Goal: Browse casually: Explore the website without a specific task or goal

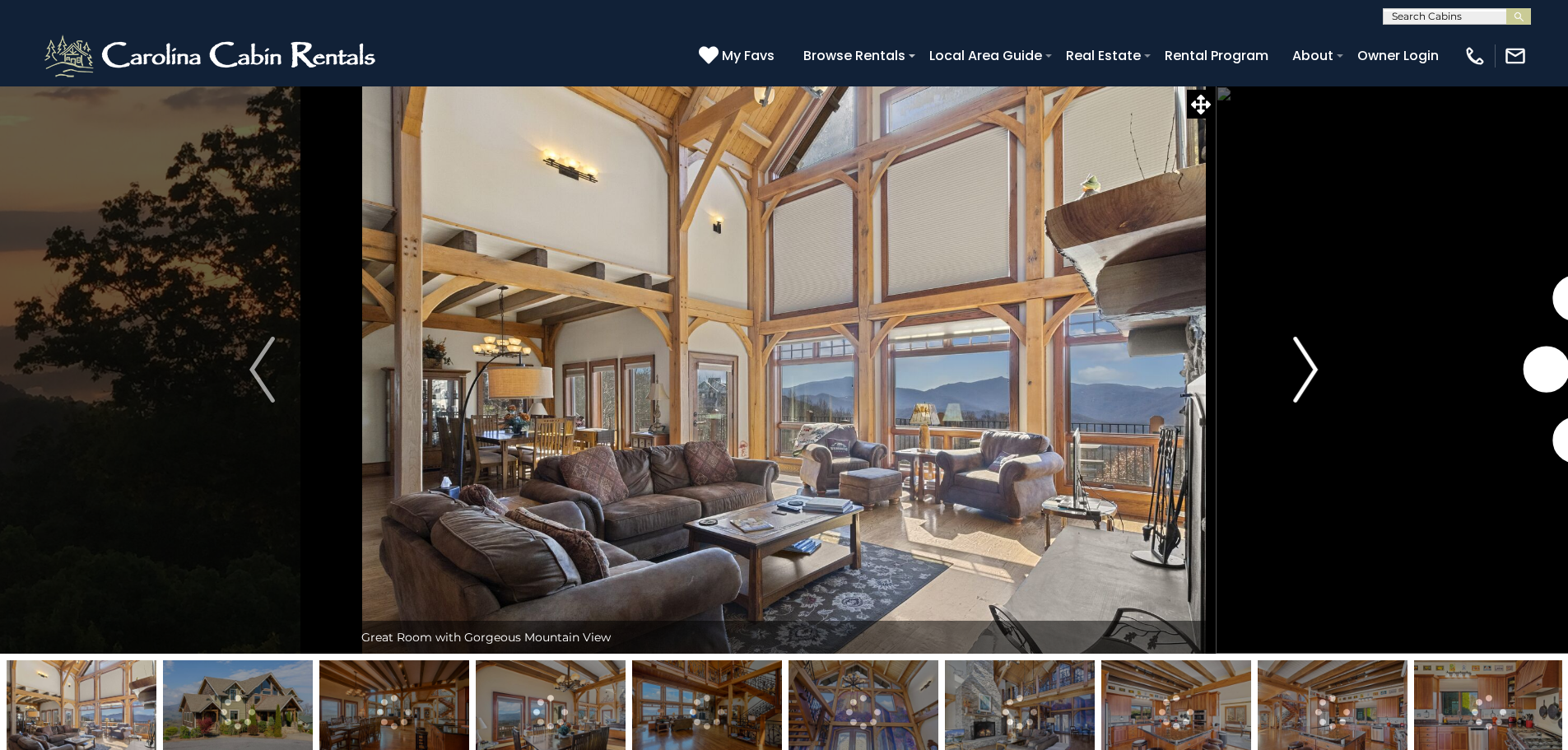
click at [1323, 371] on button "Next" at bounding box center [1305, 370] width 181 height 569
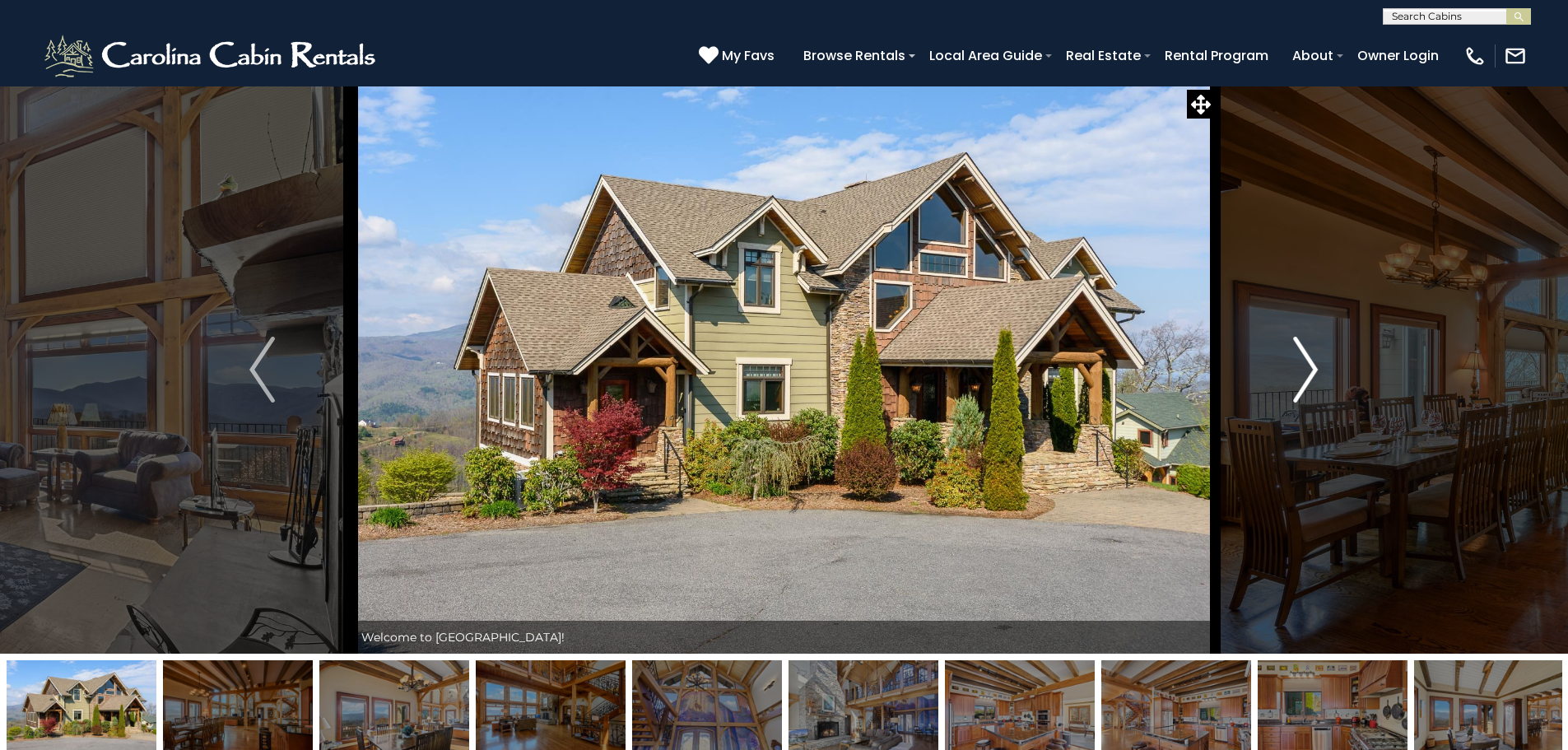
click at [1323, 371] on button "Next" at bounding box center [1305, 370] width 181 height 569
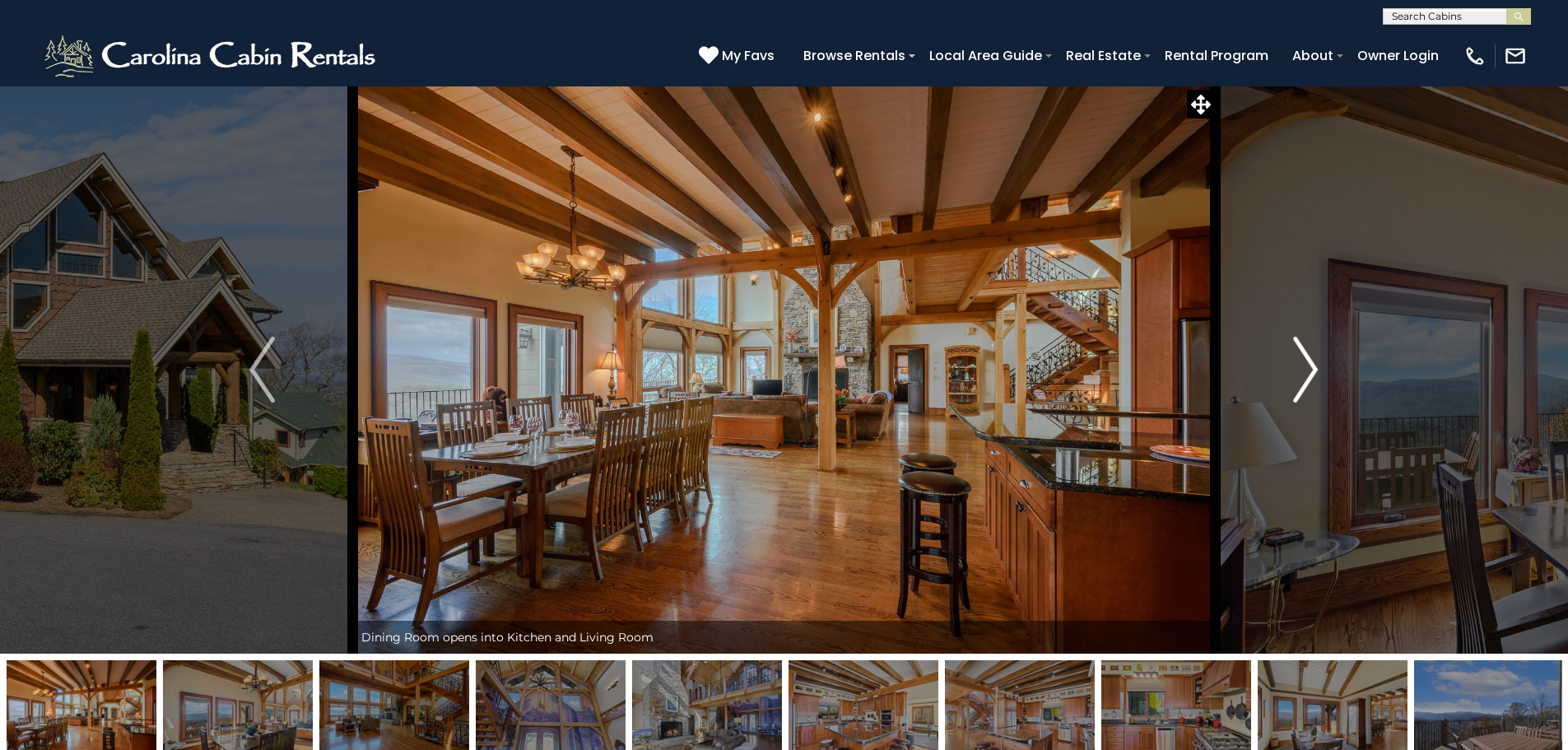
click at [1323, 371] on button "Next" at bounding box center [1305, 370] width 181 height 569
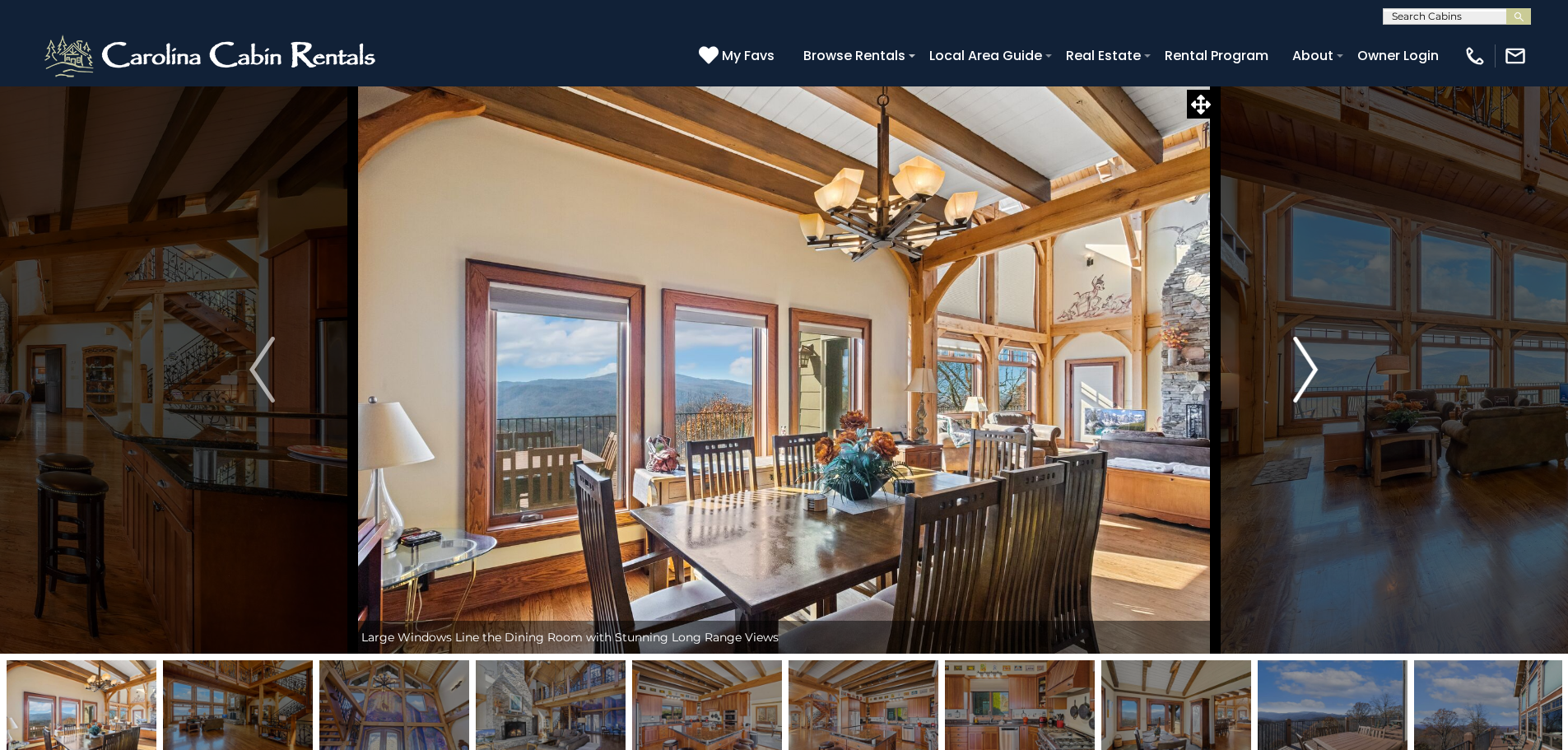
click at [1323, 371] on button "Next" at bounding box center [1305, 370] width 181 height 569
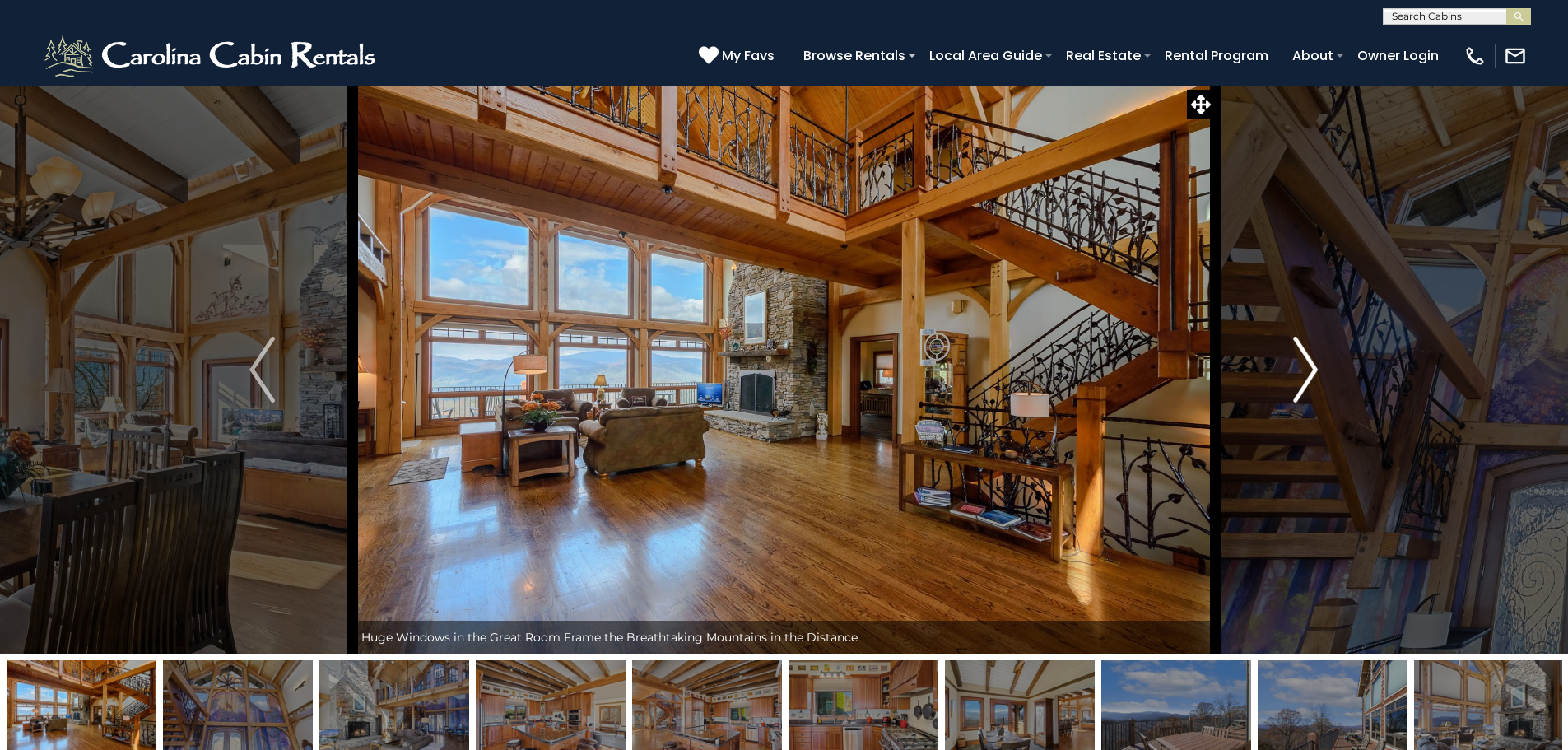
click at [1323, 371] on button "Next" at bounding box center [1305, 370] width 181 height 569
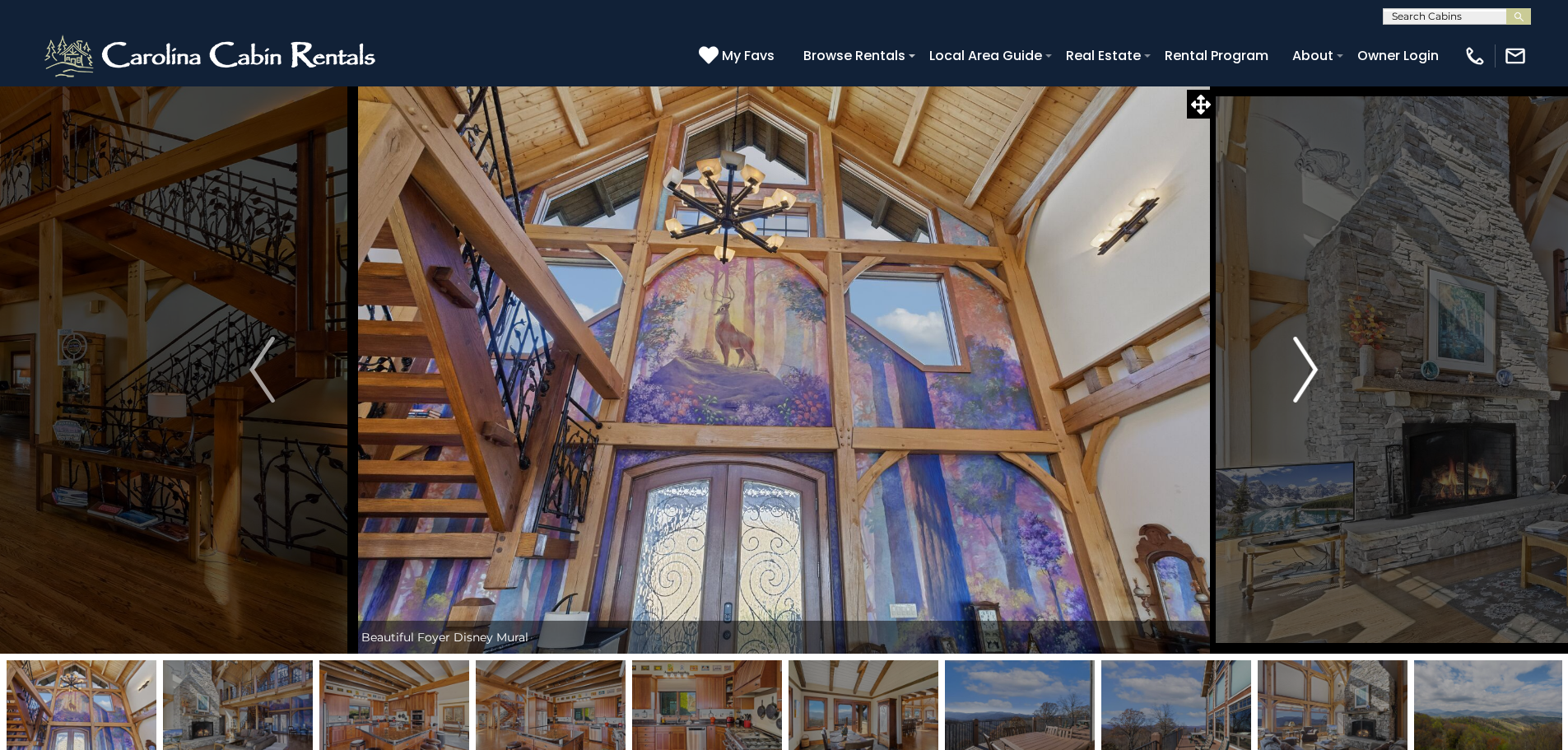
click at [1323, 371] on button "Next" at bounding box center [1305, 370] width 181 height 569
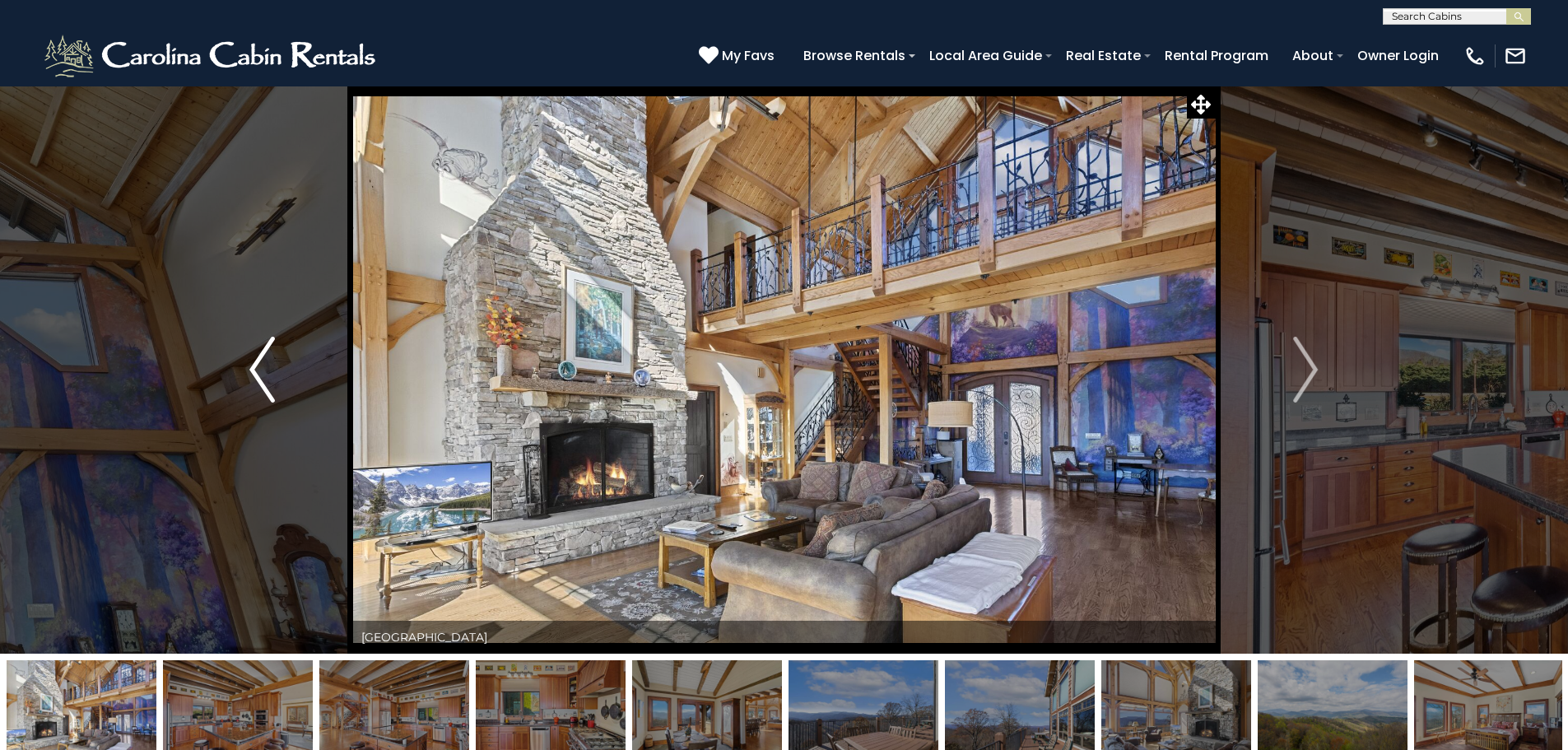
click at [258, 377] on img "Previous" at bounding box center [262, 370] width 25 height 66
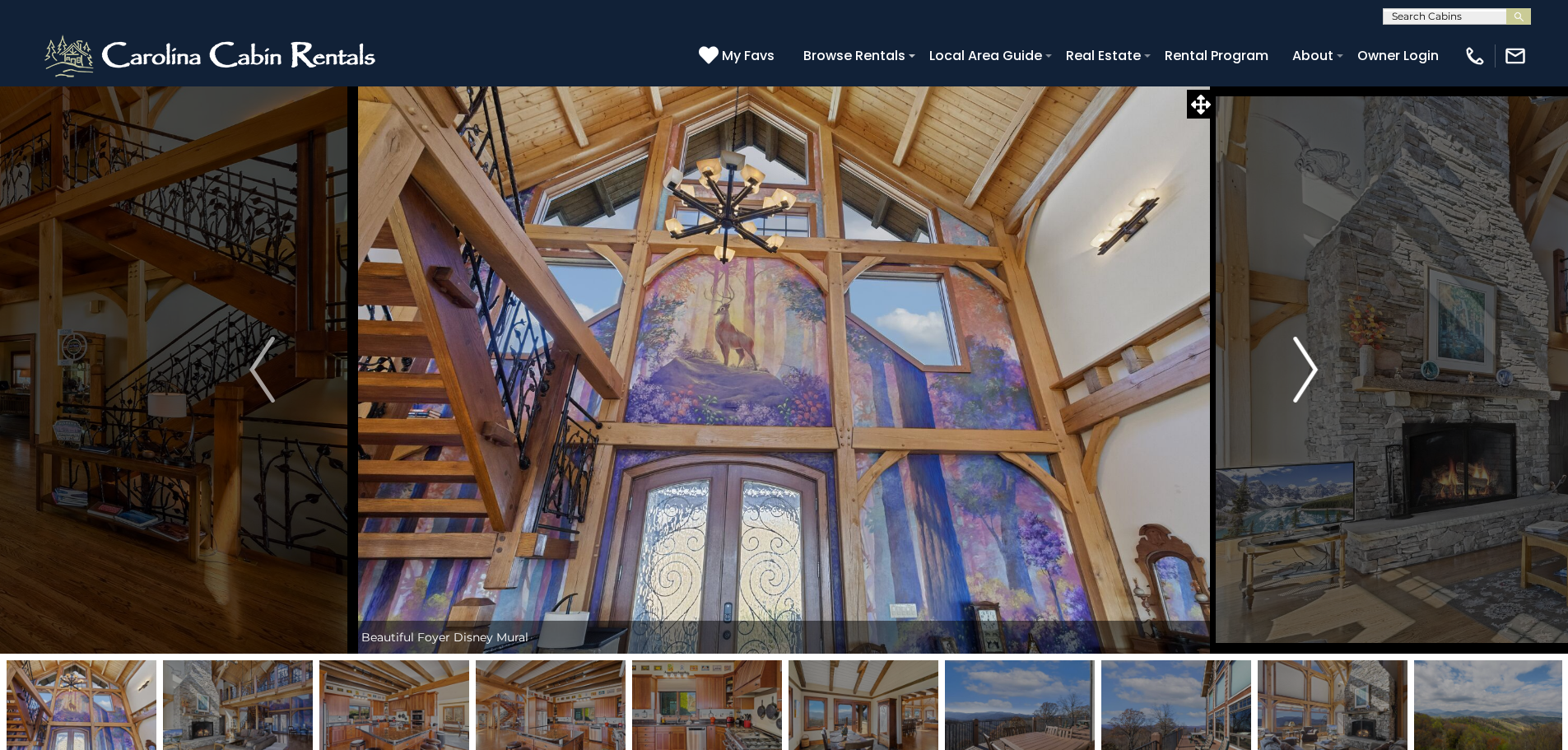
click at [1319, 364] on button "Next" at bounding box center [1305, 370] width 181 height 569
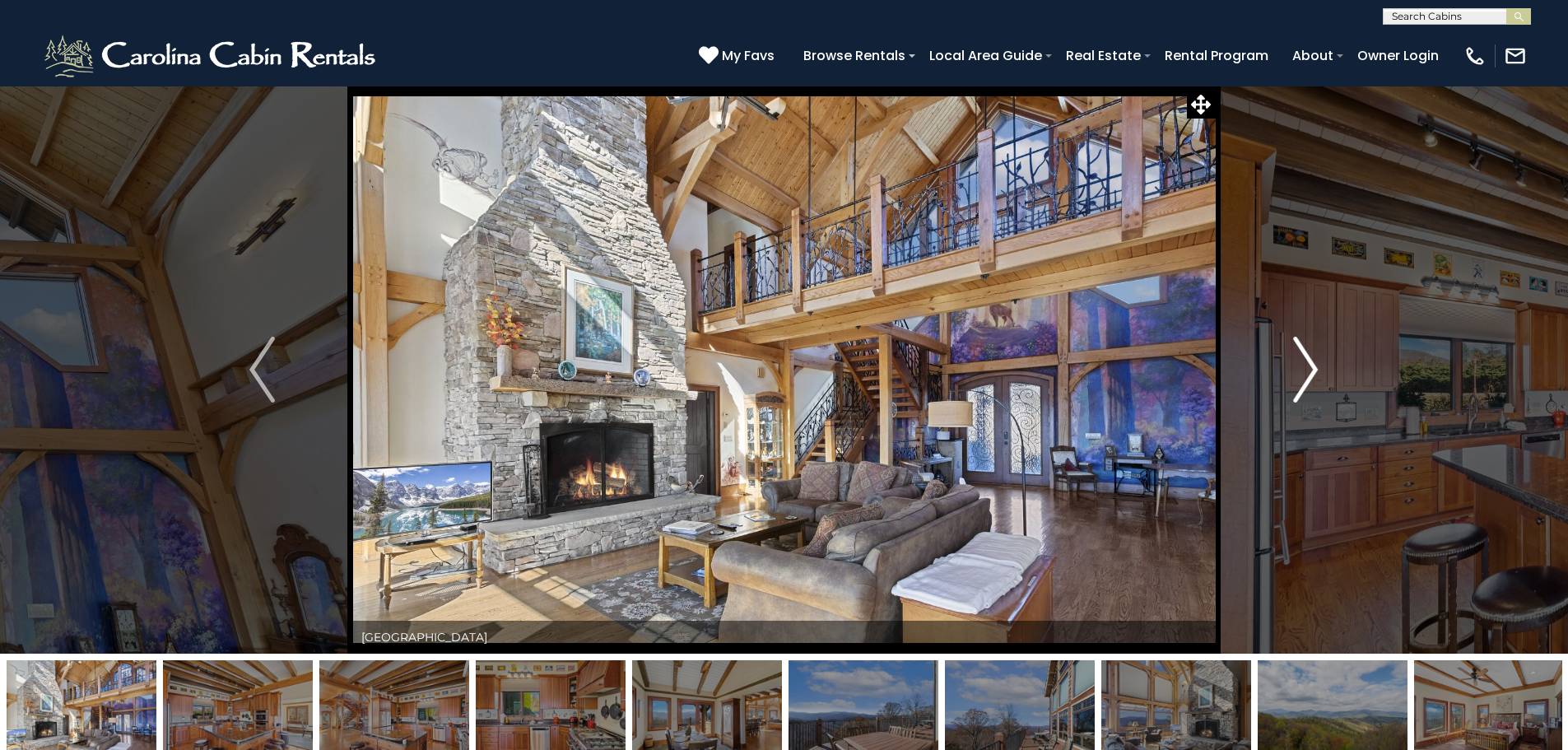
click at [1320, 367] on button "Next" at bounding box center [1305, 370] width 181 height 569
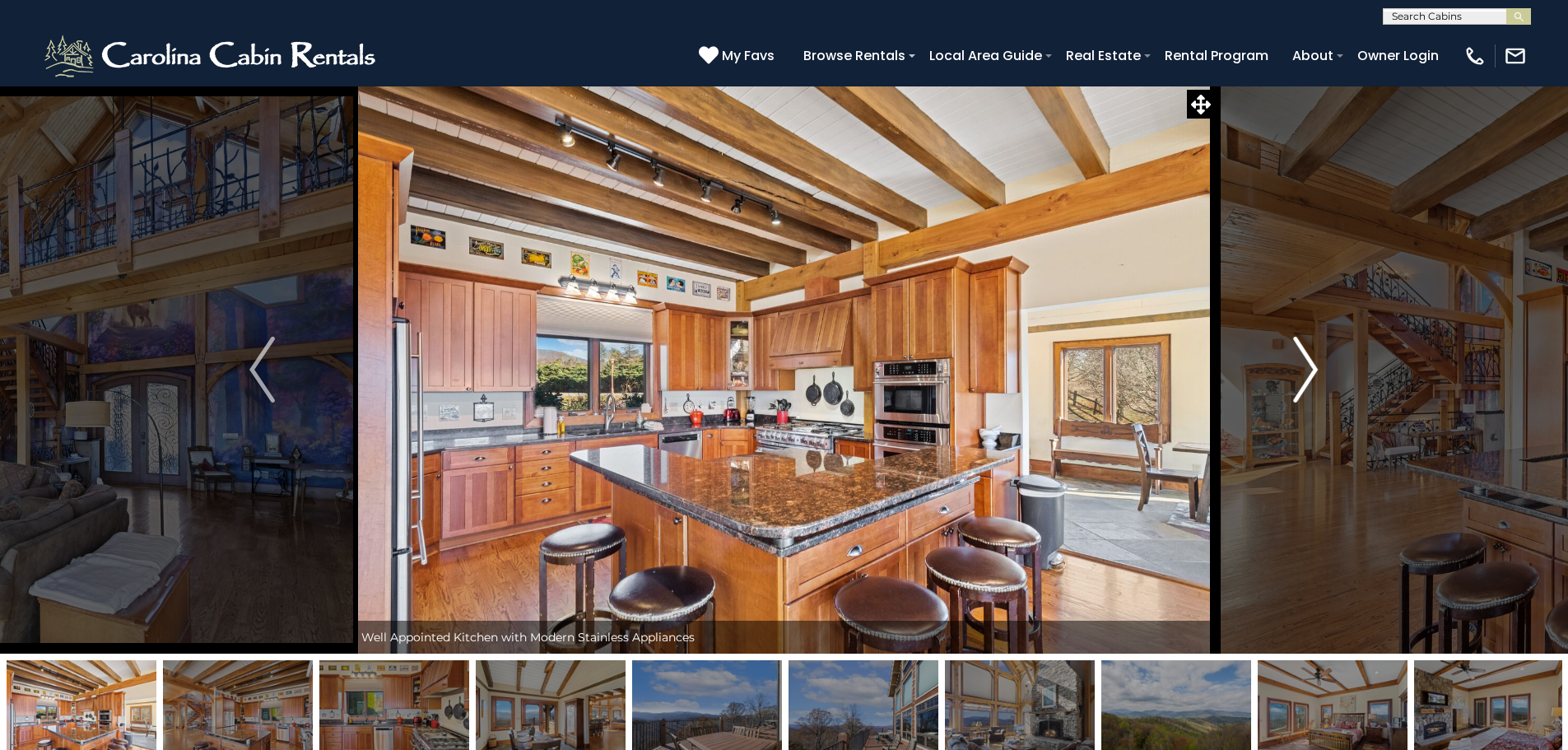
click at [1309, 380] on img "Next" at bounding box center [1305, 370] width 25 height 66
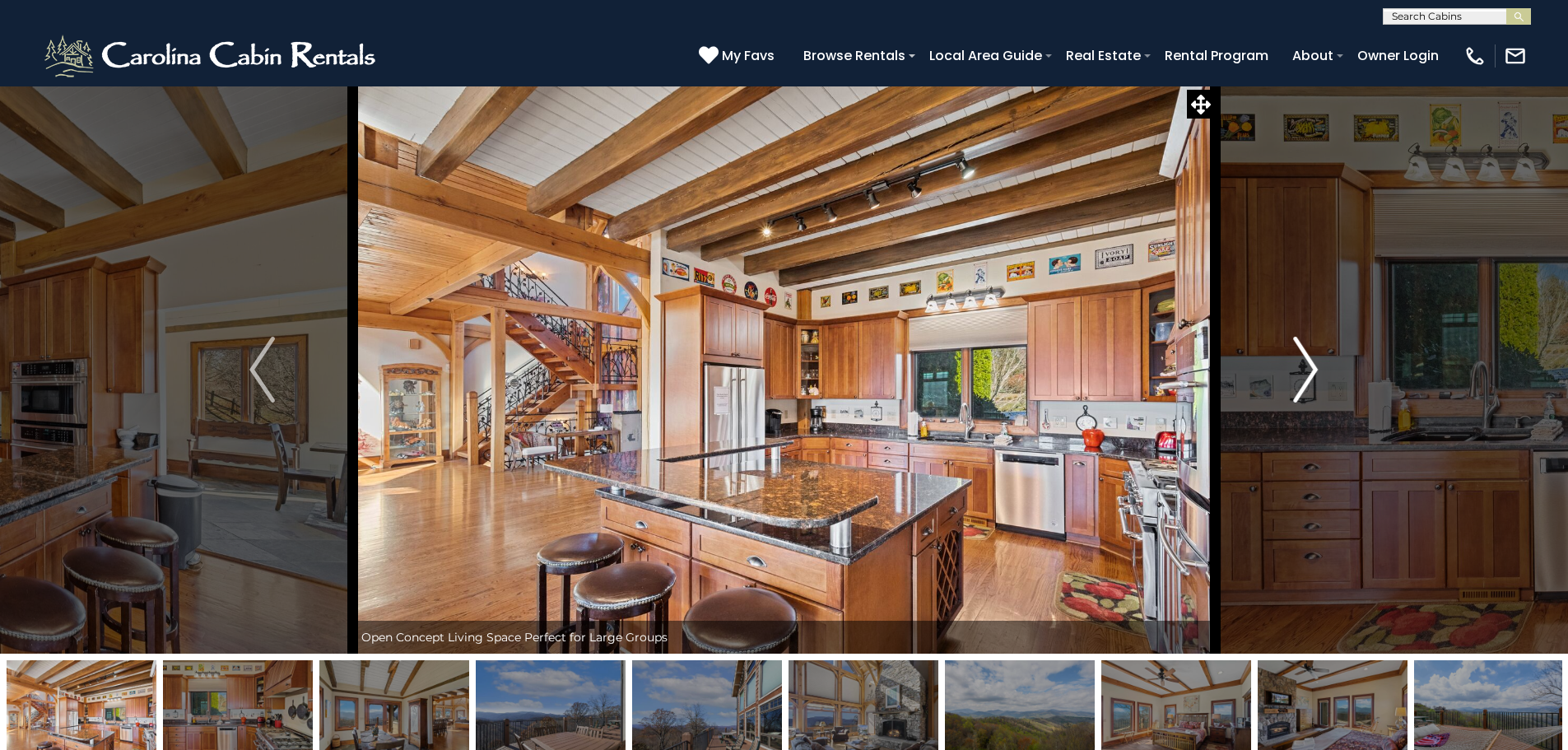
click at [1305, 376] on img "Next" at bounding box center [1305, 370] width 25 height 66
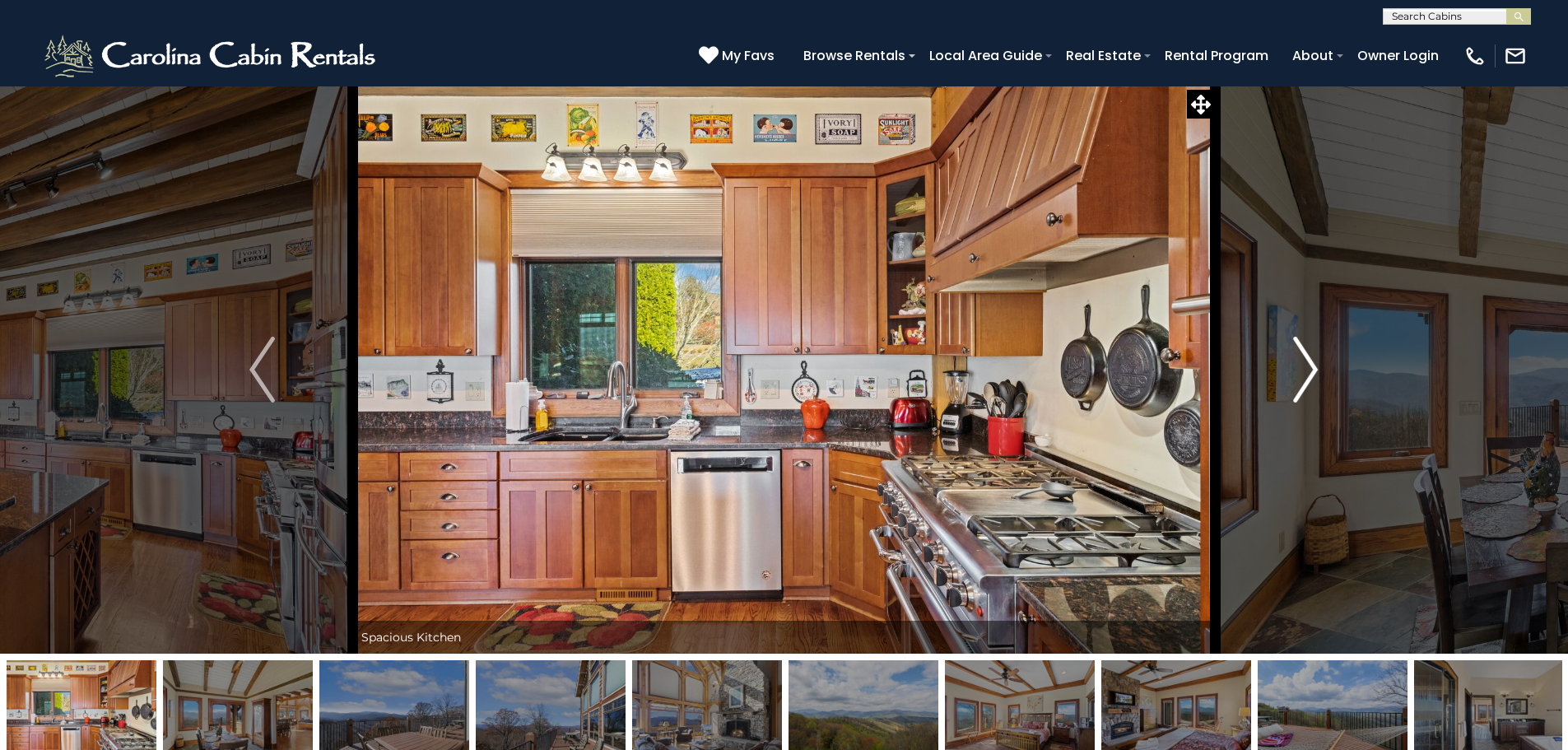
drag, startPoint x: 1305, startPoint y: 376, endPoint x: 1315, endPoint y: 370, distance: 11.7
click at [1305, 376] on img "Next" at bounding box center [1305, 370] width 25 height 66
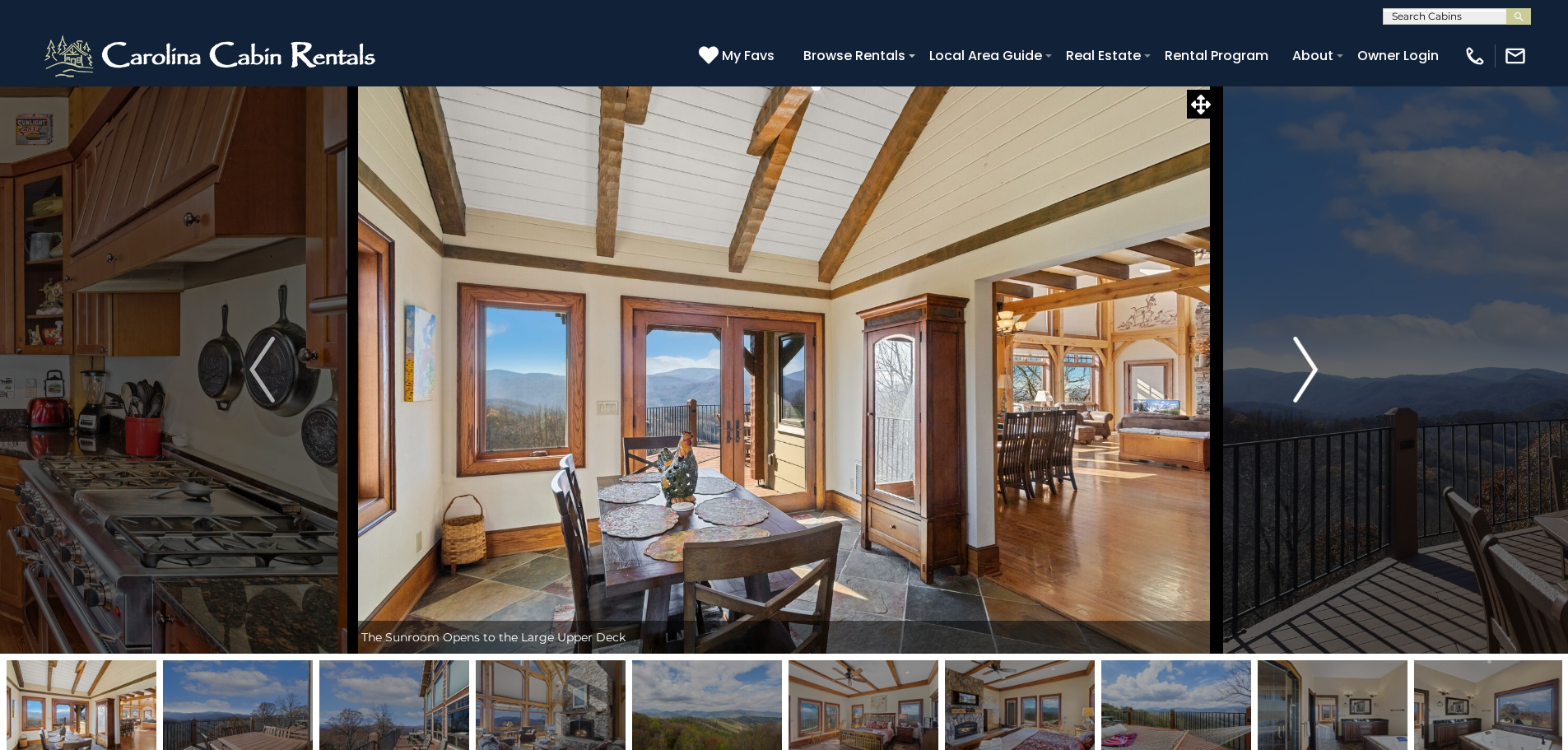
click at [1318, 369] on img "Next" at bounding box center [1305, 370] width 25 height 66
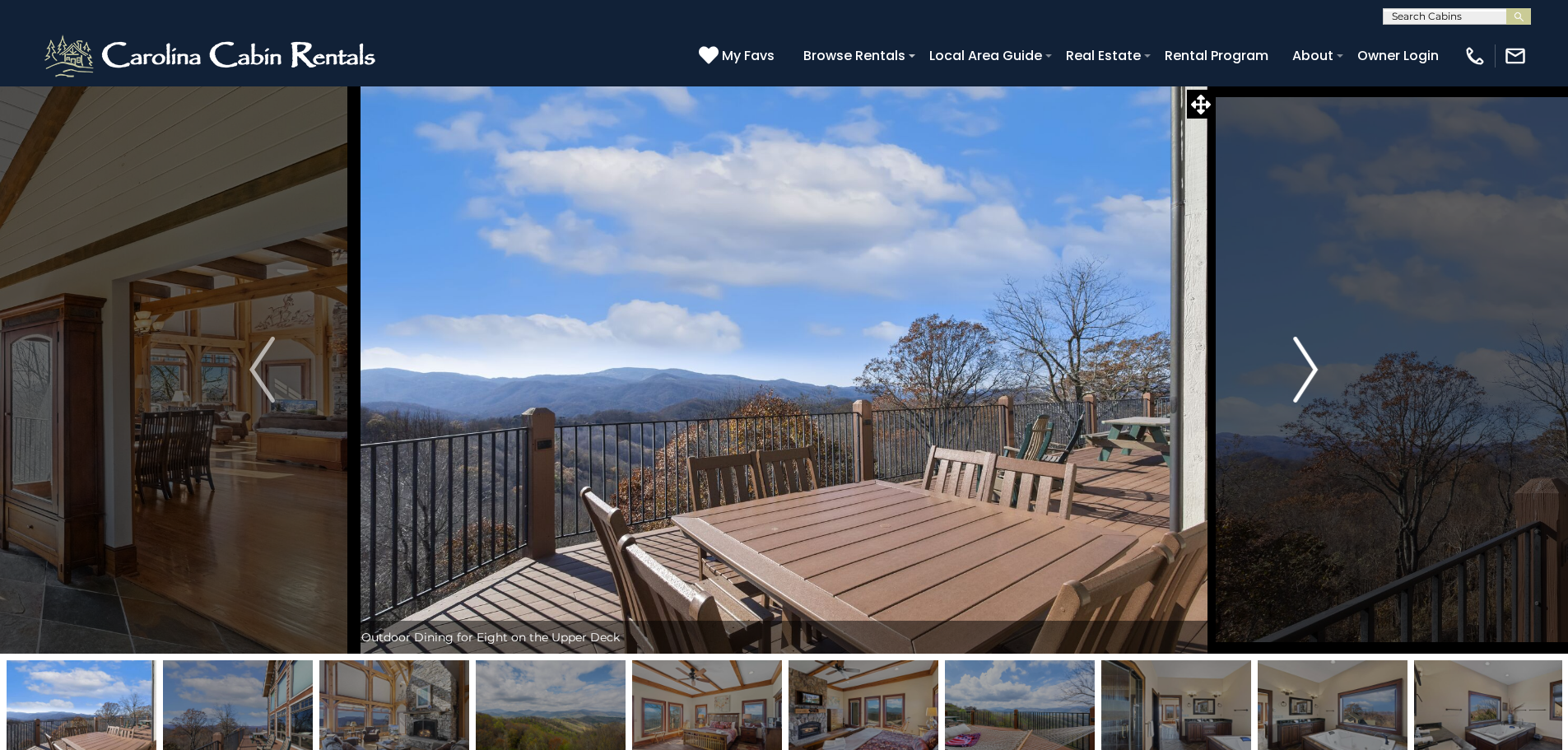
click at [1318, 369] on img "Next" at bounding box center [1305, 370] width 25 height 66
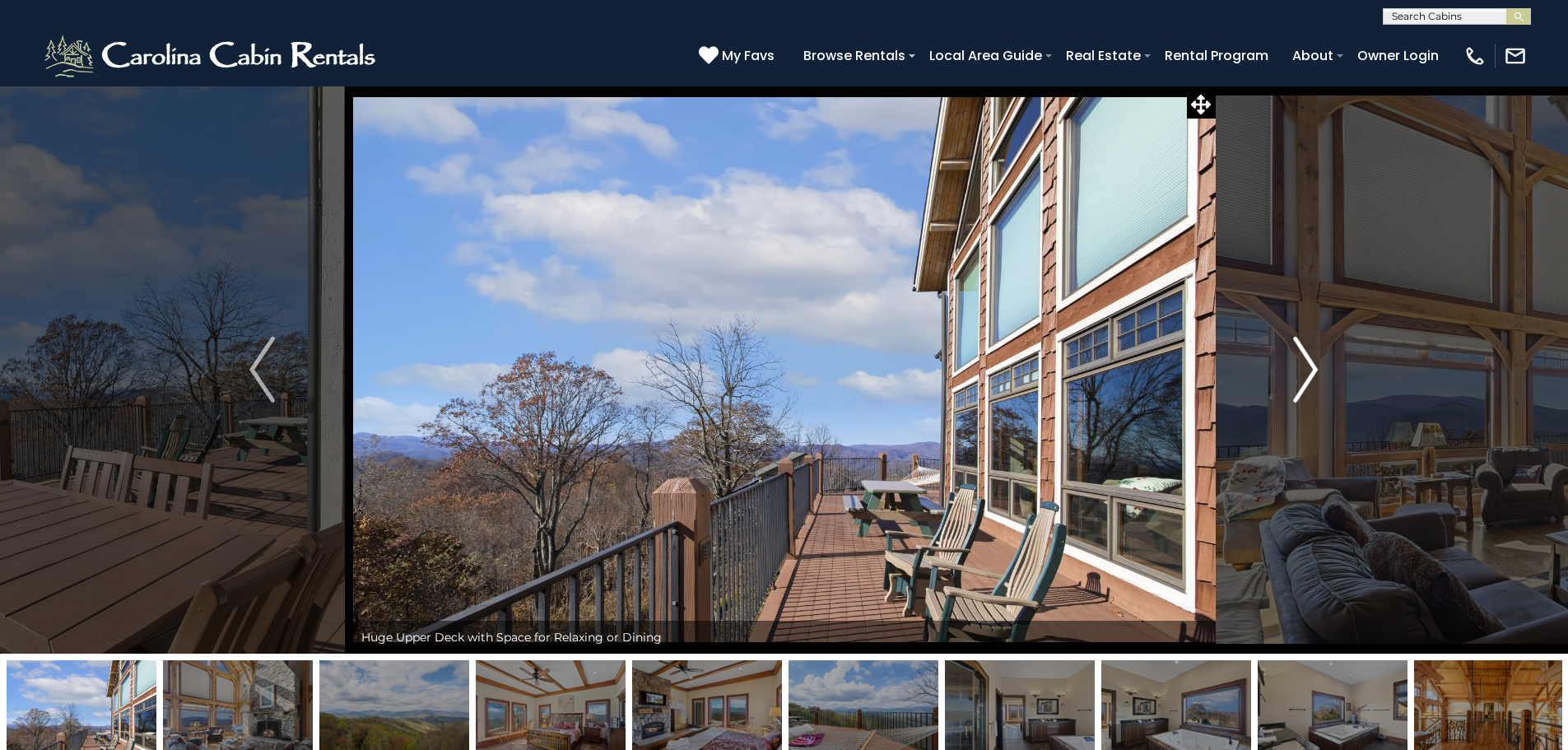
click at [1318, 369] on img "Next" at bounding box center [1305, 370] width 25 height 66
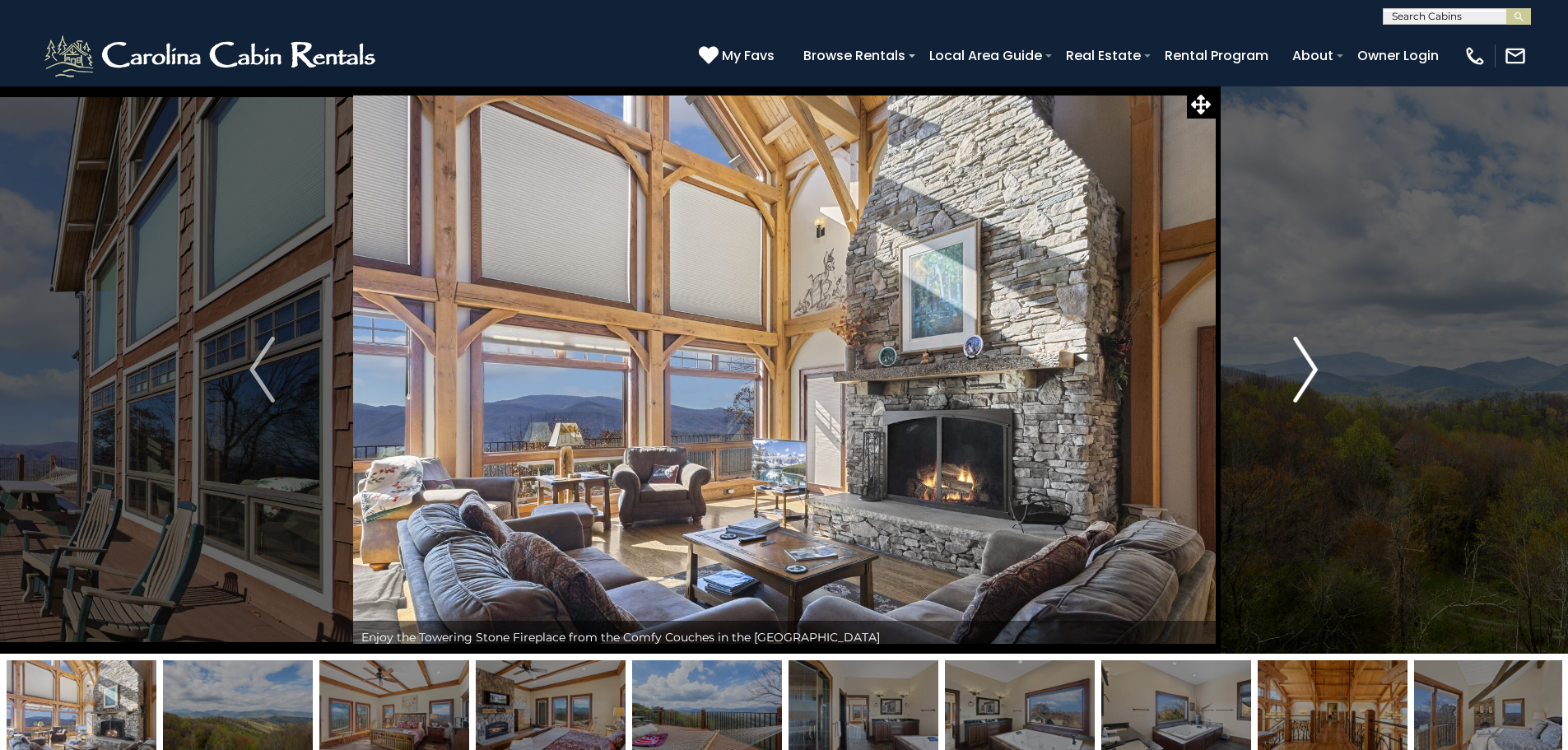
click at [1318, 369] on img "Next" at bounding box center [1305, 370] width 25 height 66
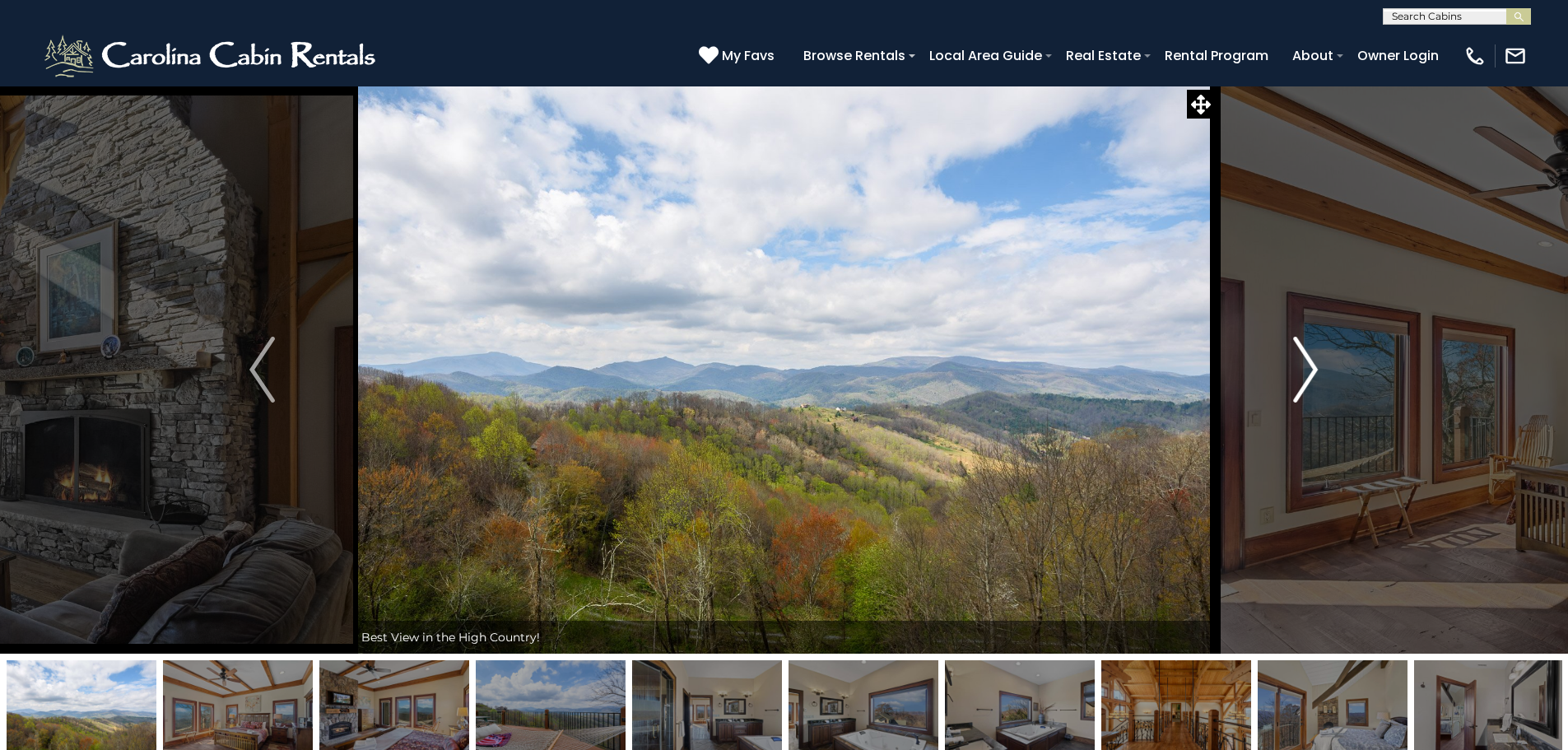
click at [1318, 369] on img "Next" at bounding box center [1305, 370] width 25 height 66
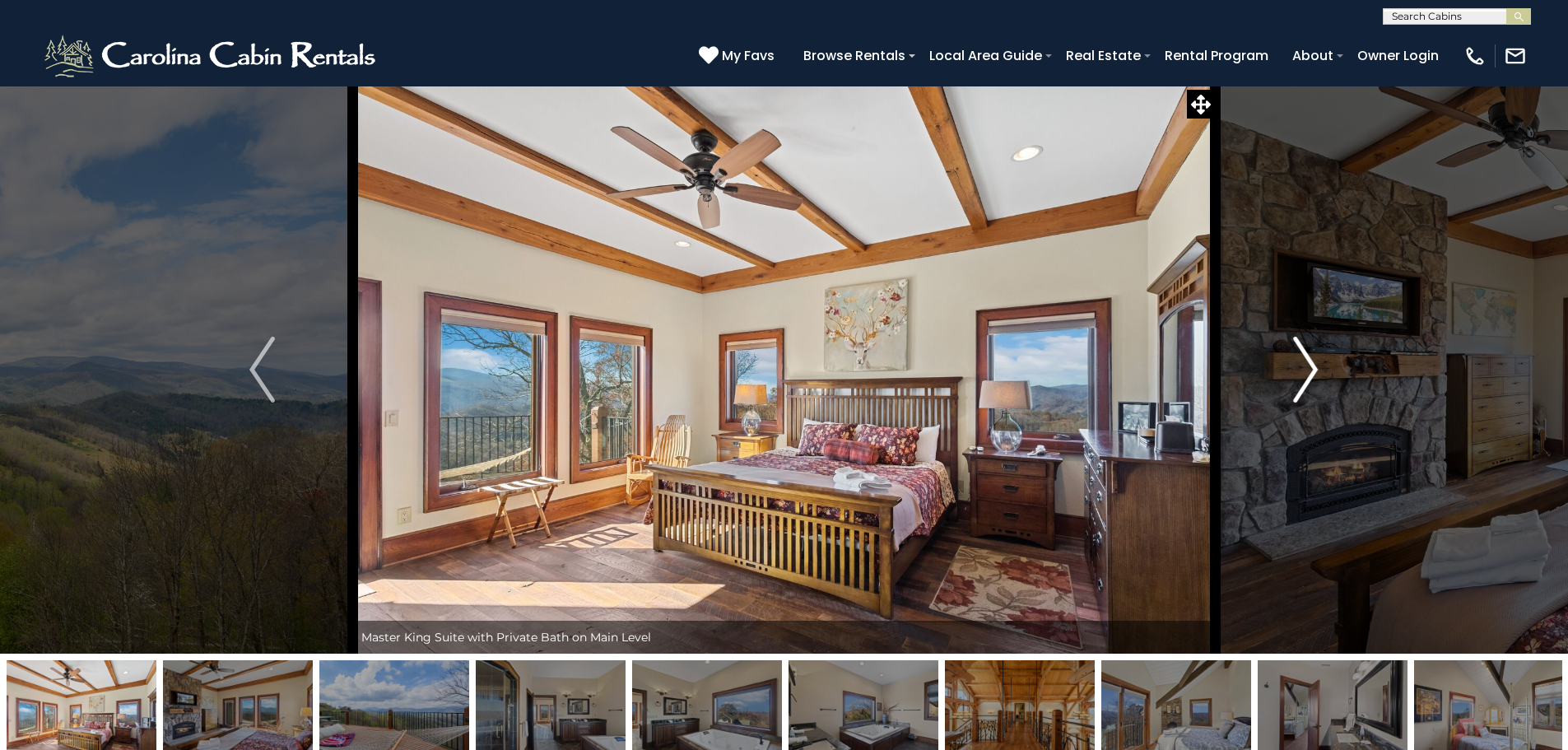
click at [1318, 369] on img "Next" at bounding box center [1305, 370] width 25 height 66
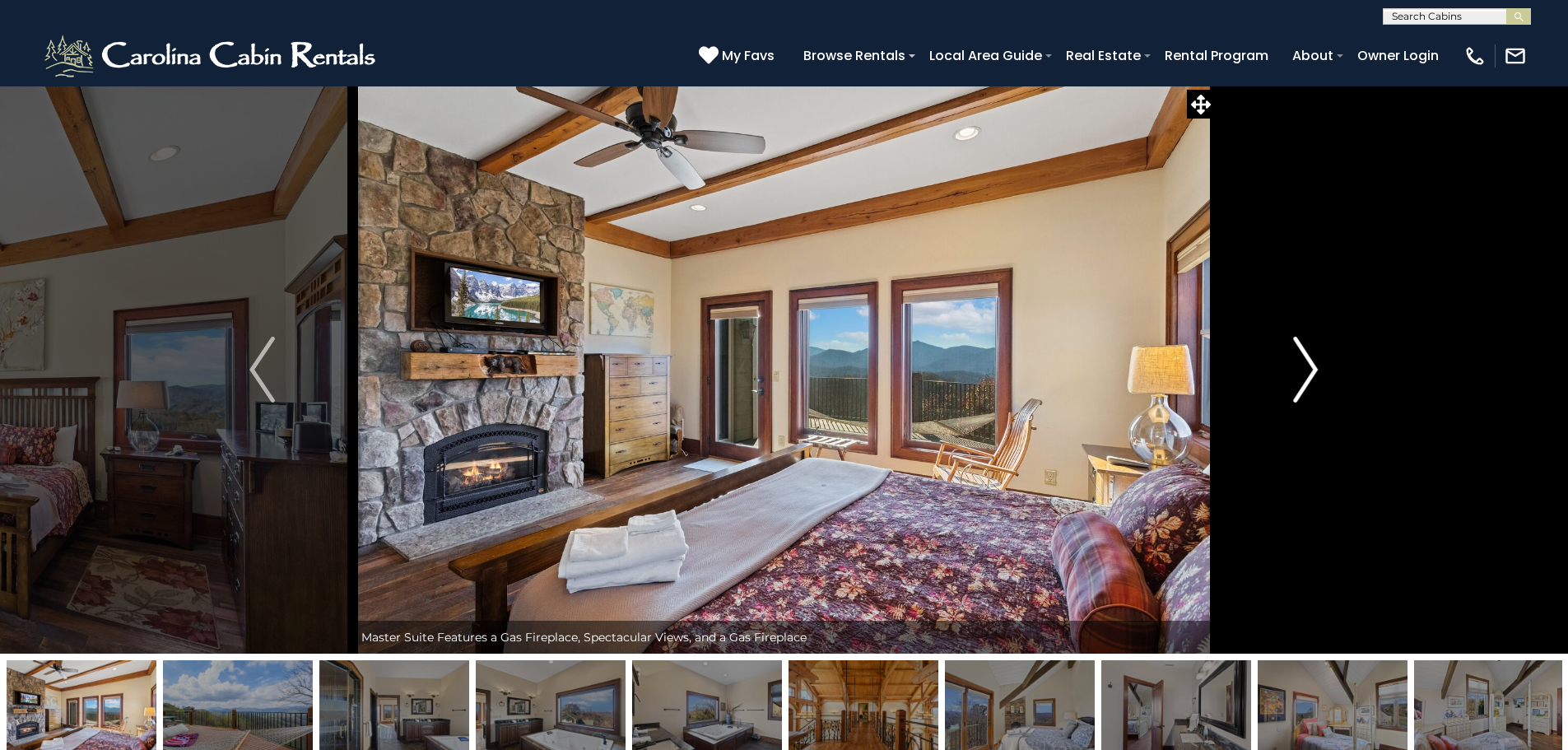
click at [1318, 369] on img "Next" at bounding box center [1305, 370] width 25 height 66
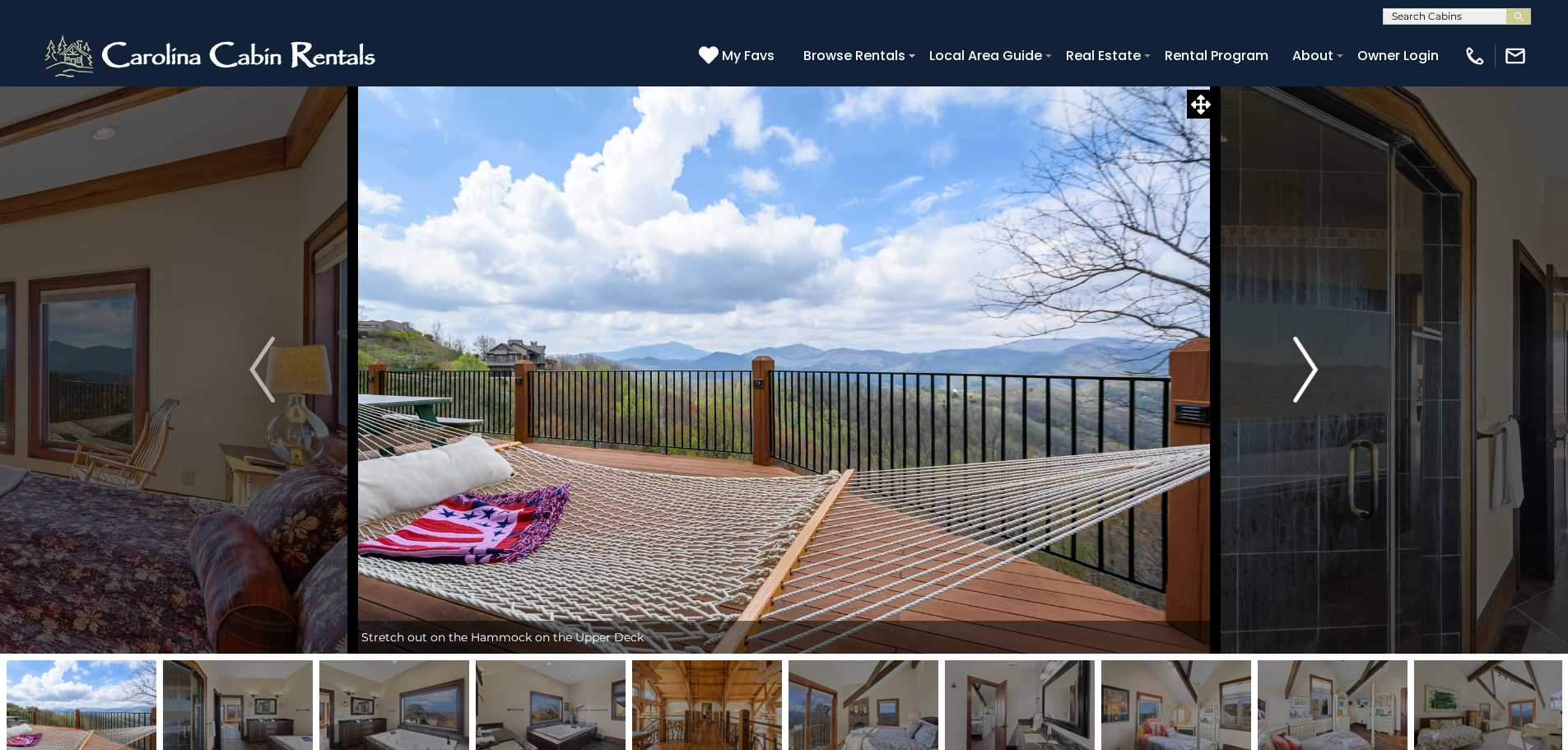
click at [1318, 369] on img "Next" at bounding box center [1305, 370] width 25 height 66
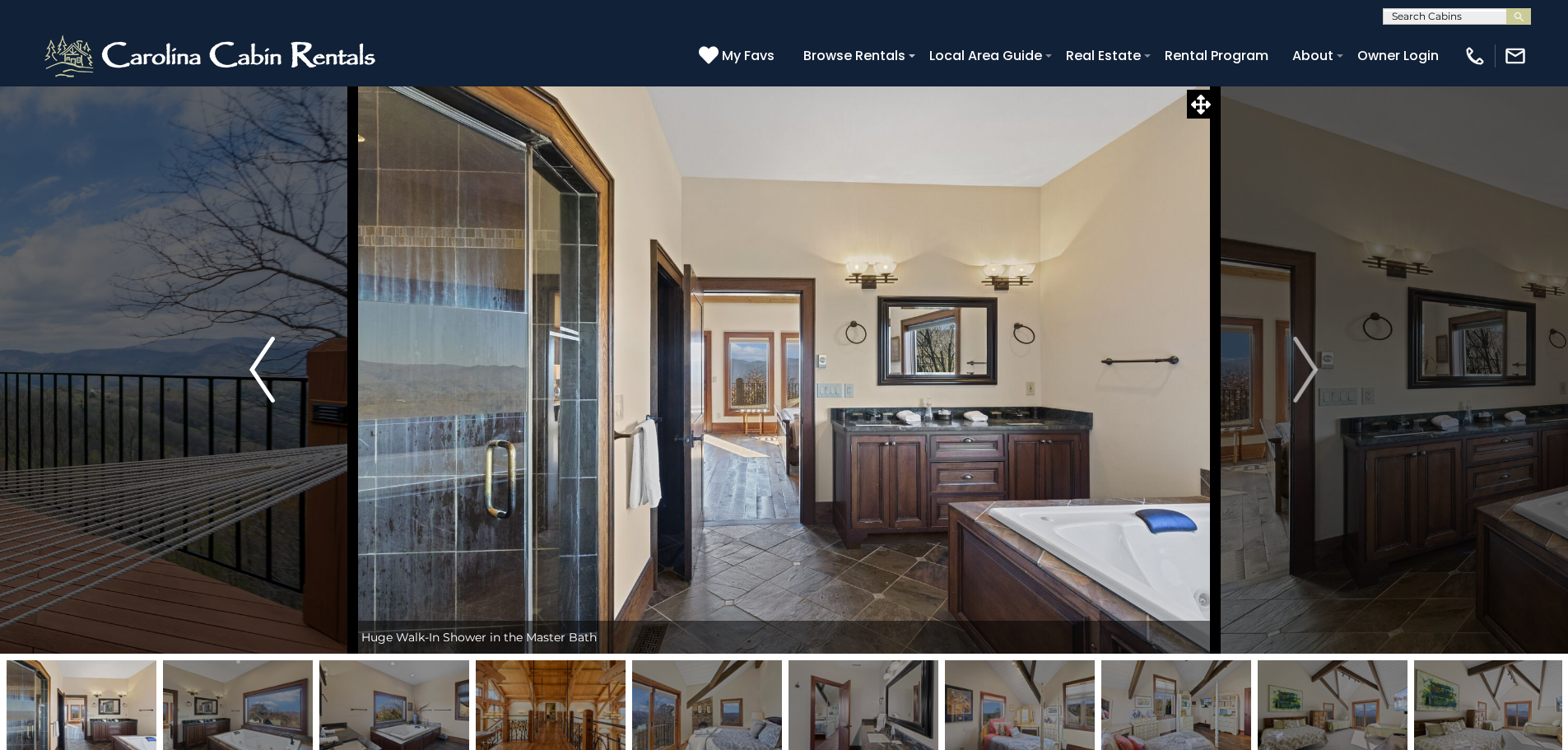
click at [266, 370] on img "Previous" at bounding box center [262, 370] width 25 height 66
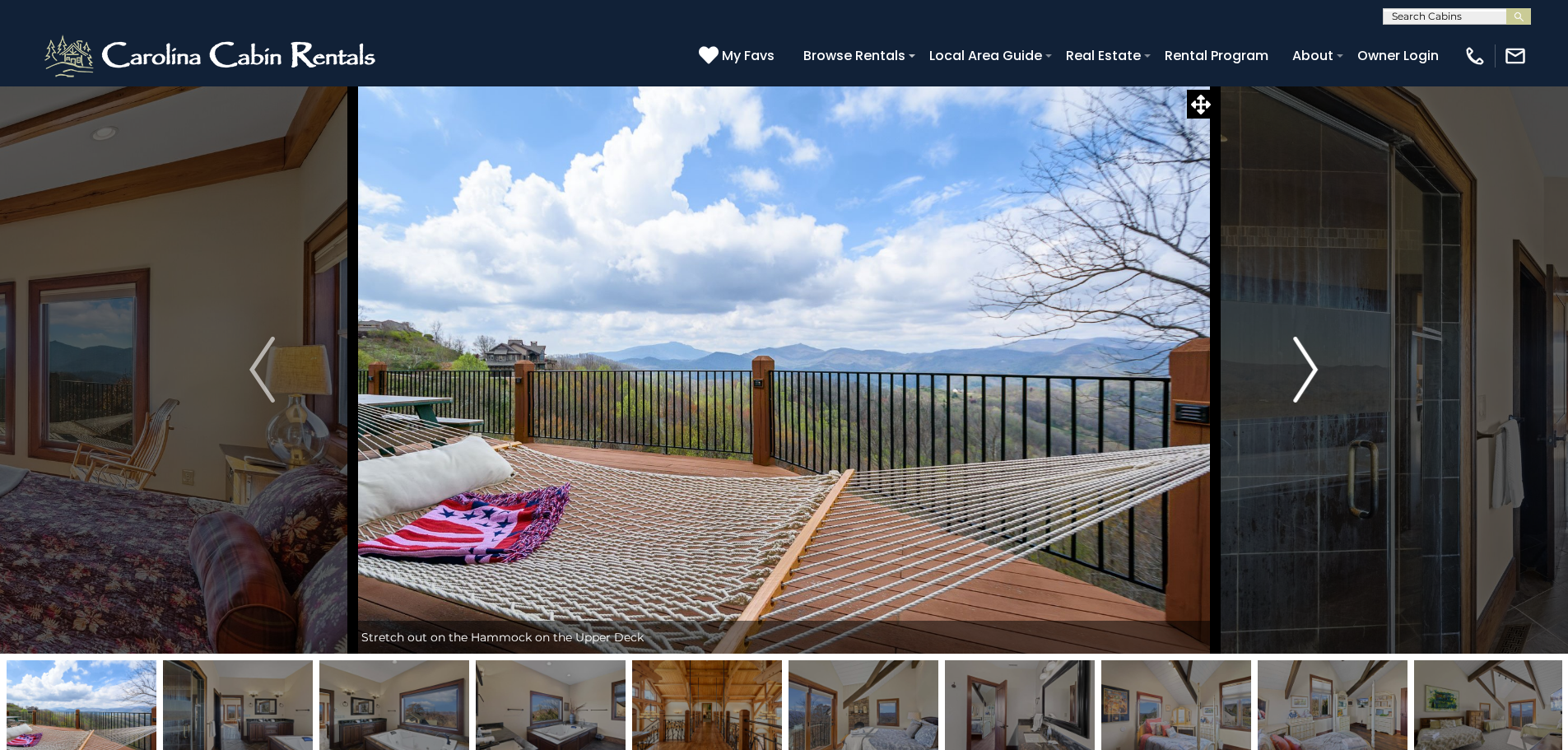
click at [1301, 356] on img "Next" at bounding box center [1305, 370] width 25 height 66
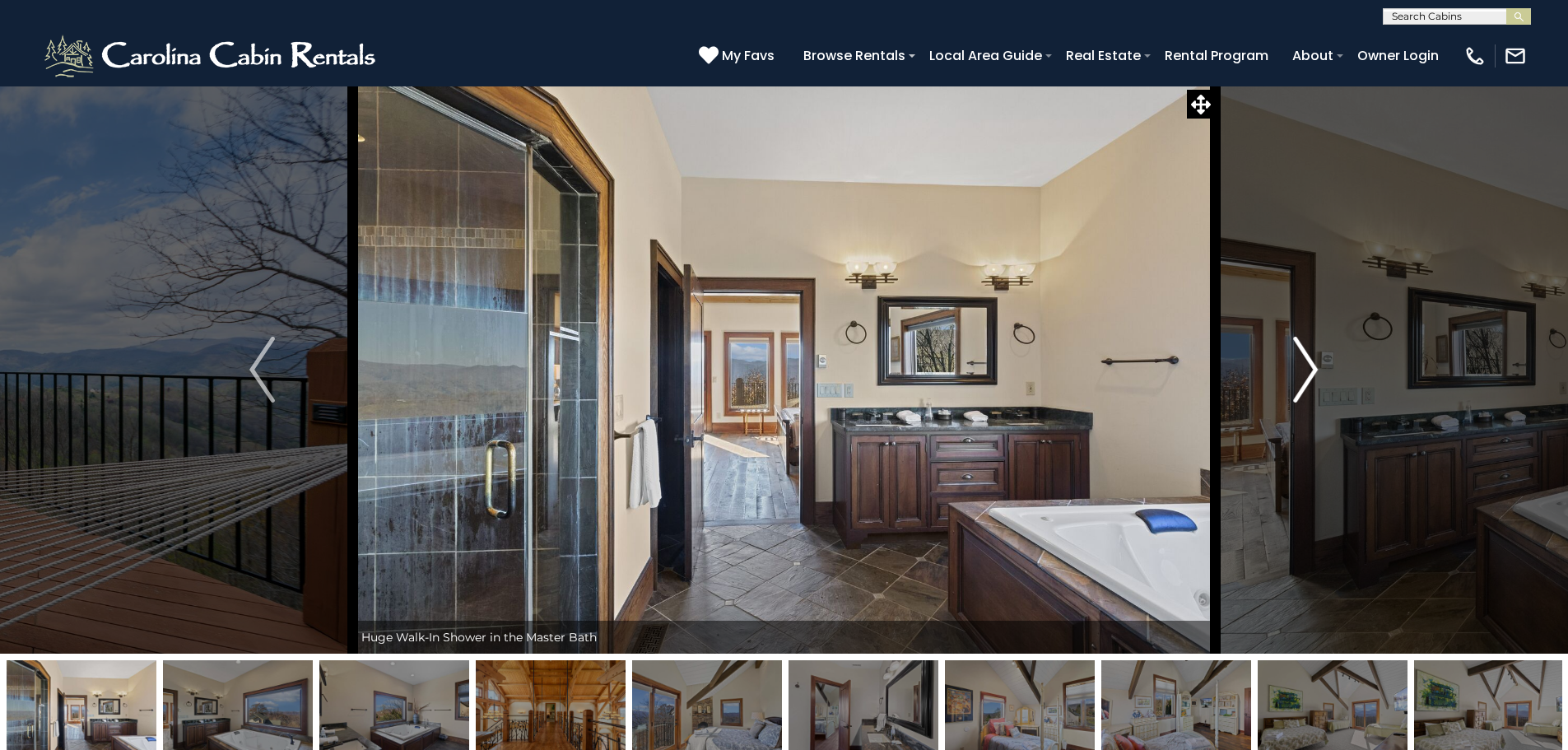
click at [1300, 351] on img "Next" at bounding box center [1305, 370] width 25 height 66
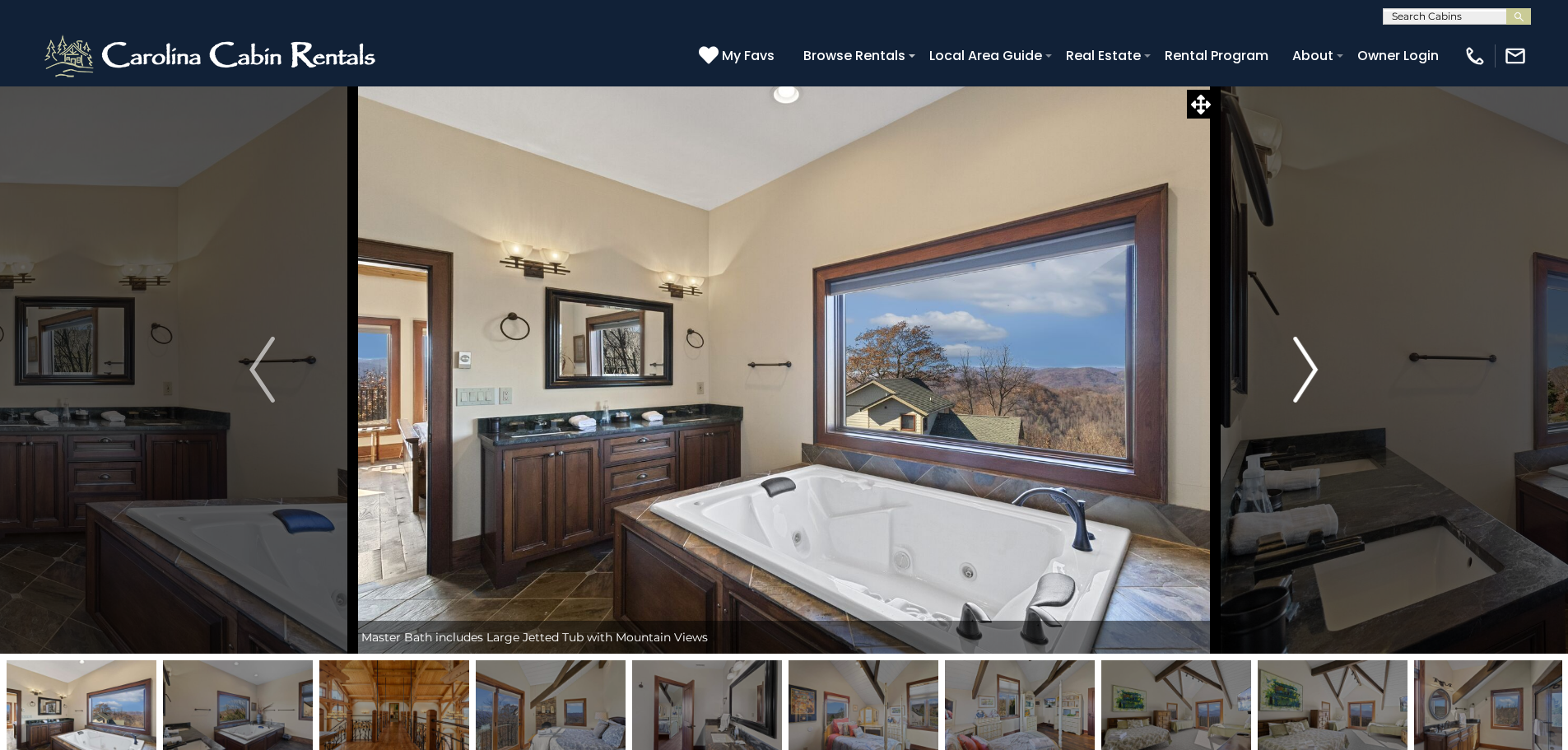
click at [1300, 351] on img "Next" at bounding box center [1305, 370] width 25 height 66
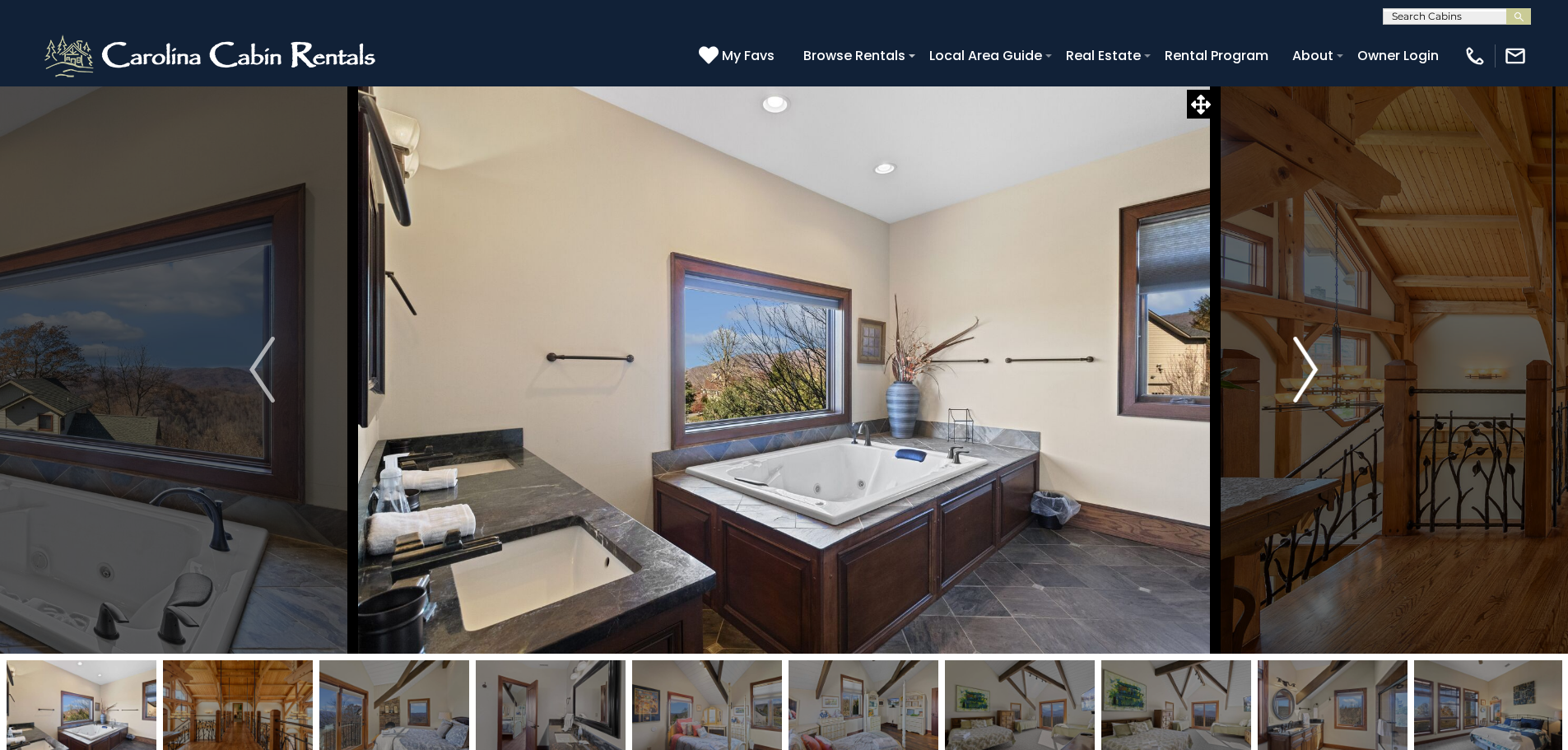
click at [1308, 354] on img "Next" at bounding box center [1305, 370] width 25 height 66
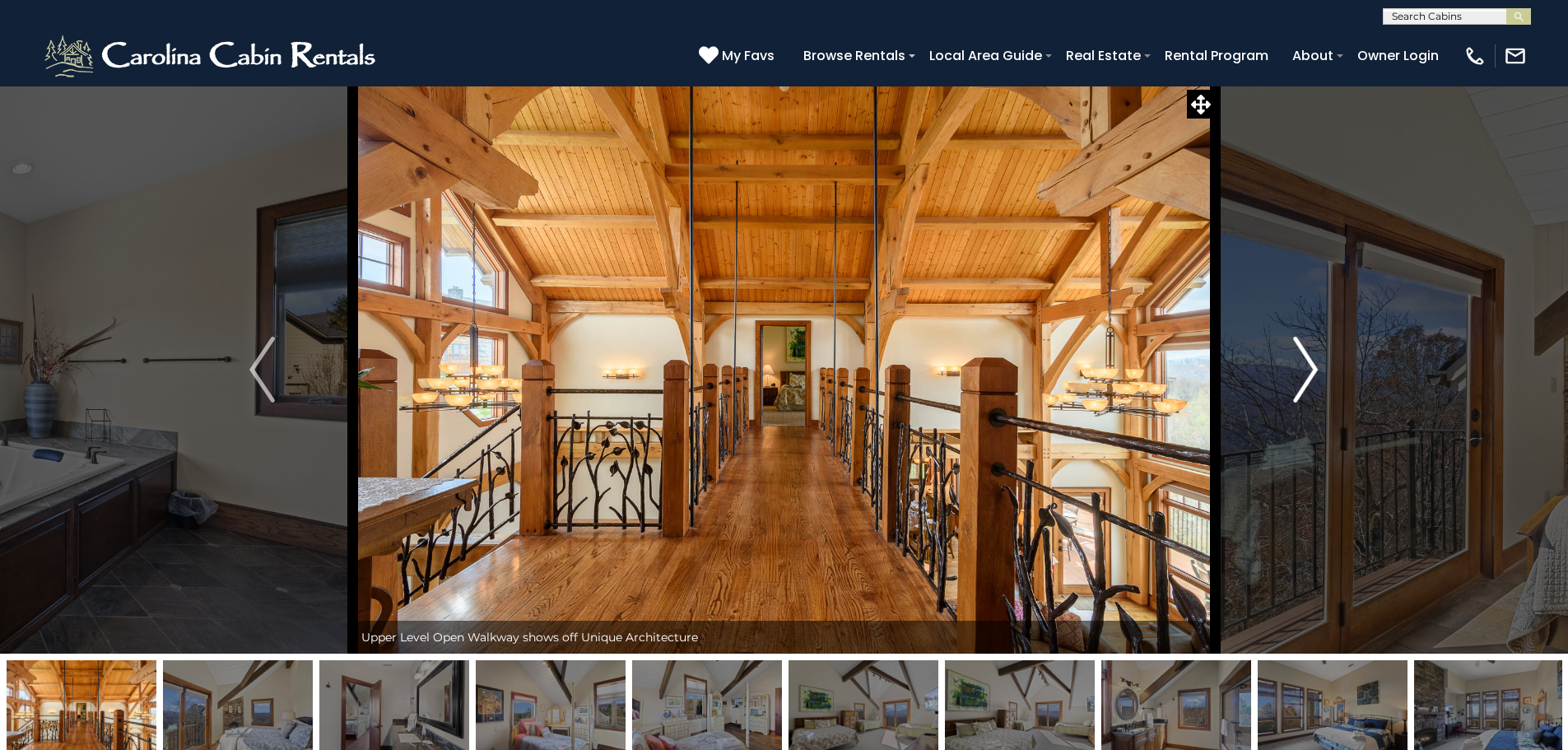
click at [1311, 377] on img "Next" at bounding box center [1305, 370] width 25 height 66
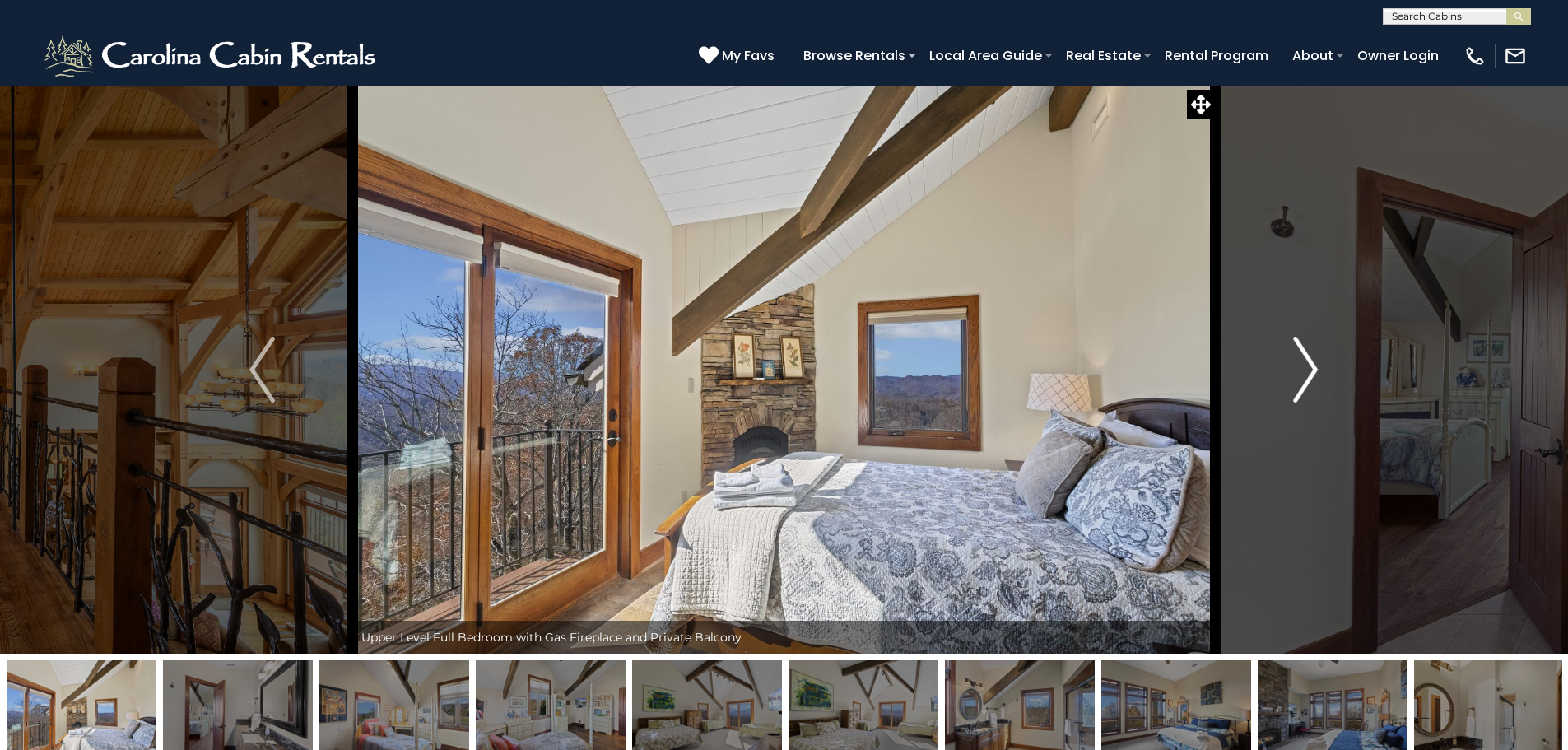
click at [1316, 365] on img "Next" at bounding box center [1305, 370] width 25 height 66
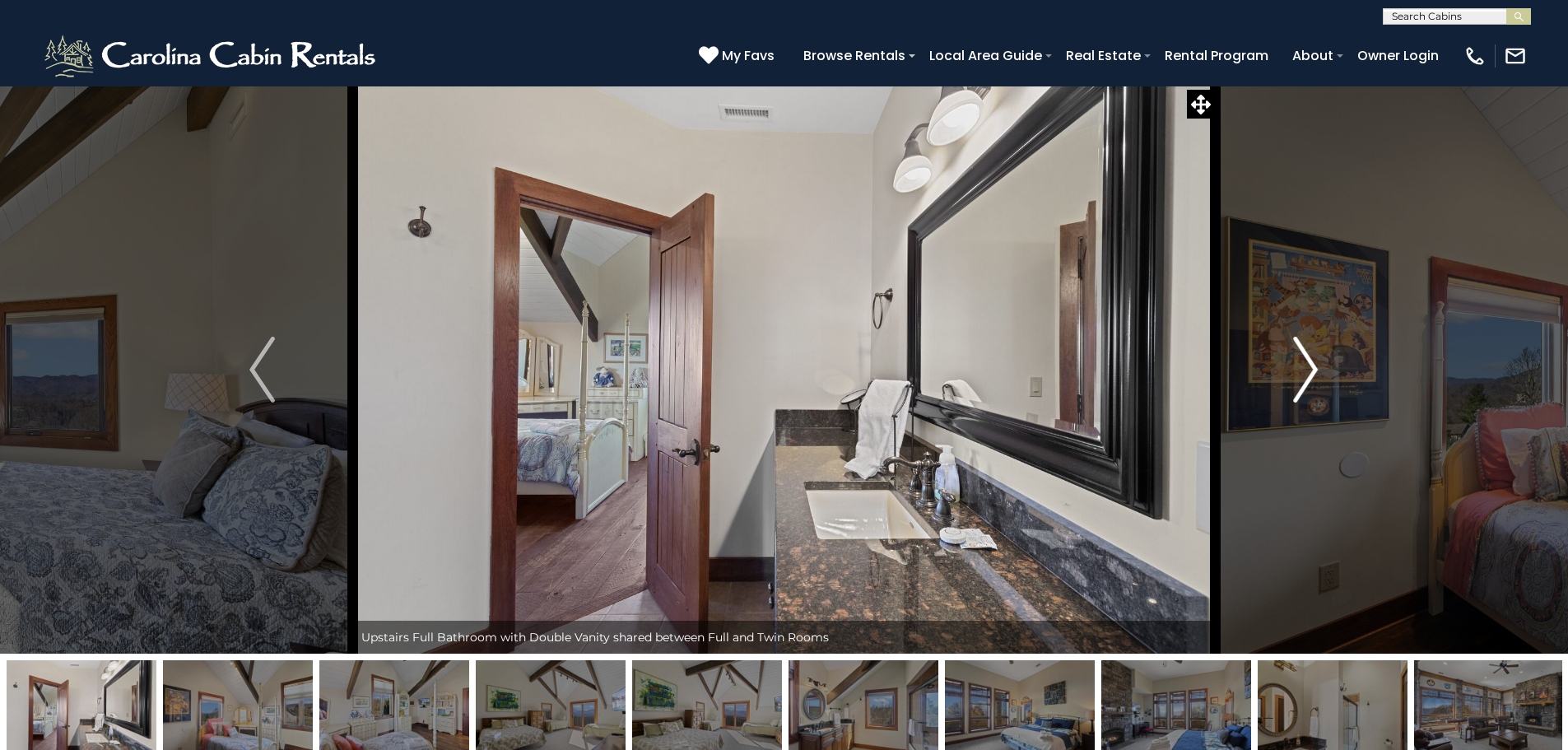
click at [1300, 388] on img "Next" at bounding box center [1305, 370] width 25 height 66
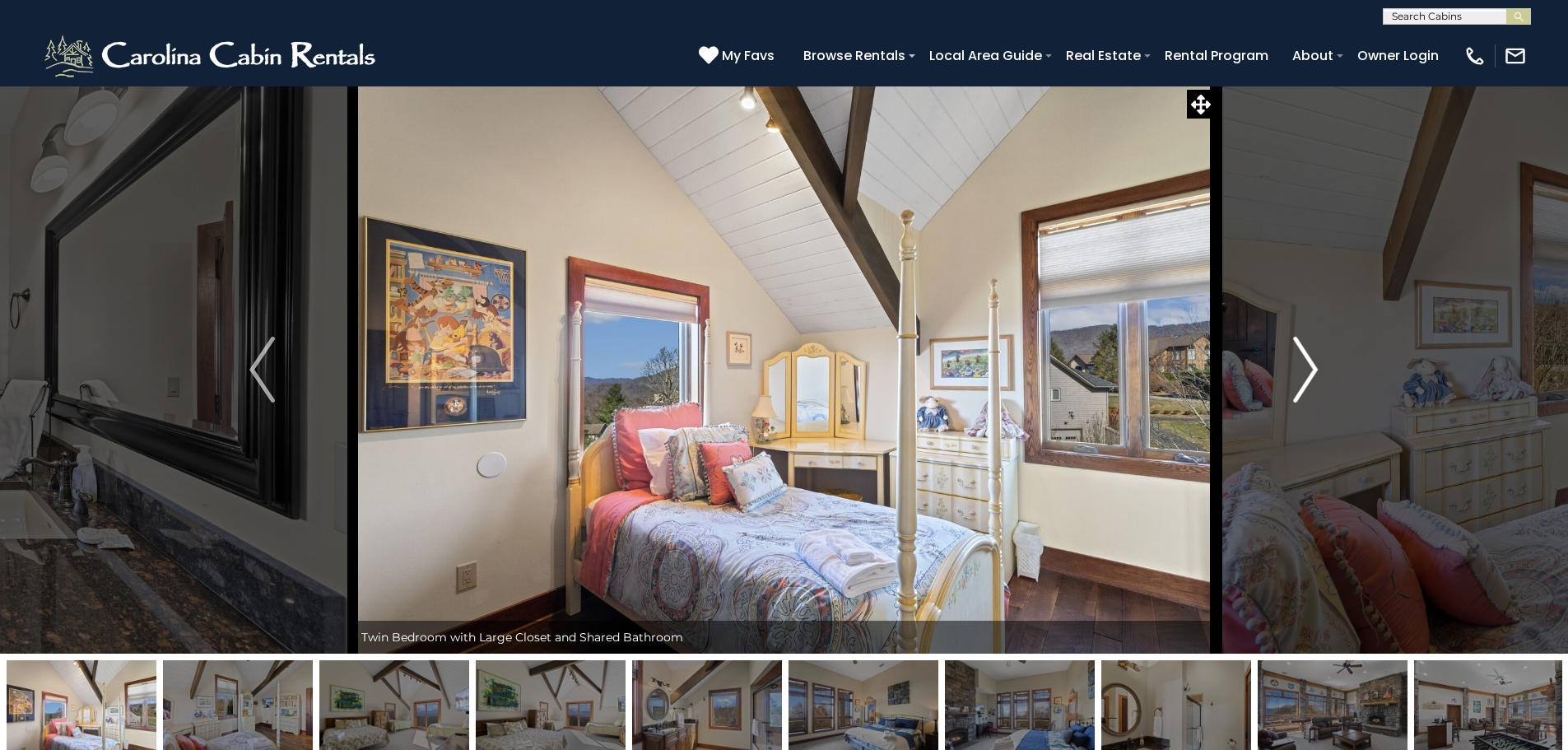
click at [1303, 373] on img "Next" at bounding box center [1305, 370] width 25 height 66
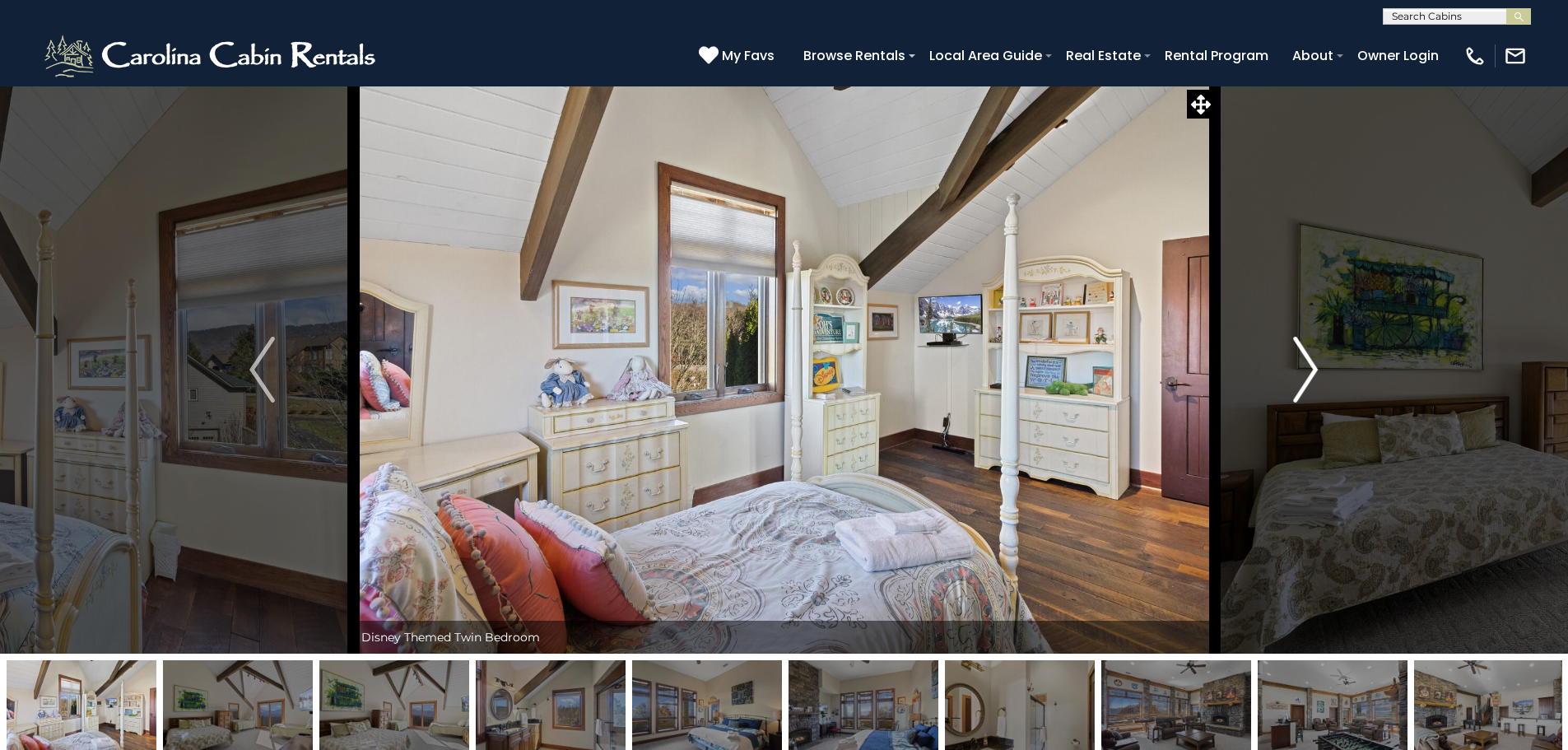
click at [1305, 371] on img "Next" at bounding box center [1305, 370] width 25 height 66
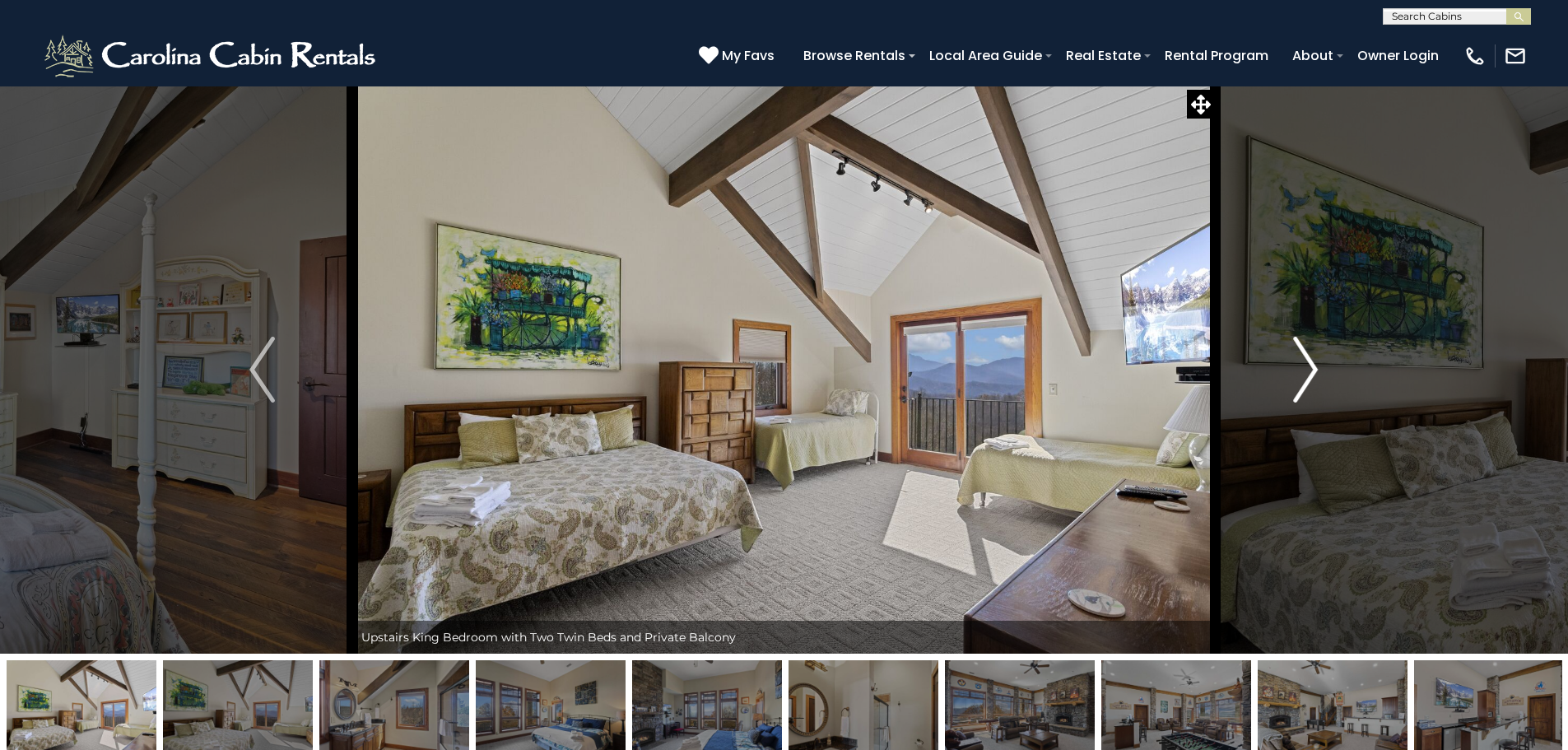
click at [1306, 368] on img "Next" at bounding box center [1305, 370] width 25 height 66
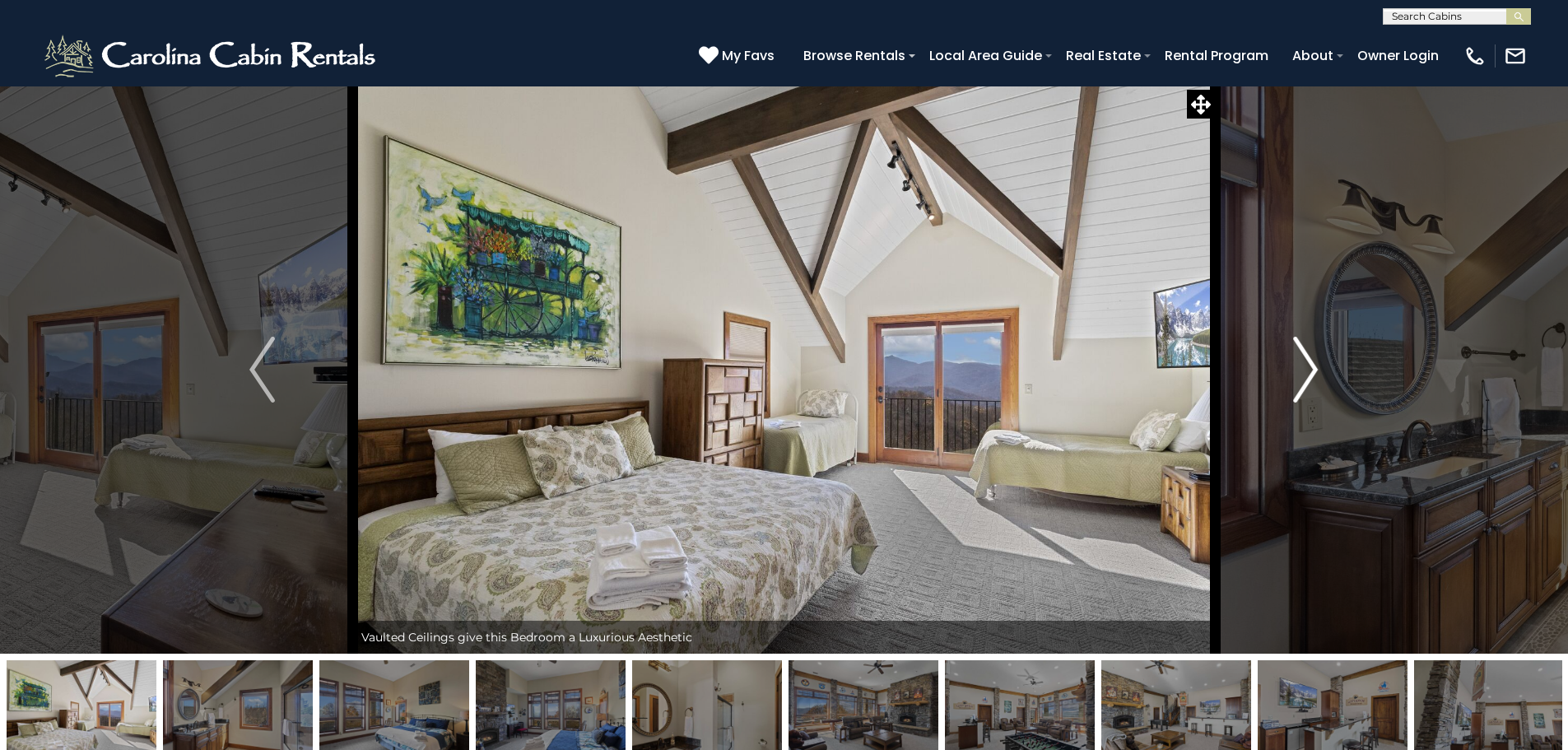
click at [1310, 367] on img "Next" at bounding box center [1305, 370] width 25 height 66
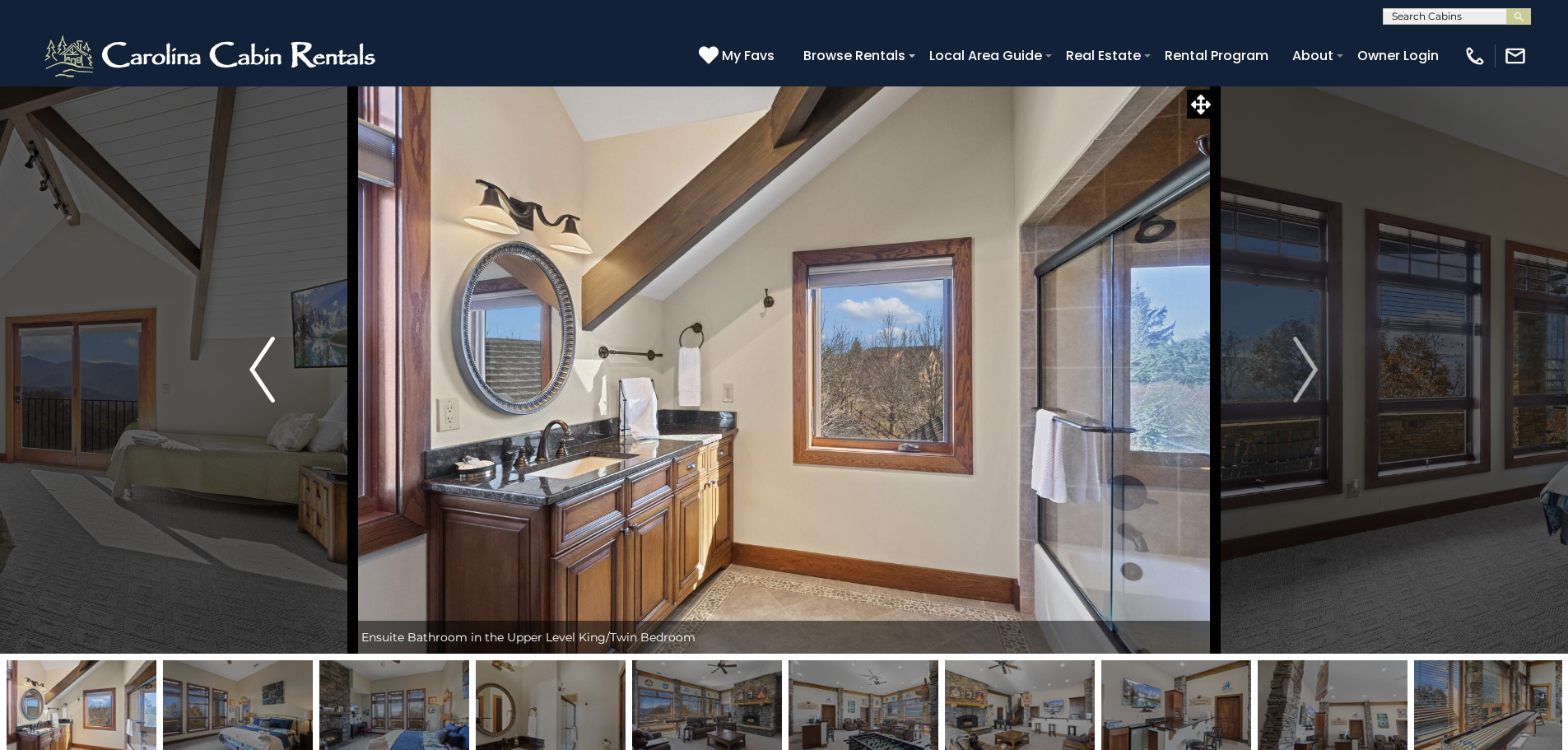
click at [257, 351] on img "Previous" at bounding box center [262, 370] width 25 height 66
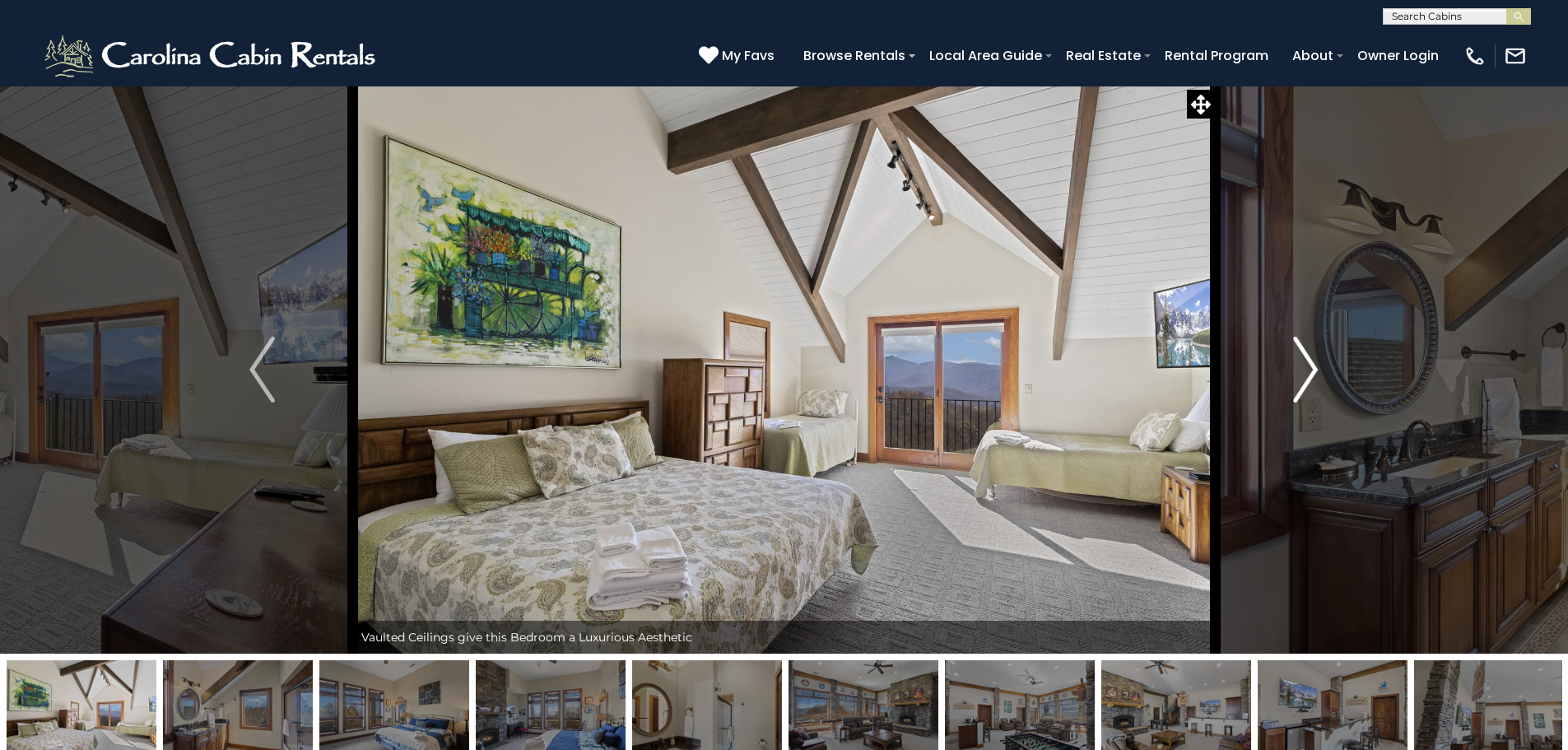
click at [1310, 360] on img "Next" at bounding box center [1305, 370] width 25 height 66
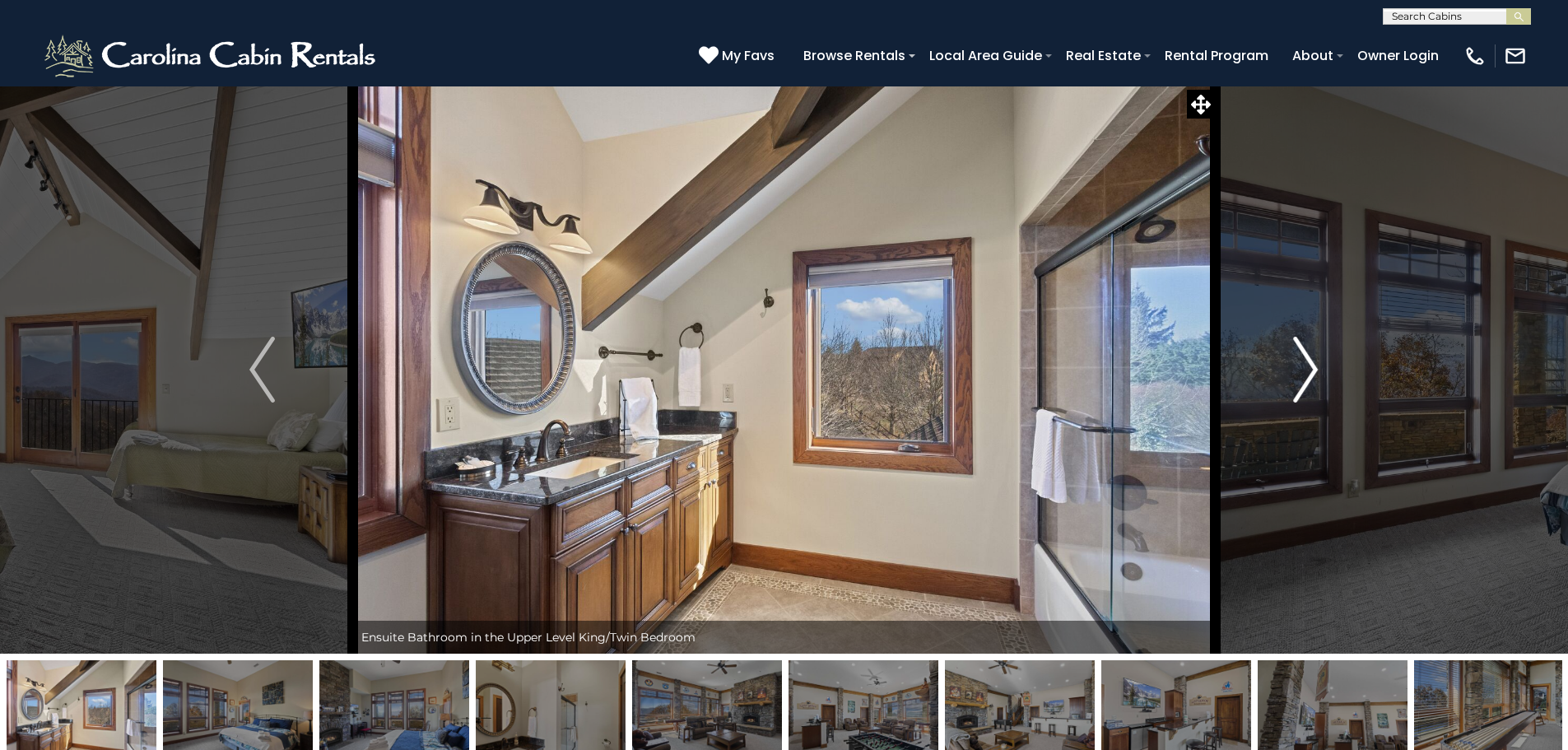
click at [1315, 360] on img "Next" at bounding box center [1305, 370] width 25 height 66
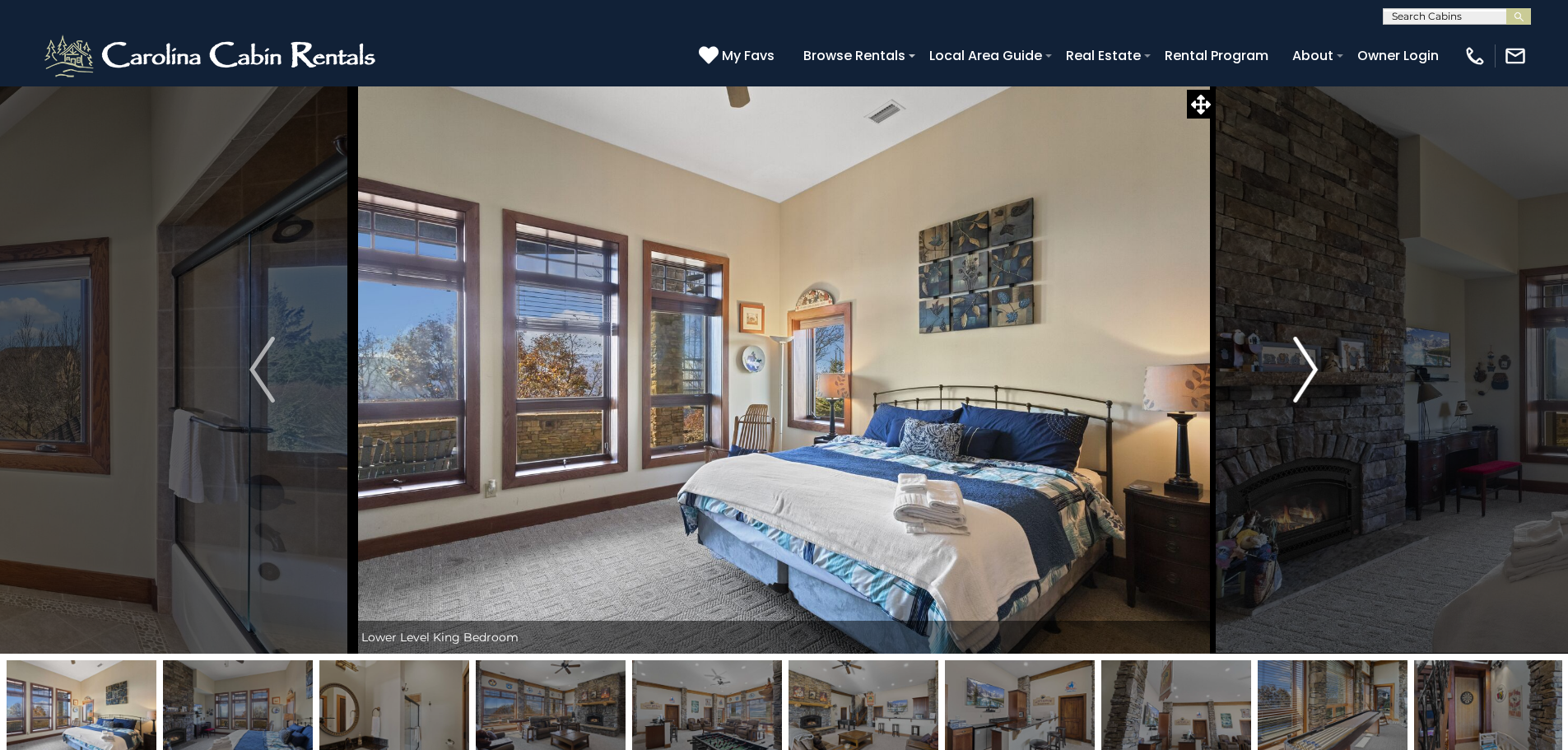
click at [1316, 360] on img "Next" at bounding box center [1305, 370] width 25 height 66
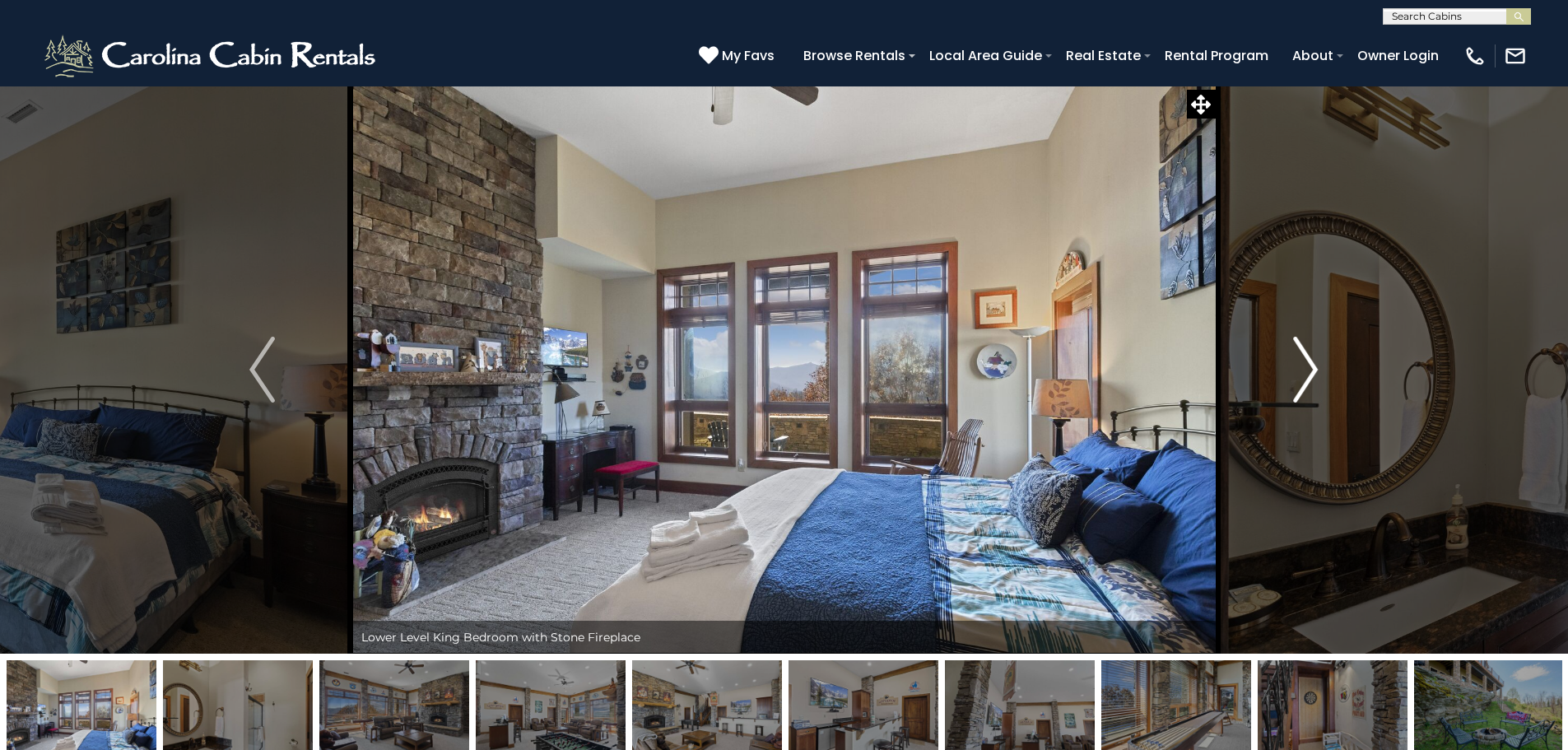
click at [1310, 370] on img "Next" at bounding box center [1305, 370] width 25 height 66
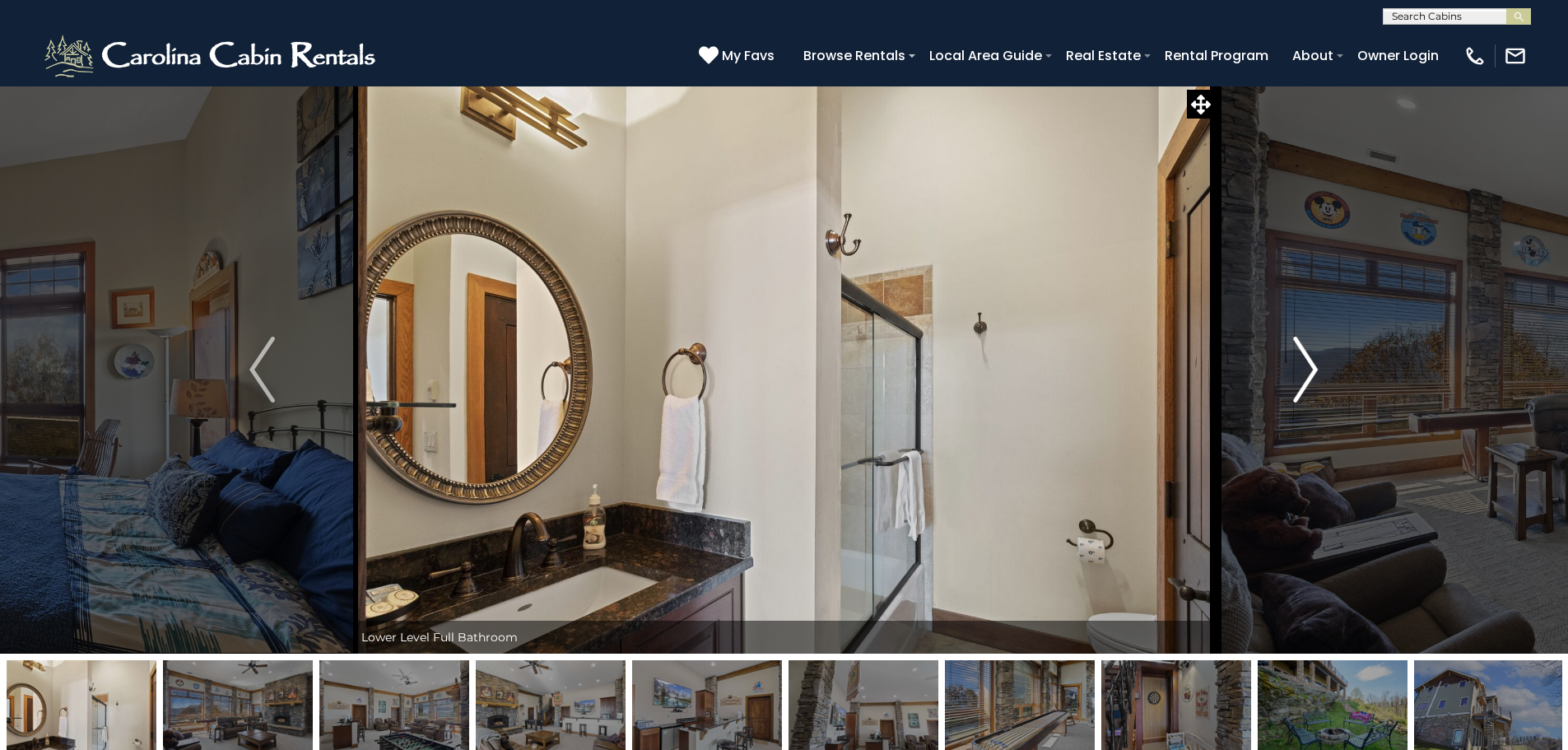
click at [1310, 370] on img "Next" at bounding box center [1305, 370] width 25 height 66
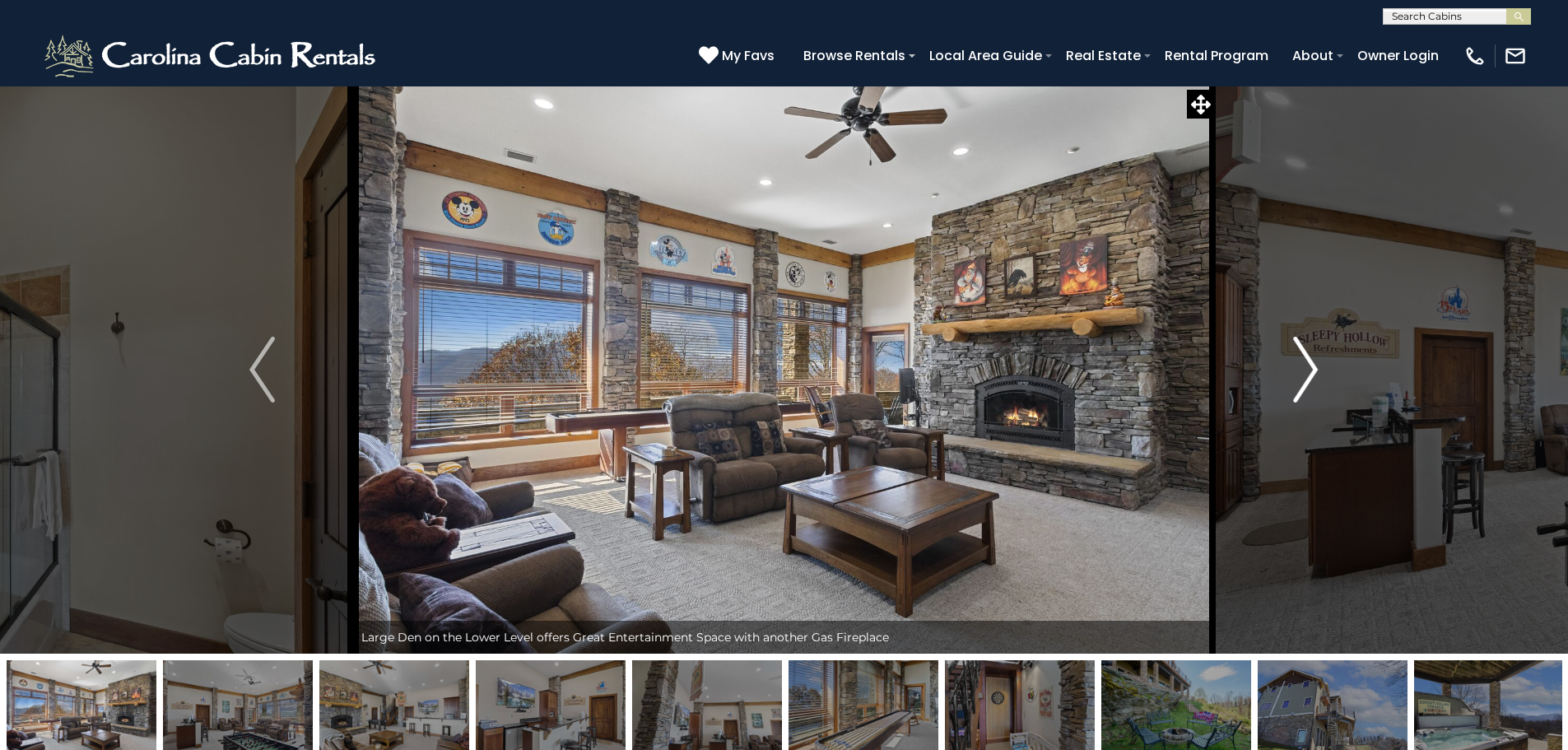
click at [1295, 365] on img "Next" at bounding box center [1305, 370] width 25 height 66
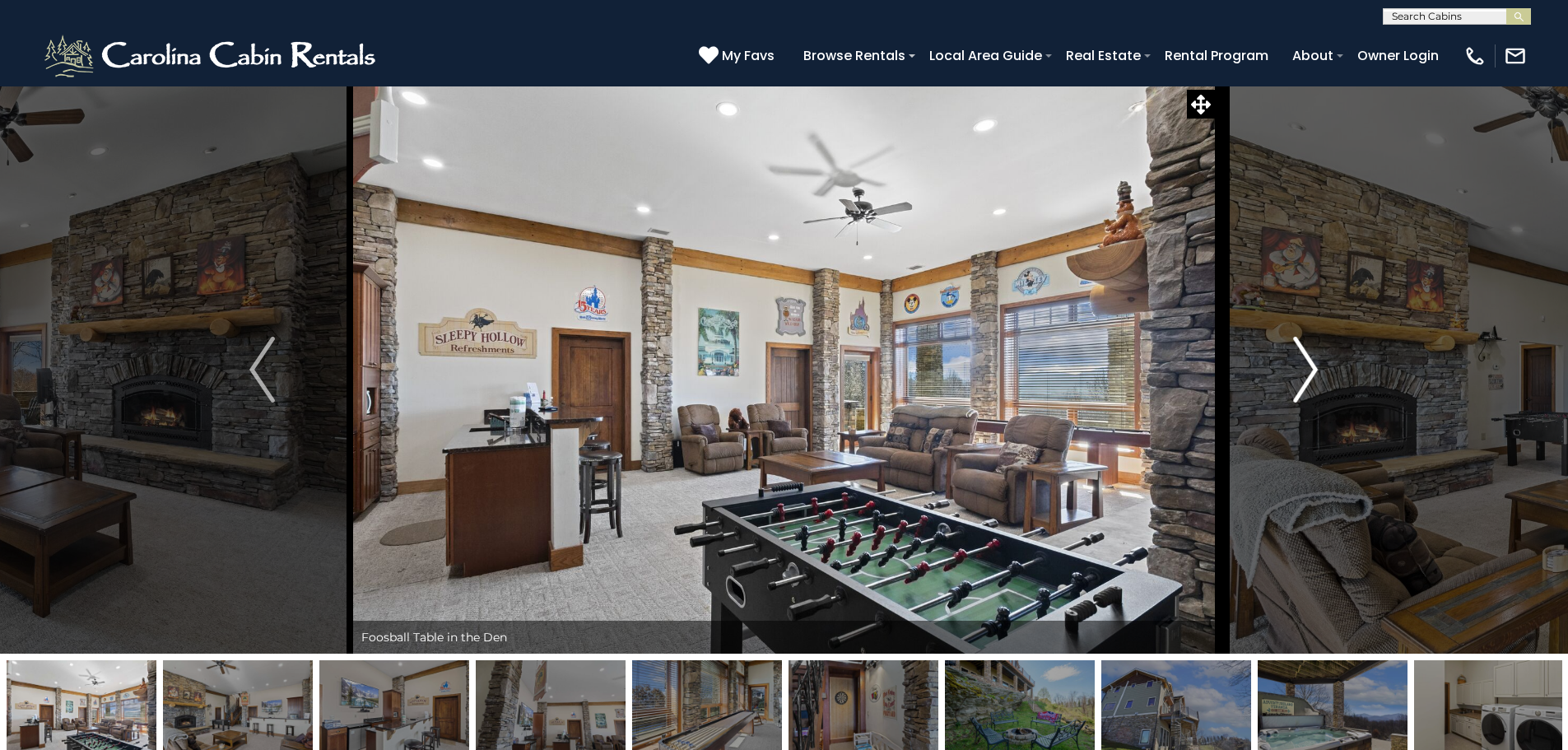
click at [1298, 365] on img "Next" at bounding box center [1305, 370] width 25 height 66
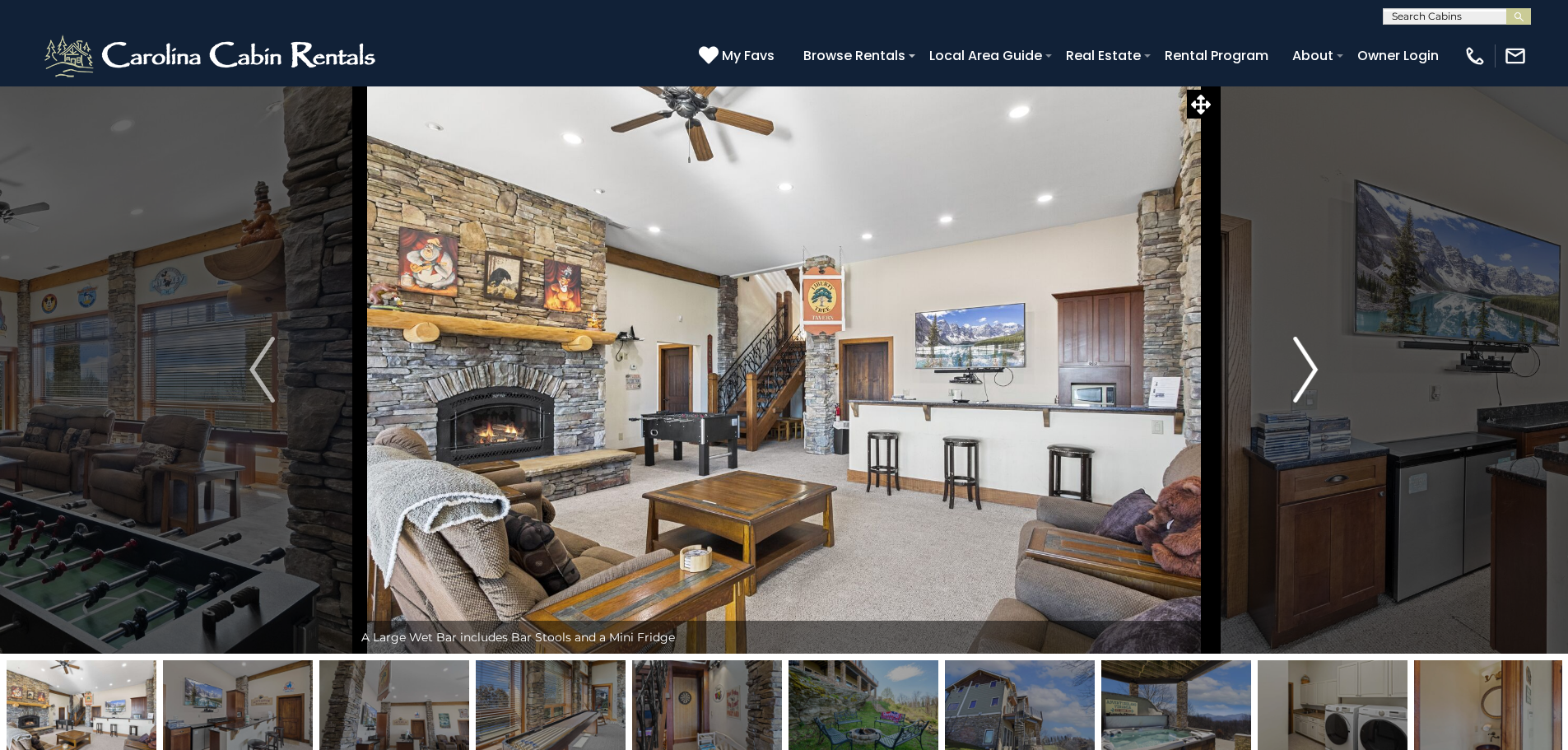
click at [1298, 365] on img "Next" at bounding box center [1305, 370] width 25 height 66
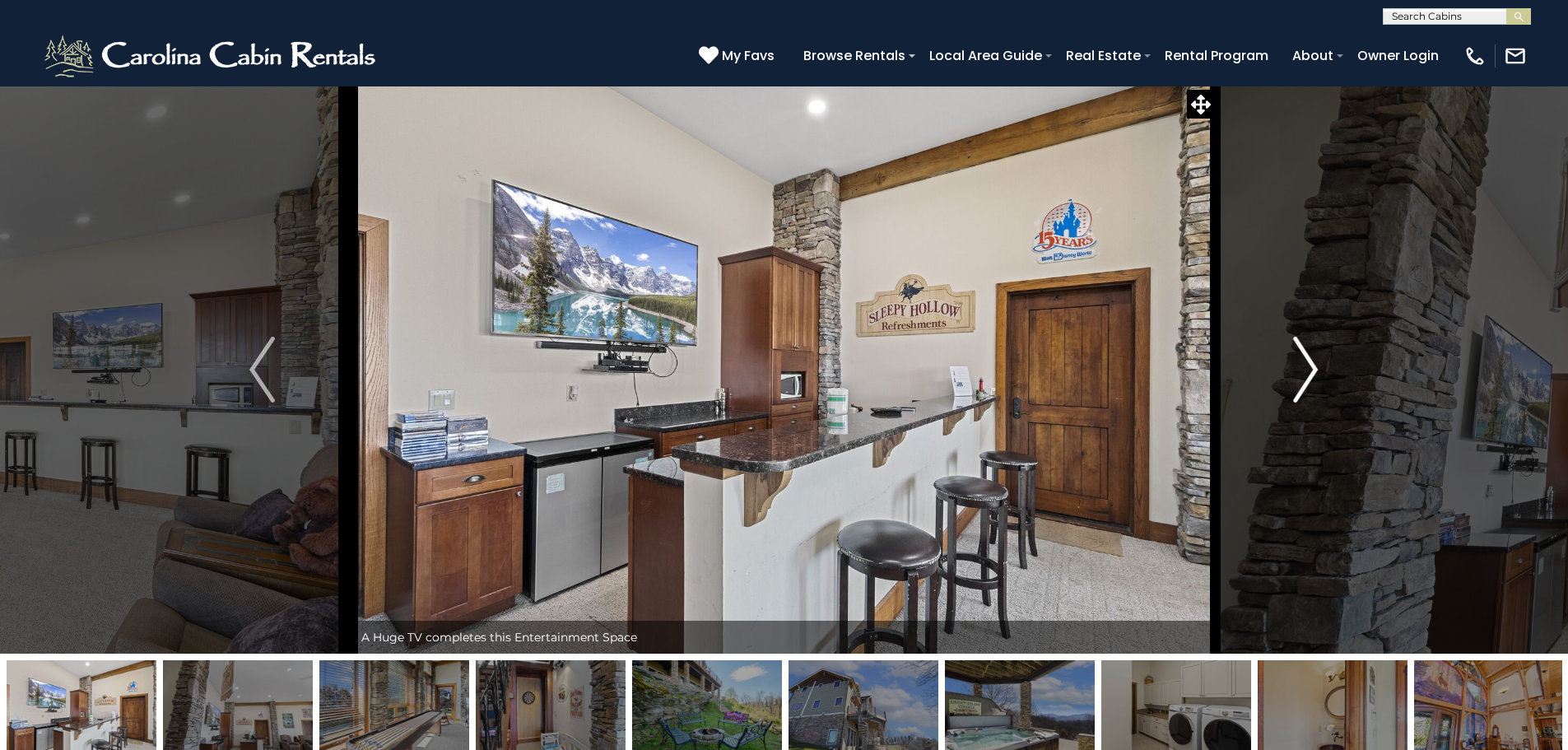
click at [1303, 377] on img "Next" at bounding box center [1305, 370] width 25 height 66
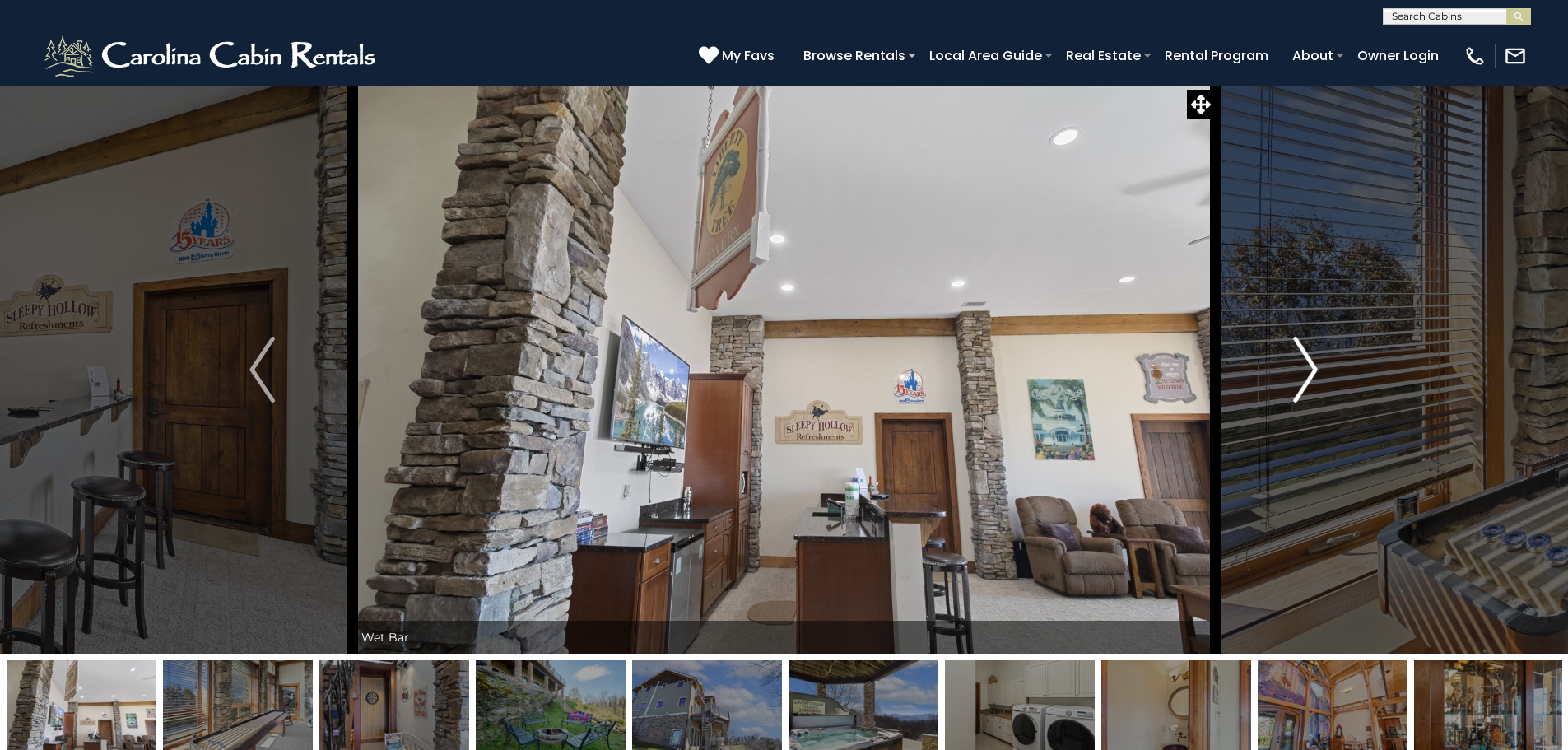
click at [1303, 377] on img "Next" at bounding box center [1305, 370] width 25 height 66
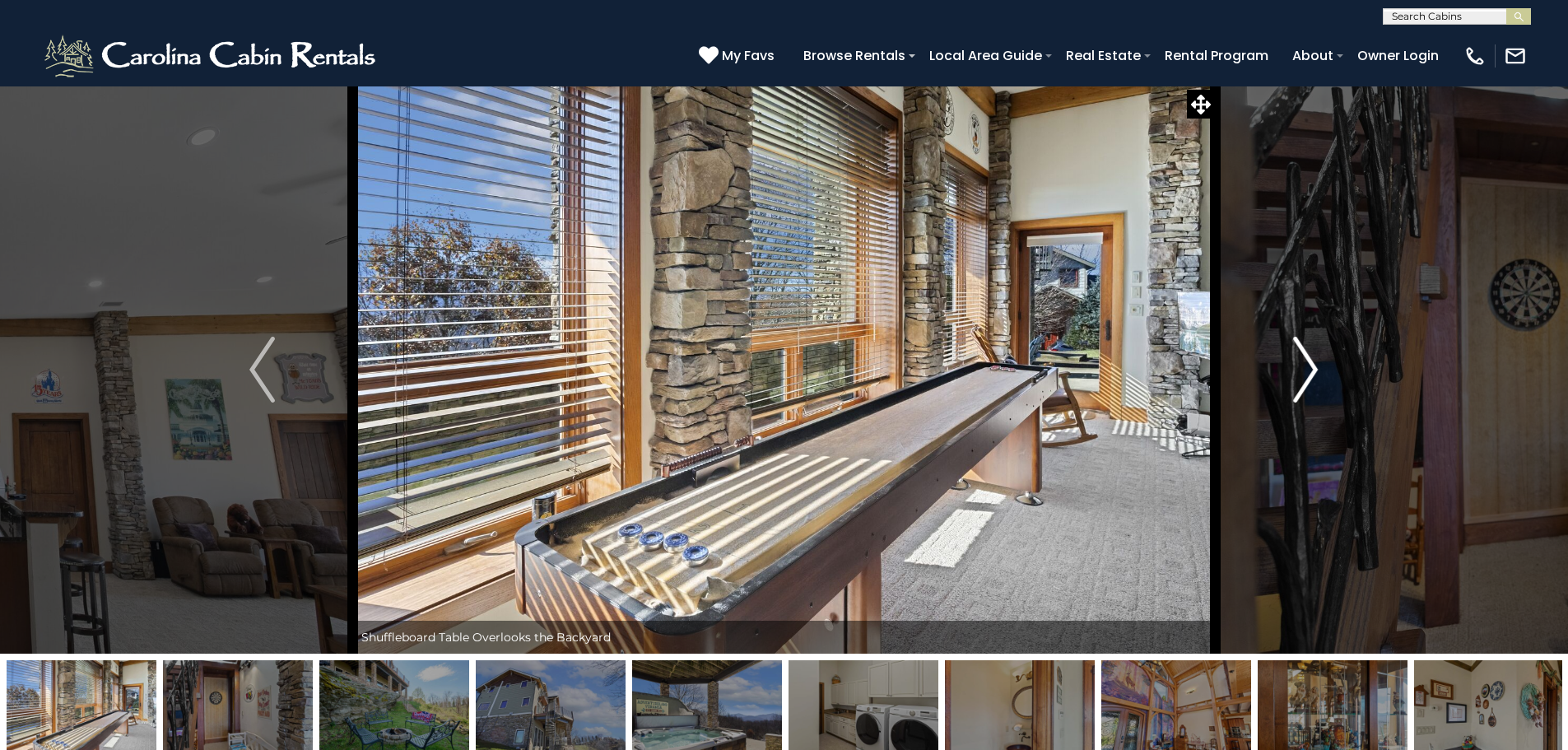
click at [1303, 377] on img "Next" at bounding box center [1305, 370] width 25 height 66
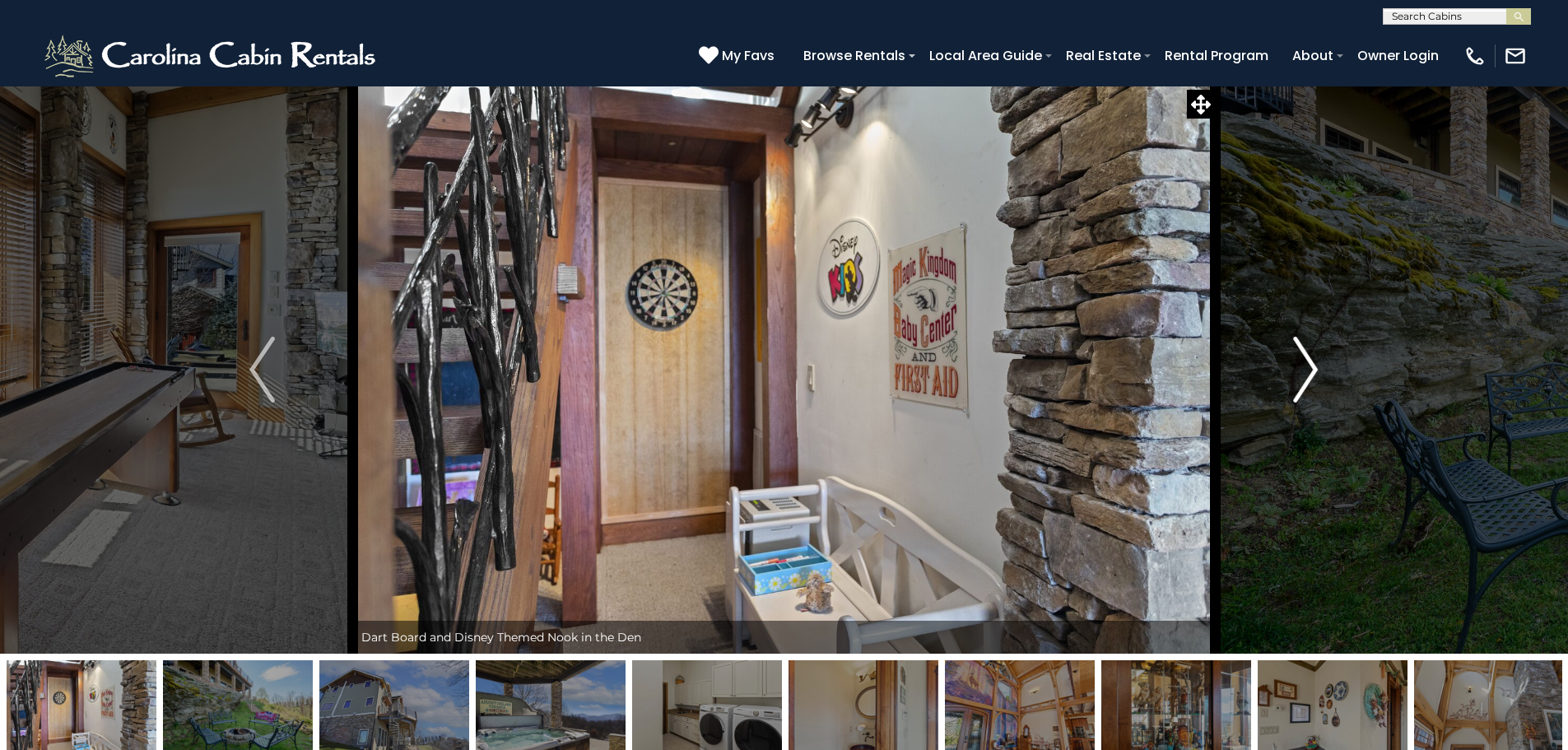
click at [1315, 370] on img "Next" at bounding box center [1305, 370] width 25 height 66
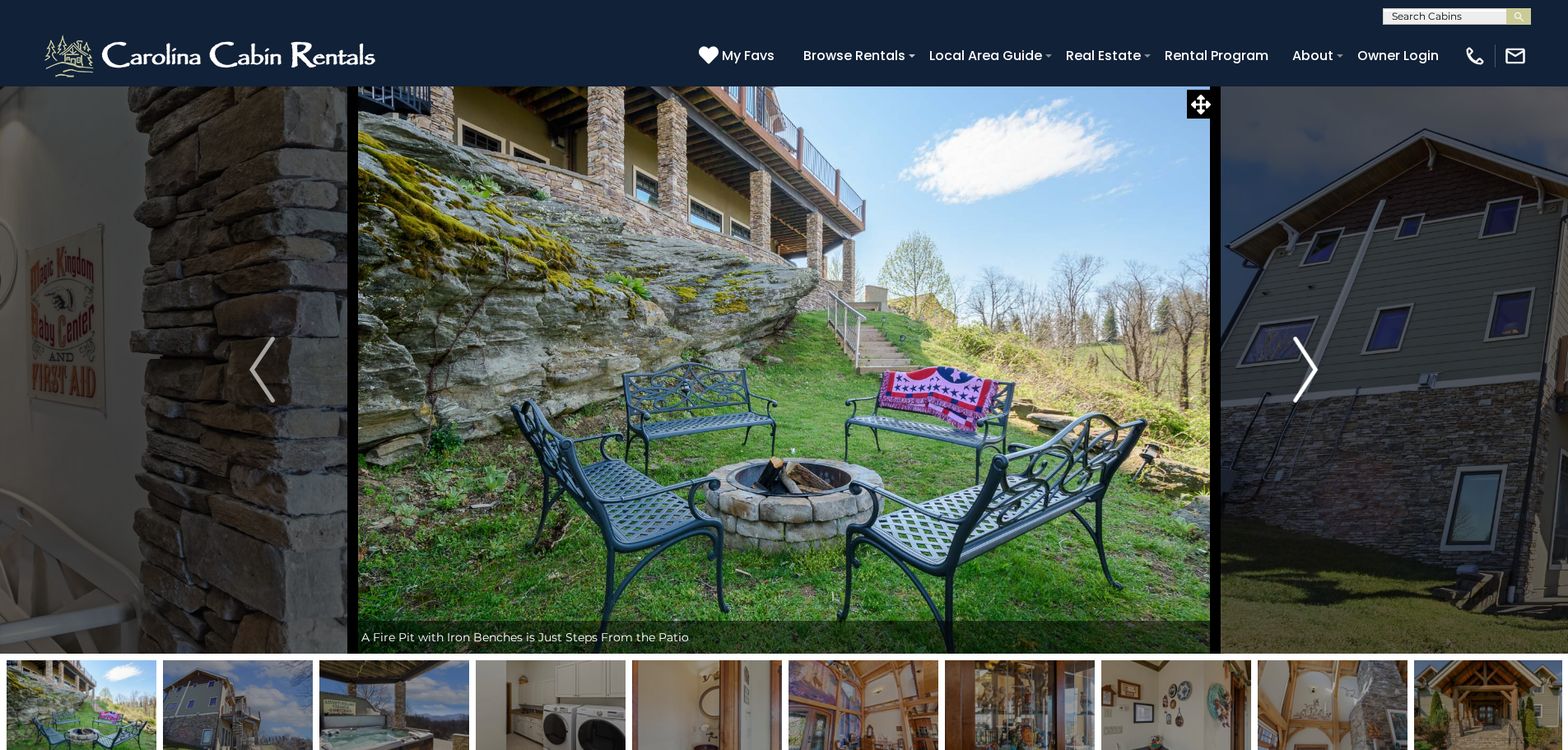
click at [1305, 364] on img "Next" at bounding box center [1305, 370] width 25 height 66
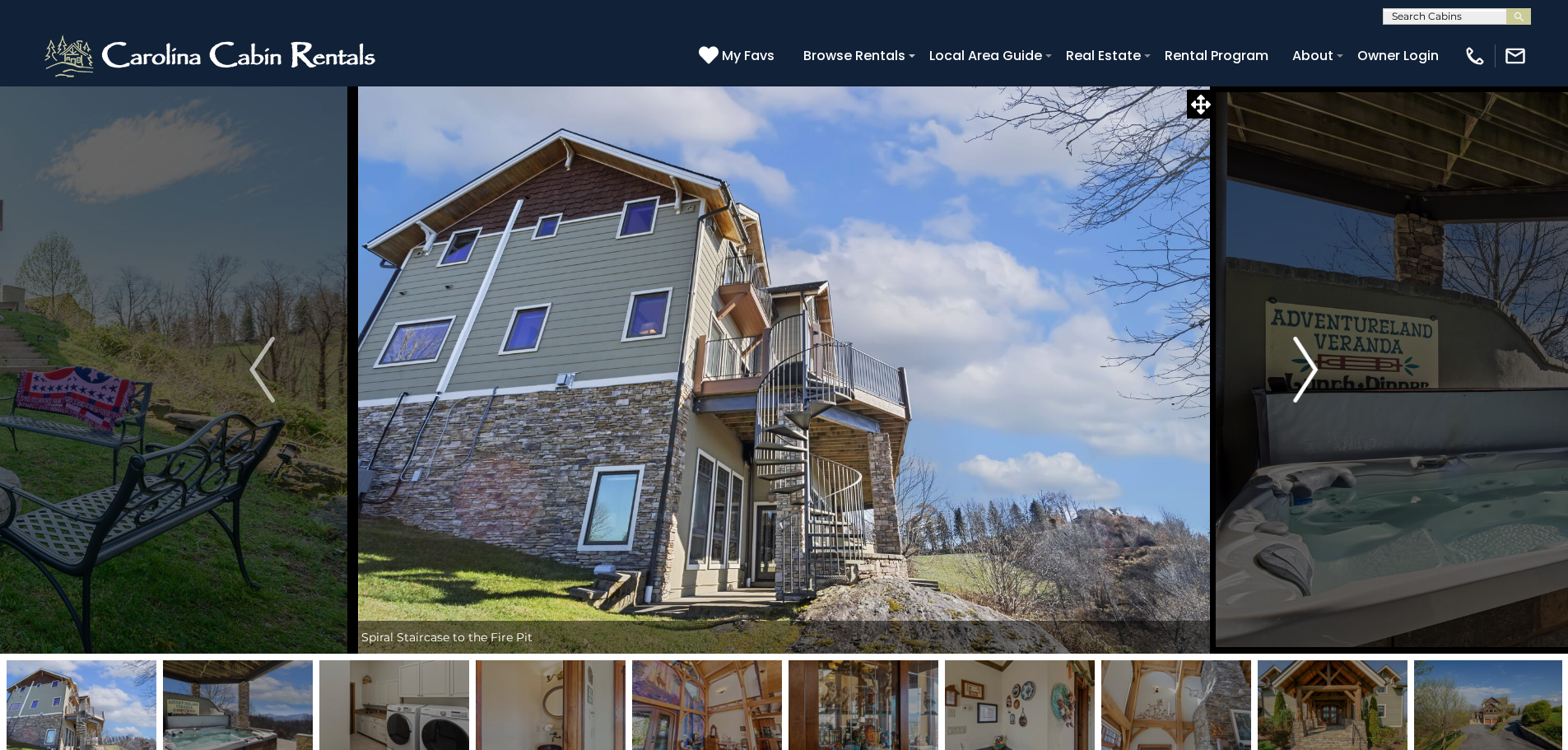
click at [1303, 366] on img "Next" at bounding box center [1305, 370] width 25 height 66
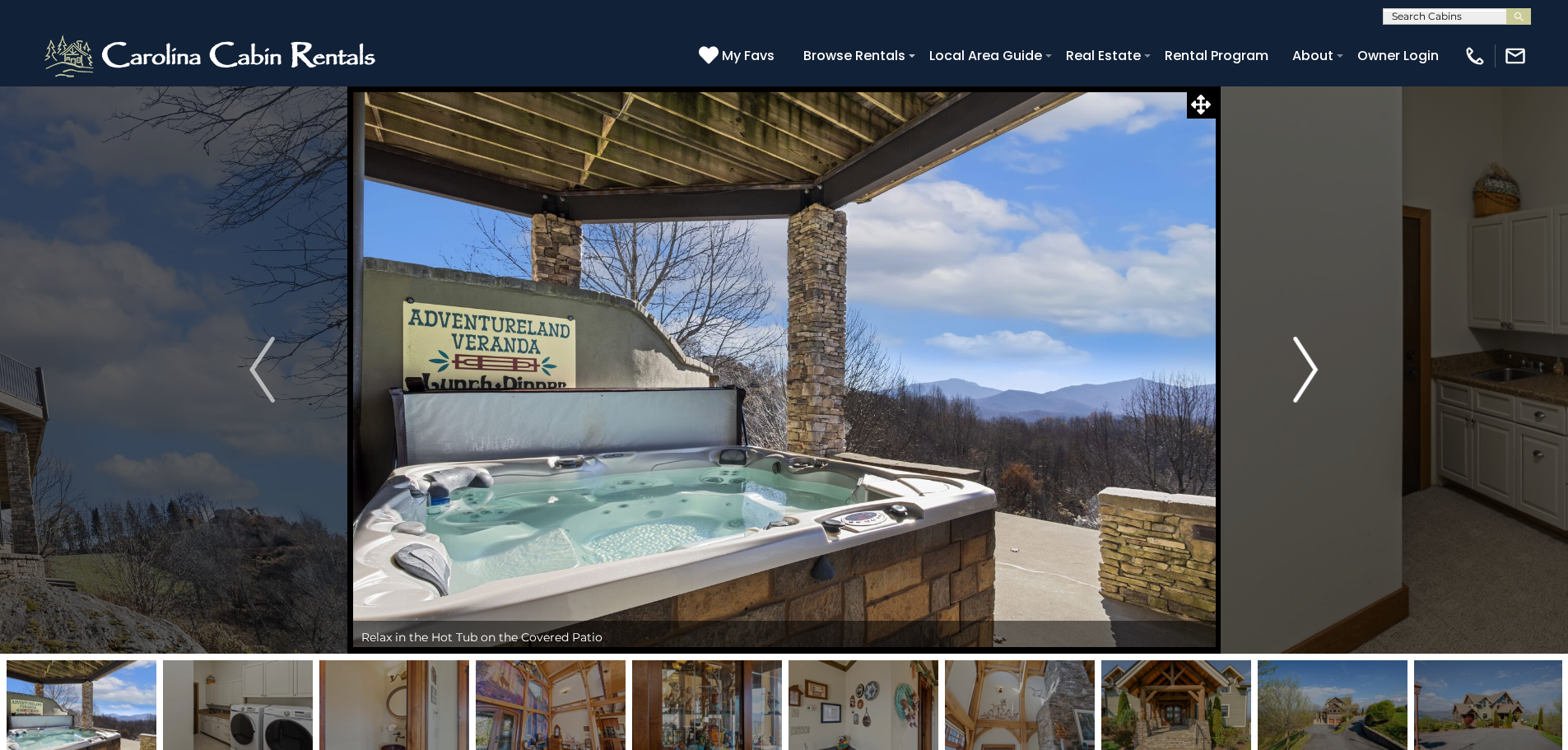
click at [1301, 369] on img "Next" at bounding box center [1305, 370] width 25 height 66
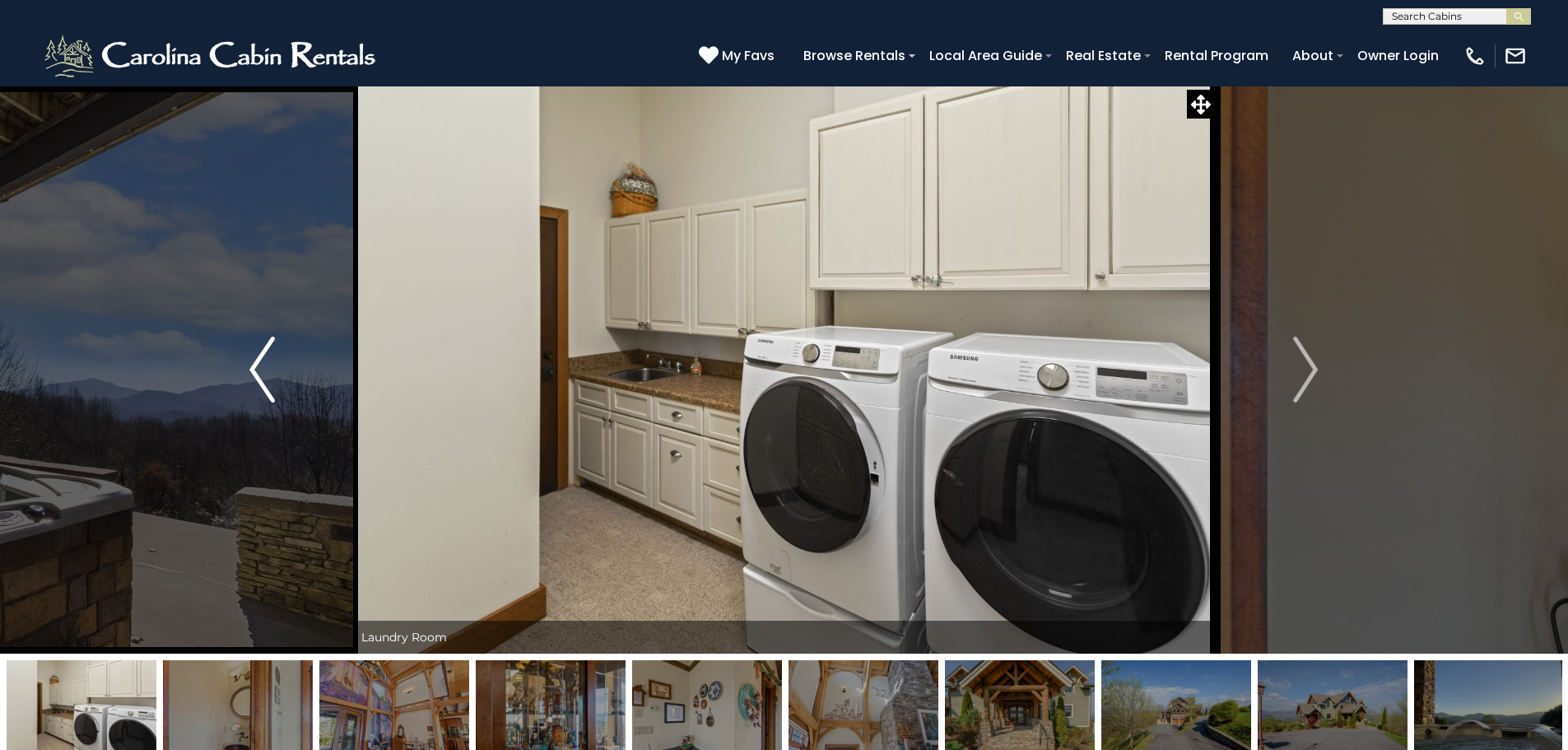
click at [248, 375] on button "Previous" at bounding box center [262, 370] width 181 height 569
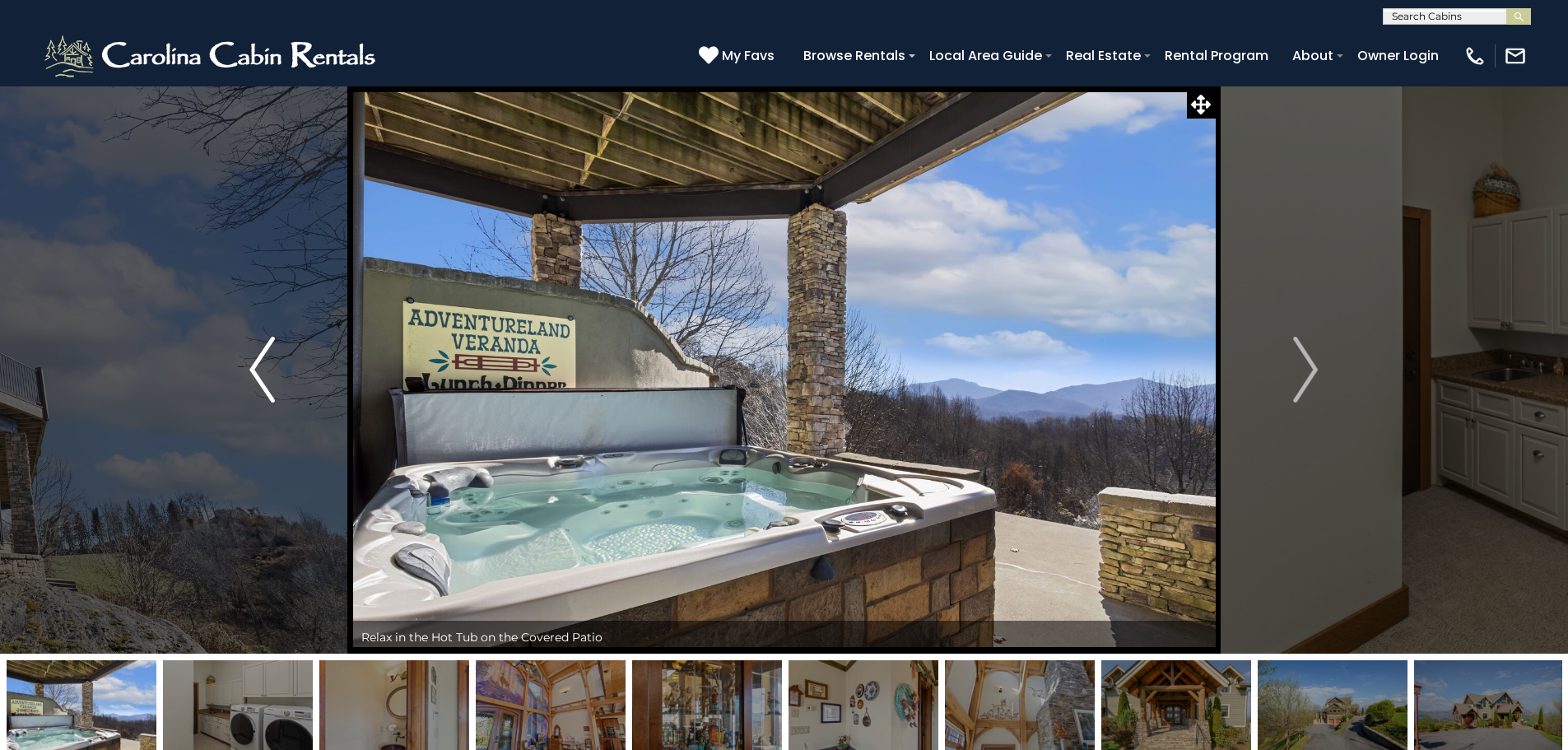
click at [248, 375] on button "Previous" at bounding box center [262, 370] width 181 height 569
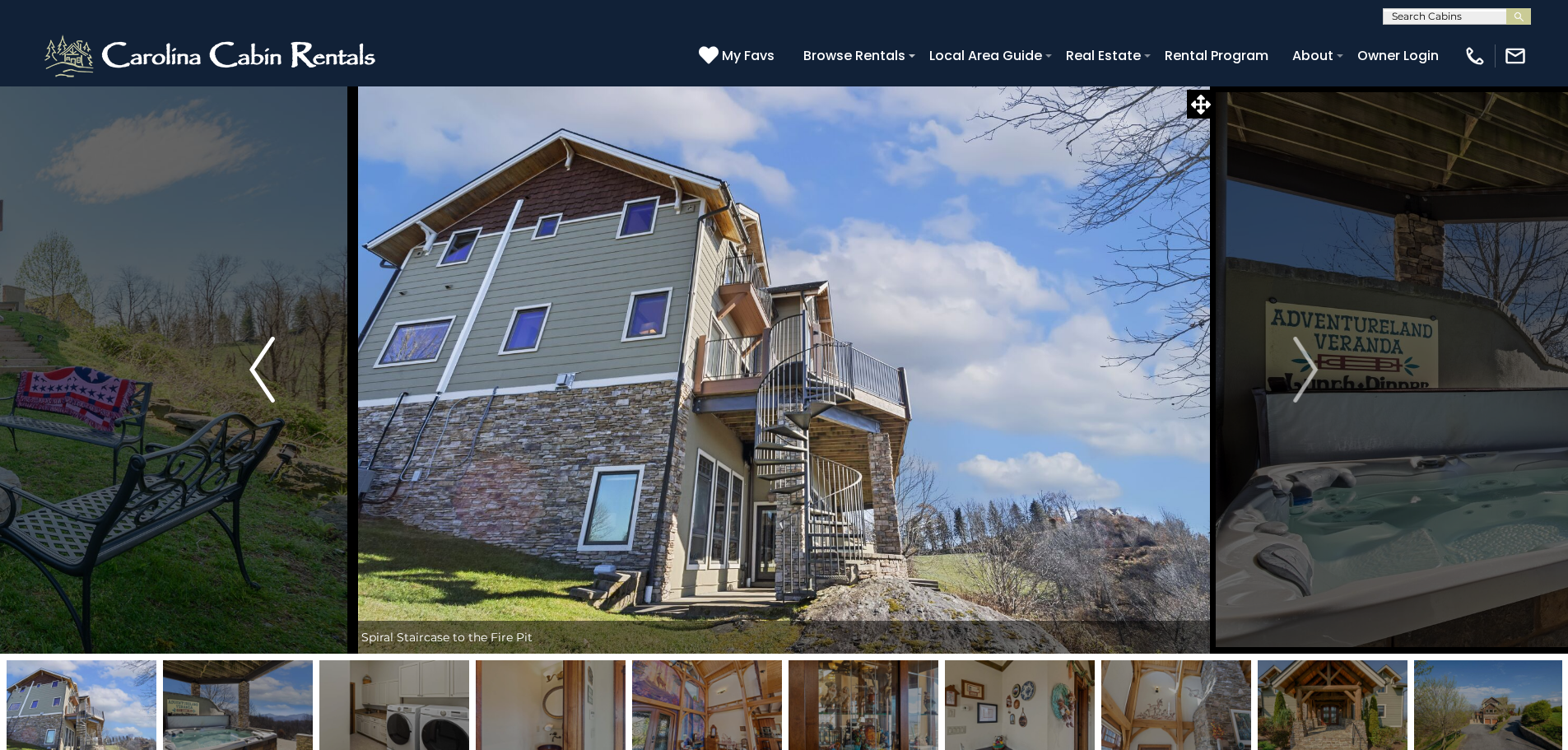
click at [248, 375] on button "Previous" at bounding box center [262, 370] width 181 height 569
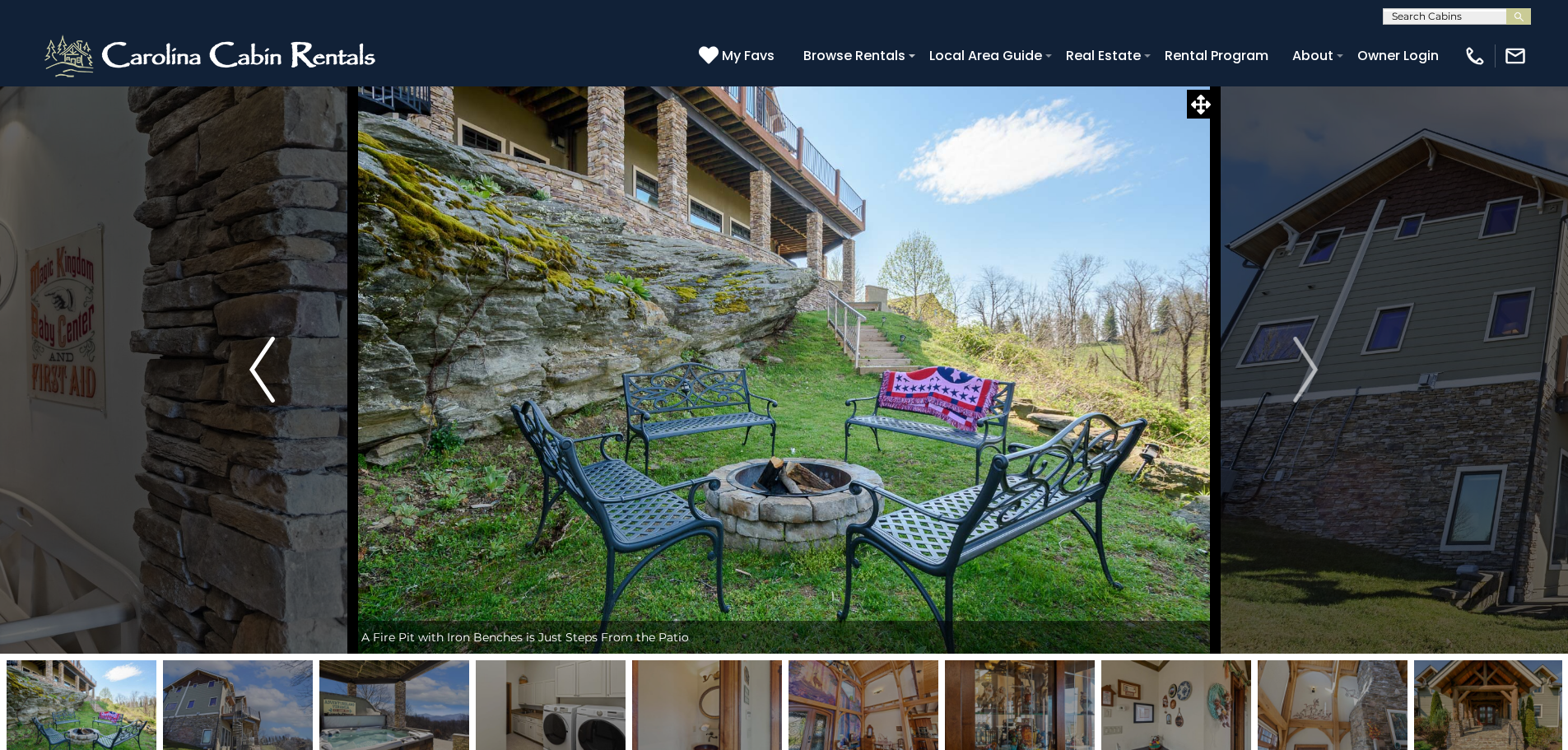
click at [248, 375] on button "Previous" at bounding box center [262, 370] width 181 height 569
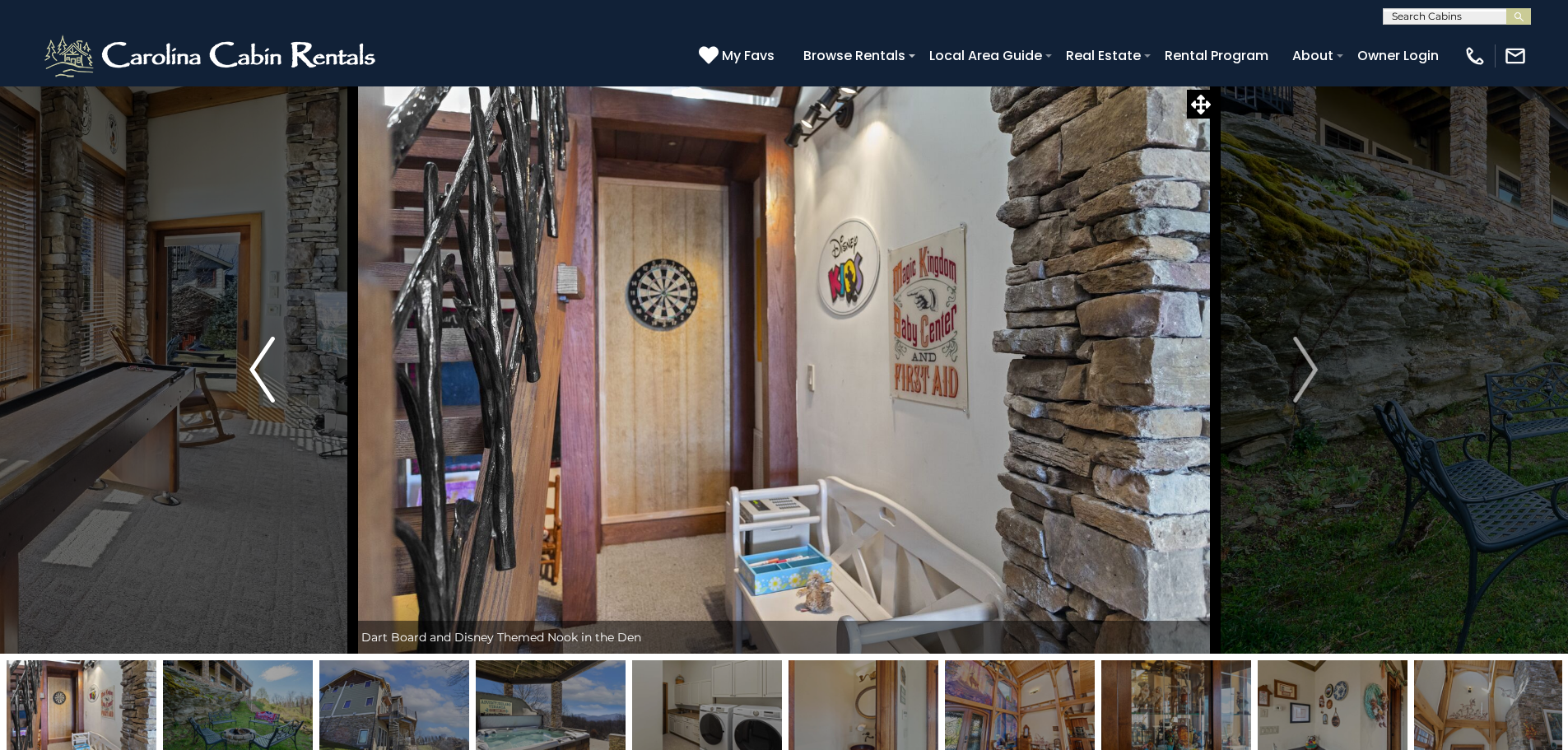
click at [248, 375] on button "Previous" at bounding box center [262, 370] width 181 height 569
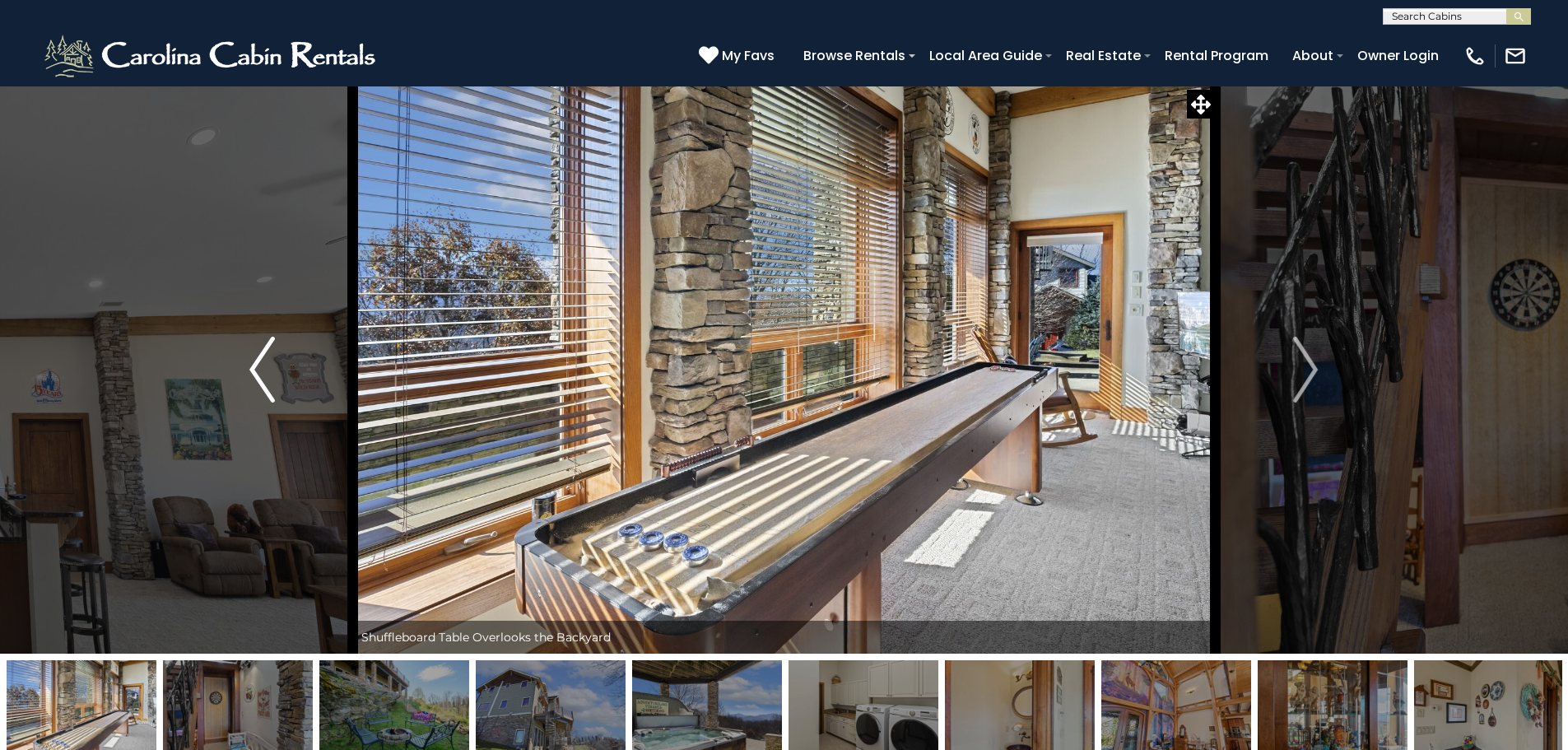
click at [248, 375] on button "Previous" at bounding box center [262, 370] width 181 height 569
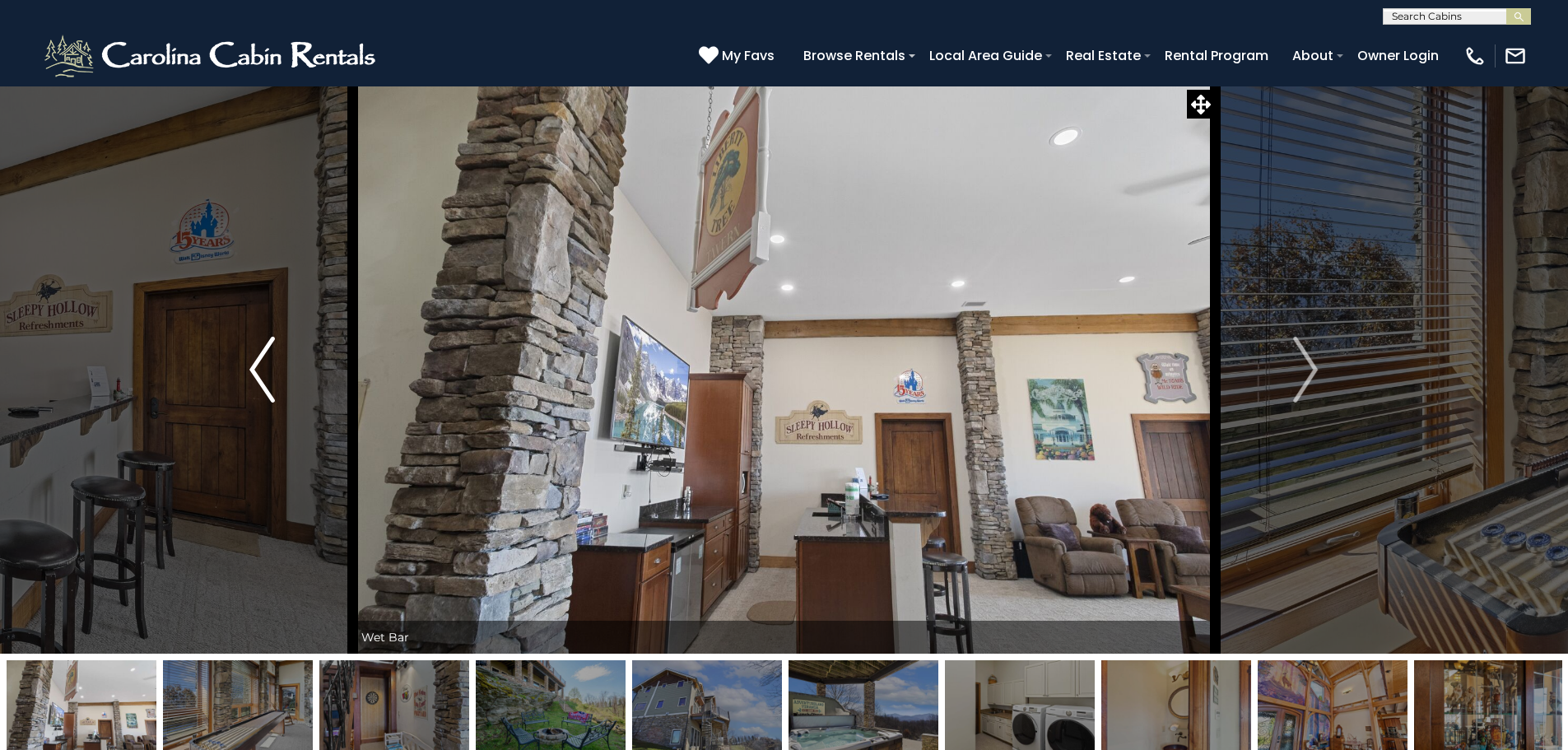
click at [248, 375] on button "Previous" at bounding box center [262, 370] width 181 height 569
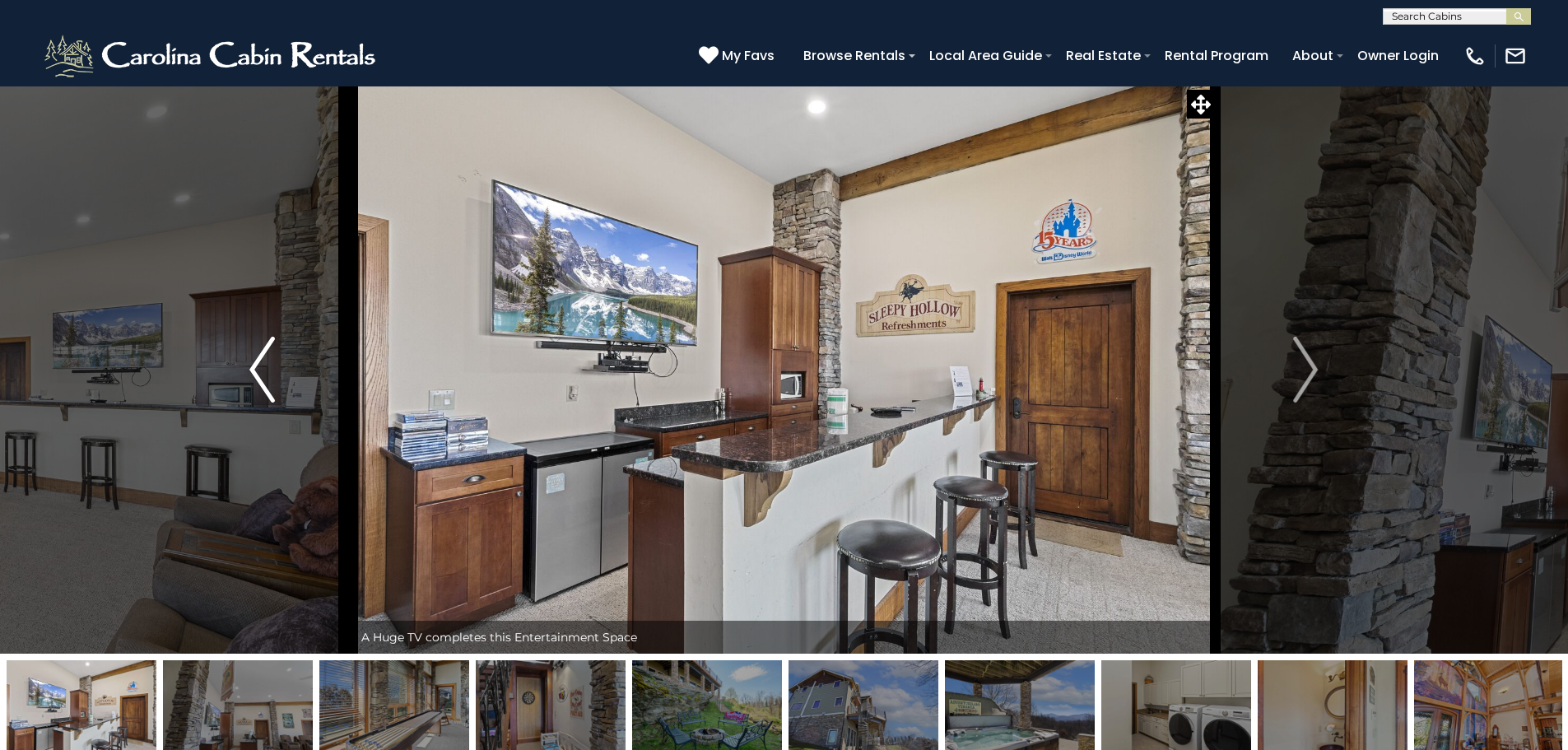
click at [248, 375] on button "Previous" at bounding box center [262, 370] width 181 height 569
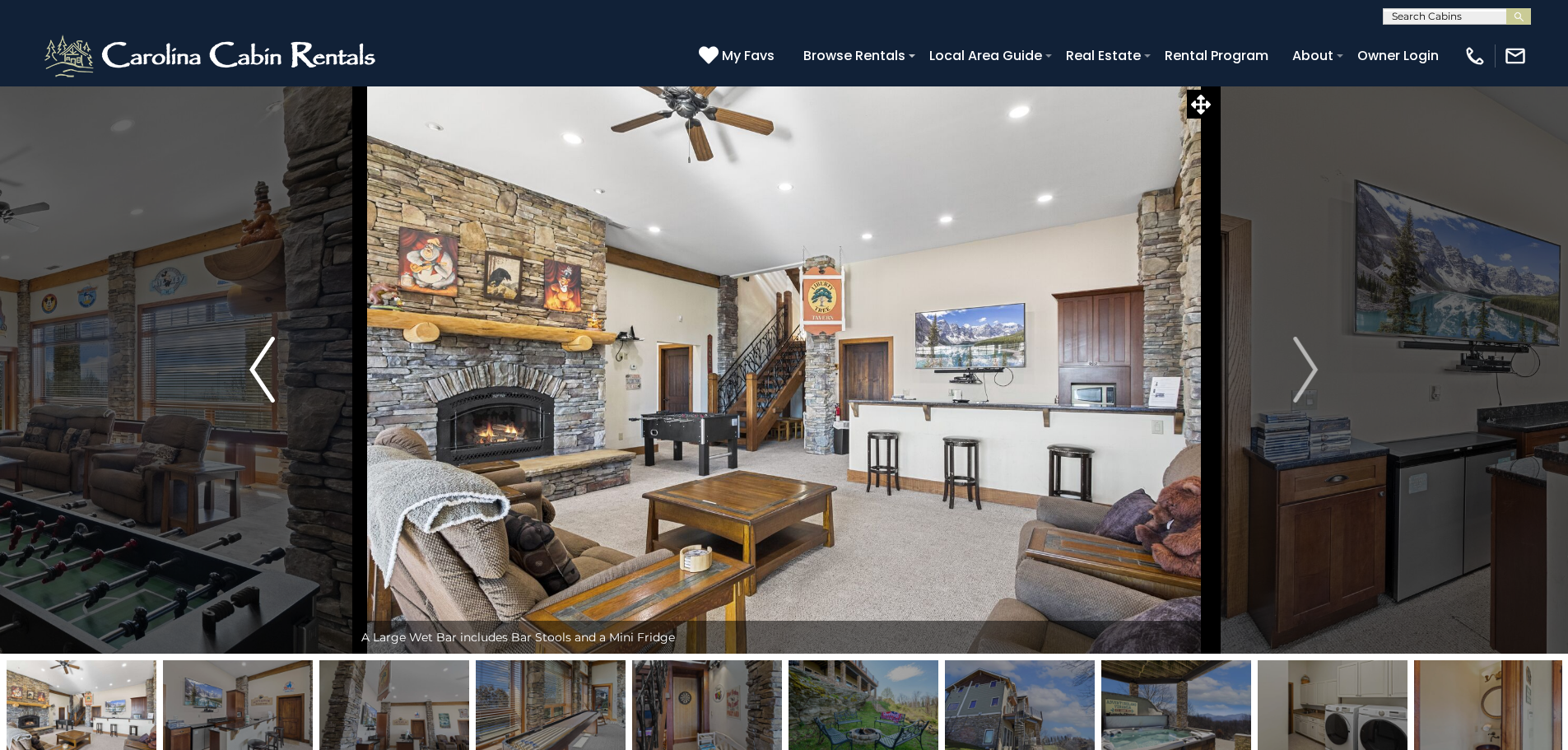
click at [248, 375] on button "Previous" at bounding box center [262, 370] width 181 height 569
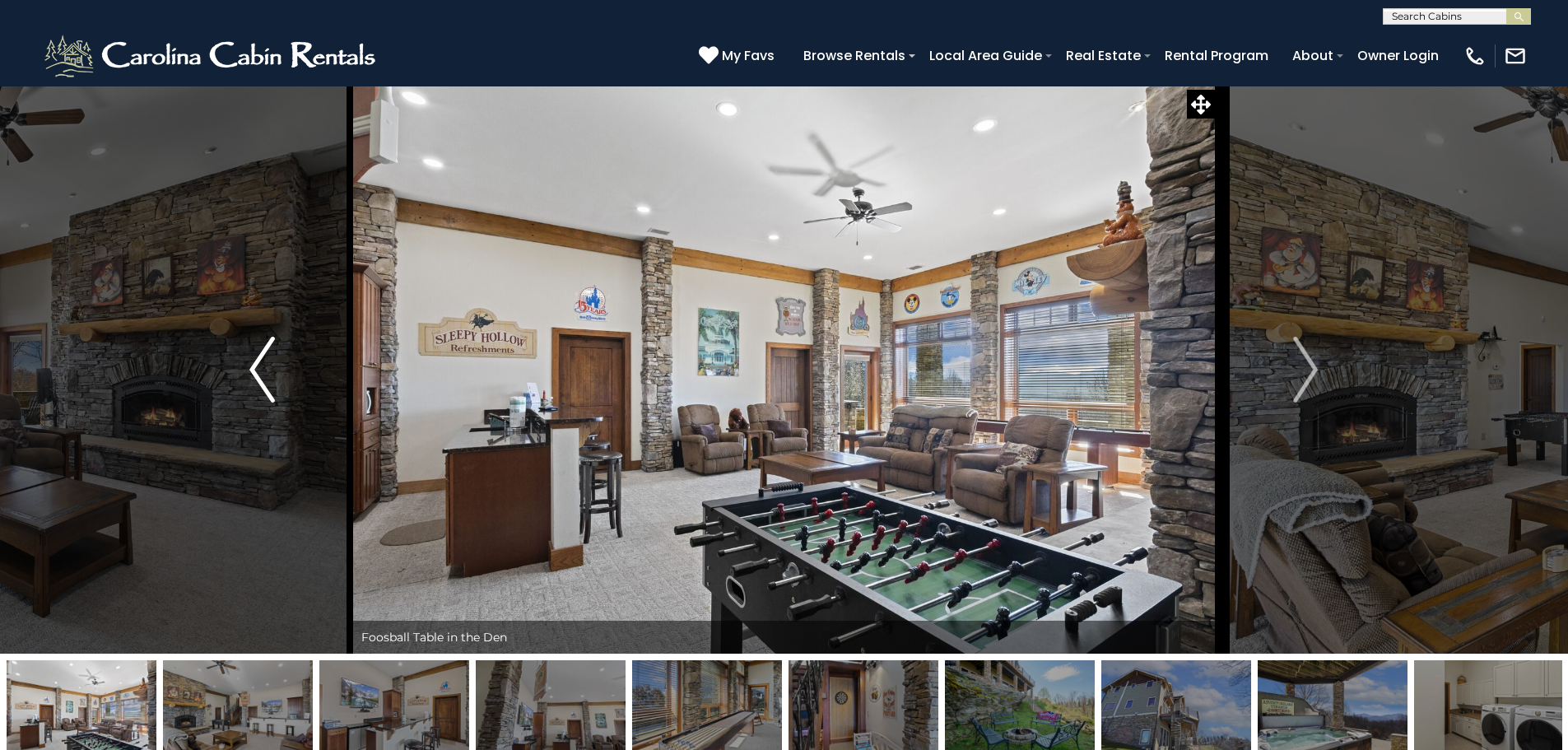
click at [248, 375] on button "Previous" at bounding box center [262, 370] width 181 height 569
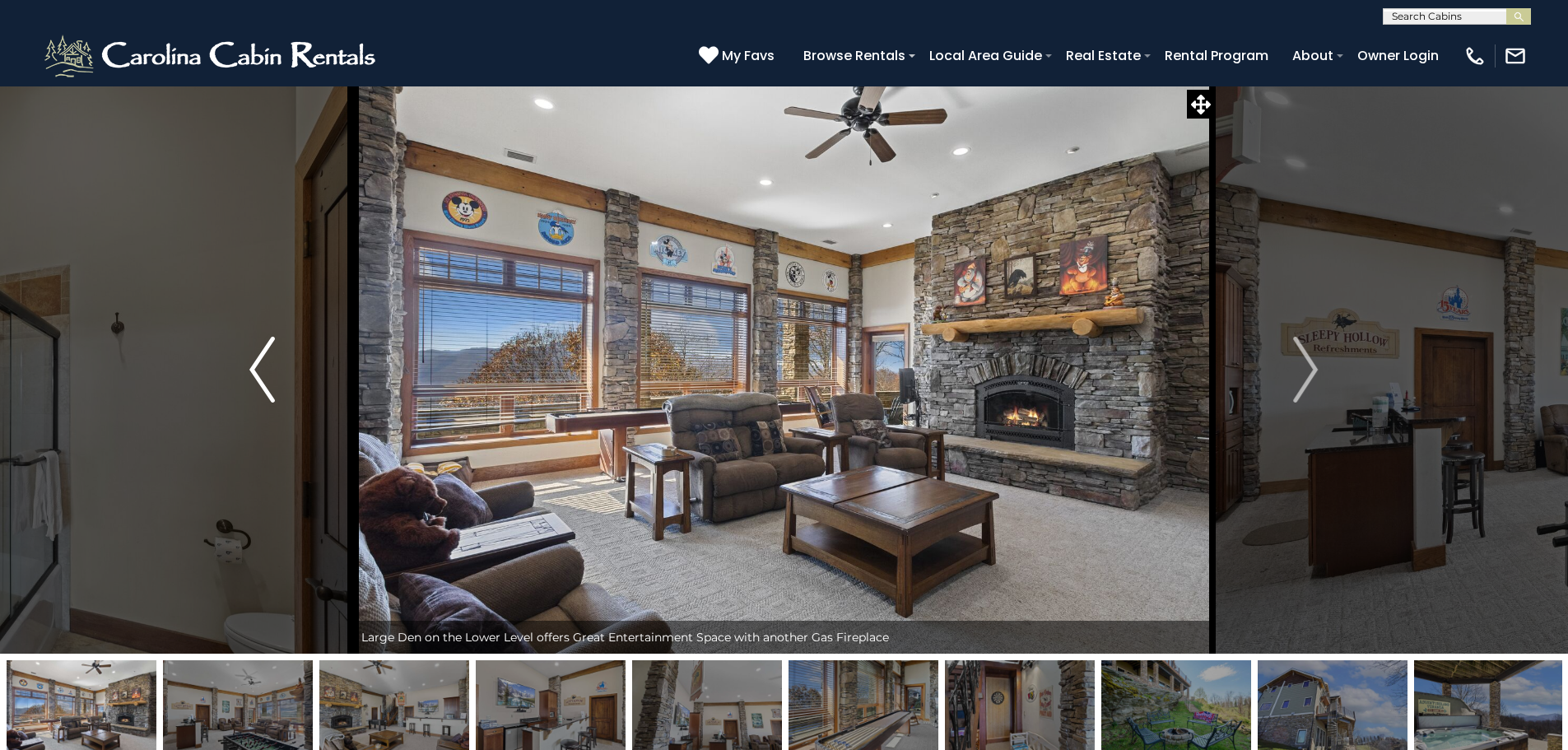
click at [248, 375] on button "Previous" at bounding box center [262, 370] width 181 height 569
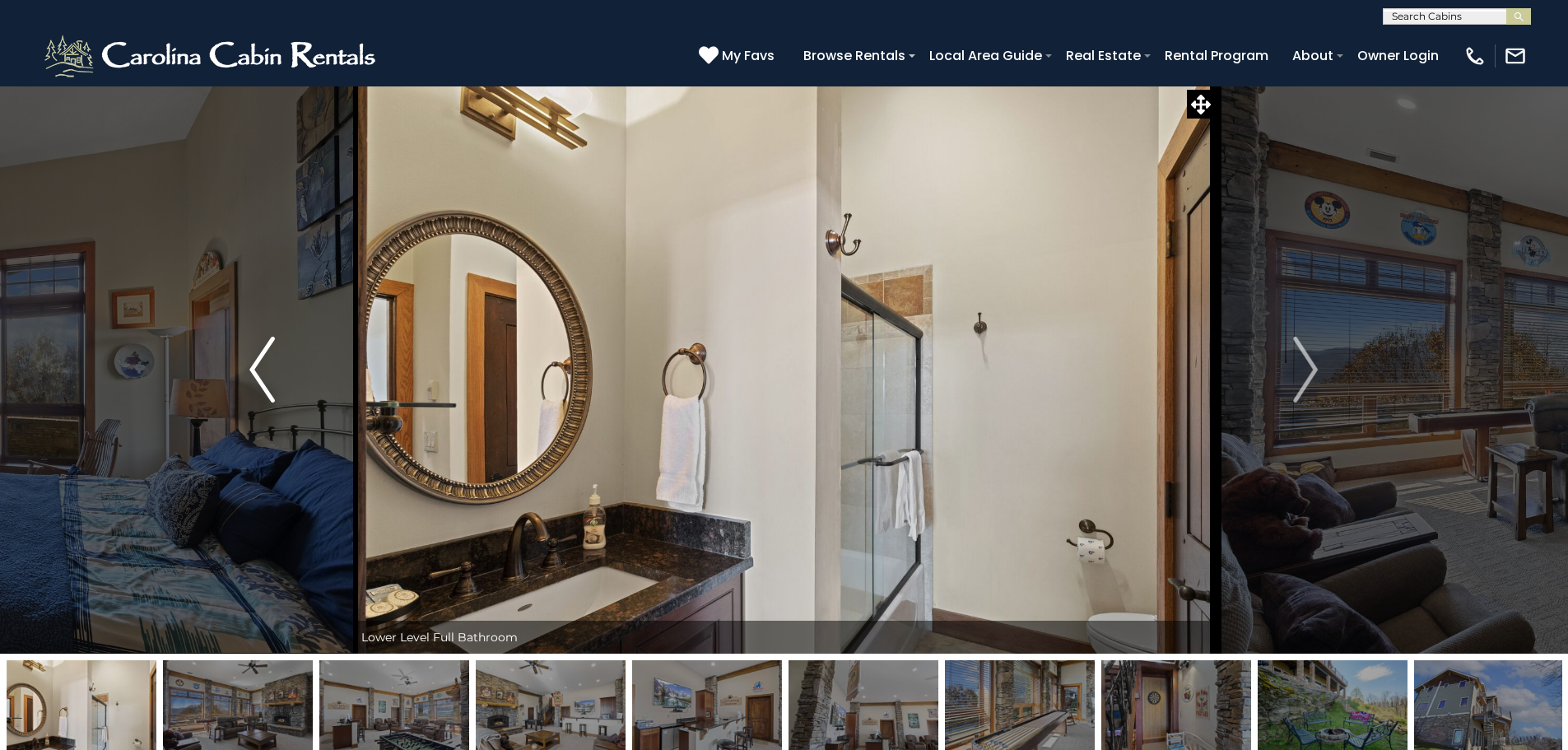
click at [248, 375] on button "Previous" at bounding box center [262, 370] width 181 height 569
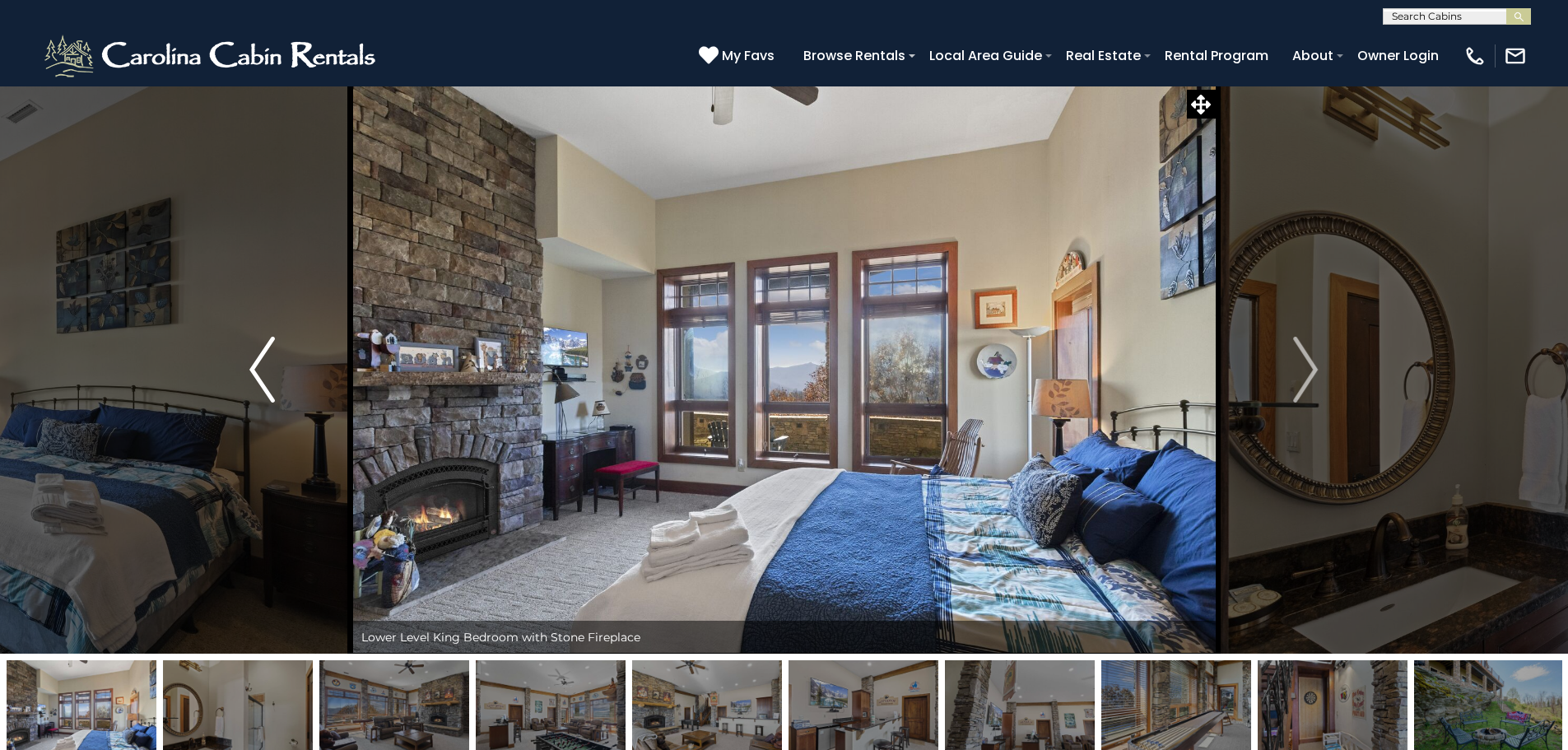
click at [248, 375] on button "Previous" at bounding box center [262, 370] width 181 height 569
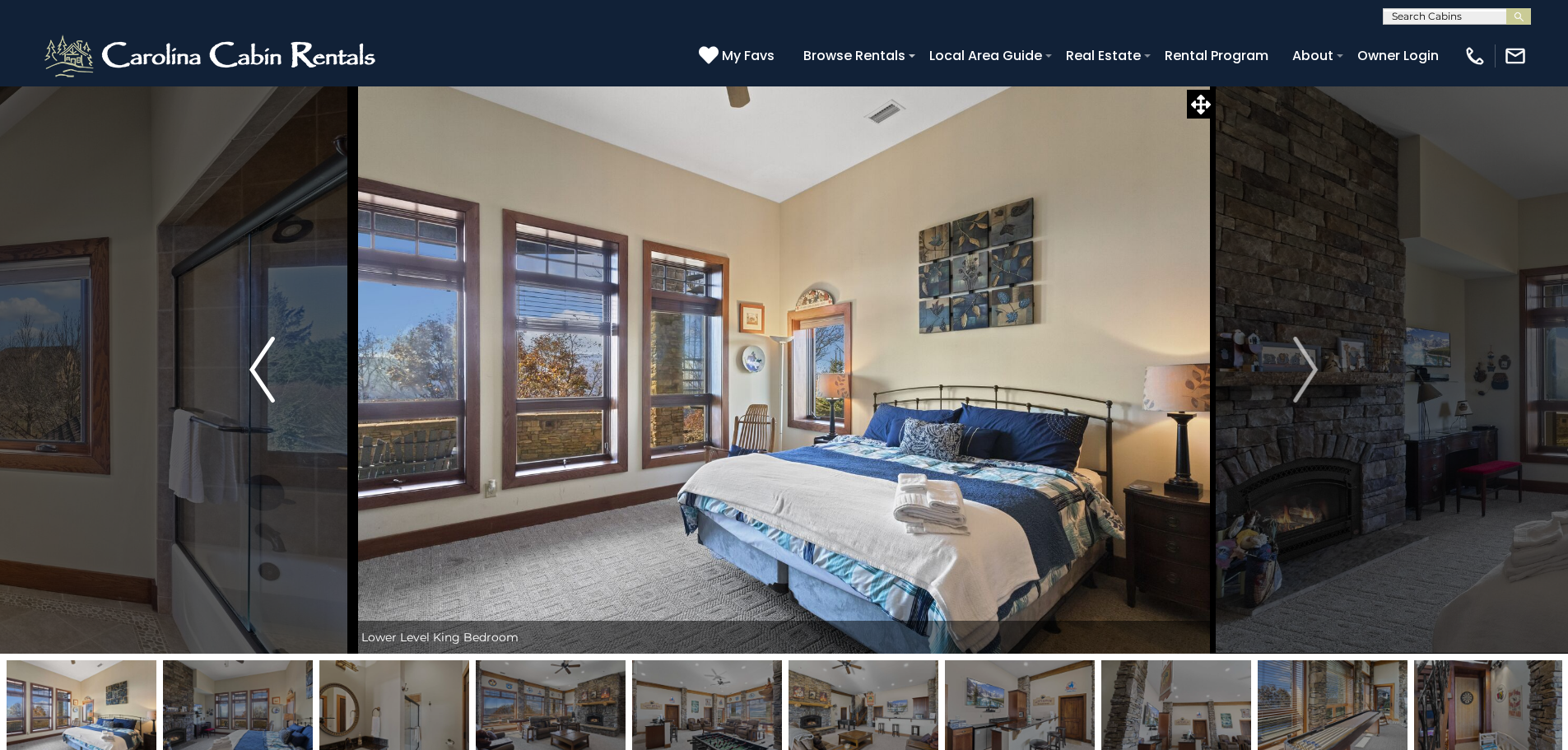
click at [248, 375] on button "Previous" at bounding box center [262, 370] width 181 height 569
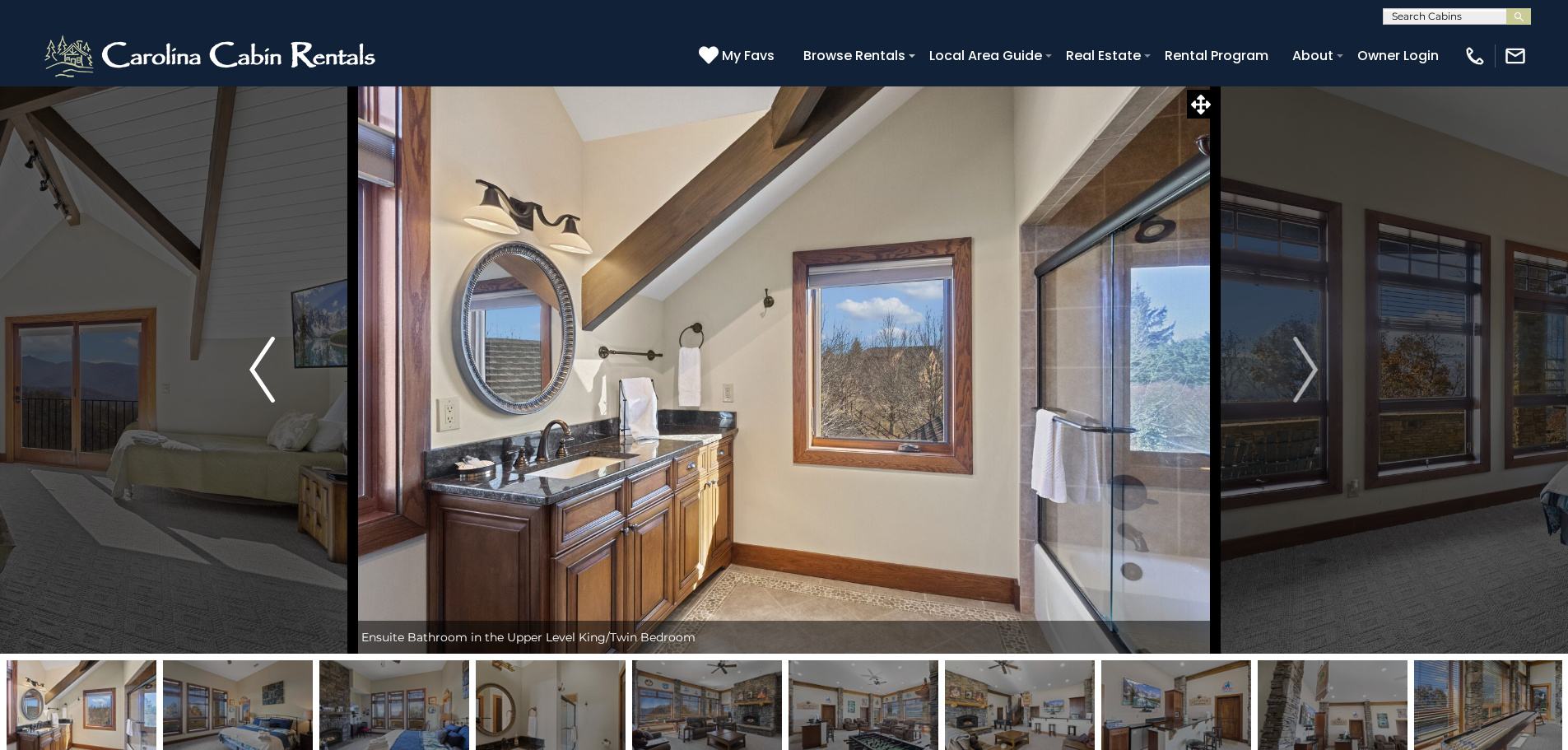
click at [248, 375] on button "Previous" at bounding box center [262, 370] width 181 height 569
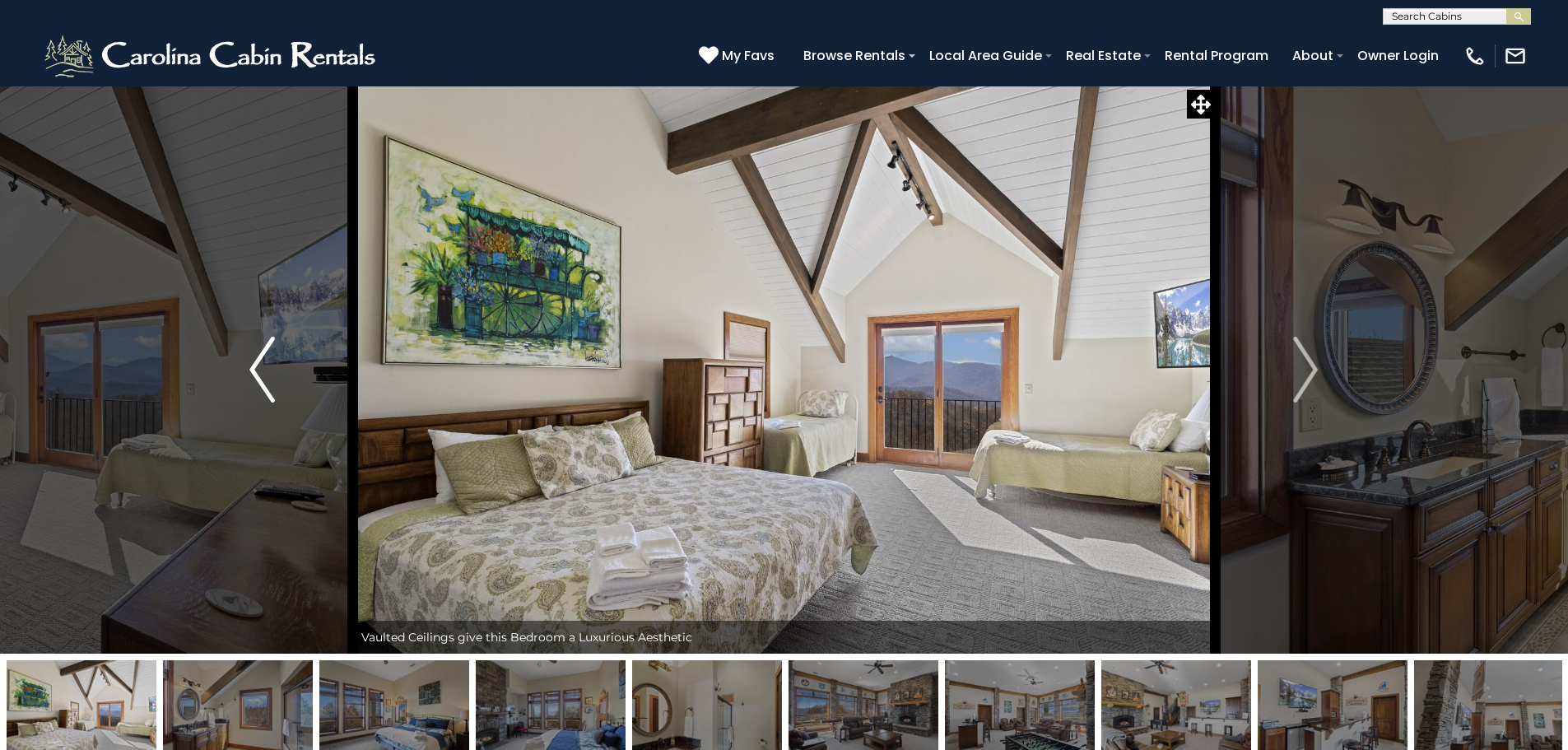
click at [248, 375] on button "Previous" at bounding box center [262, 370] width 181 height 569
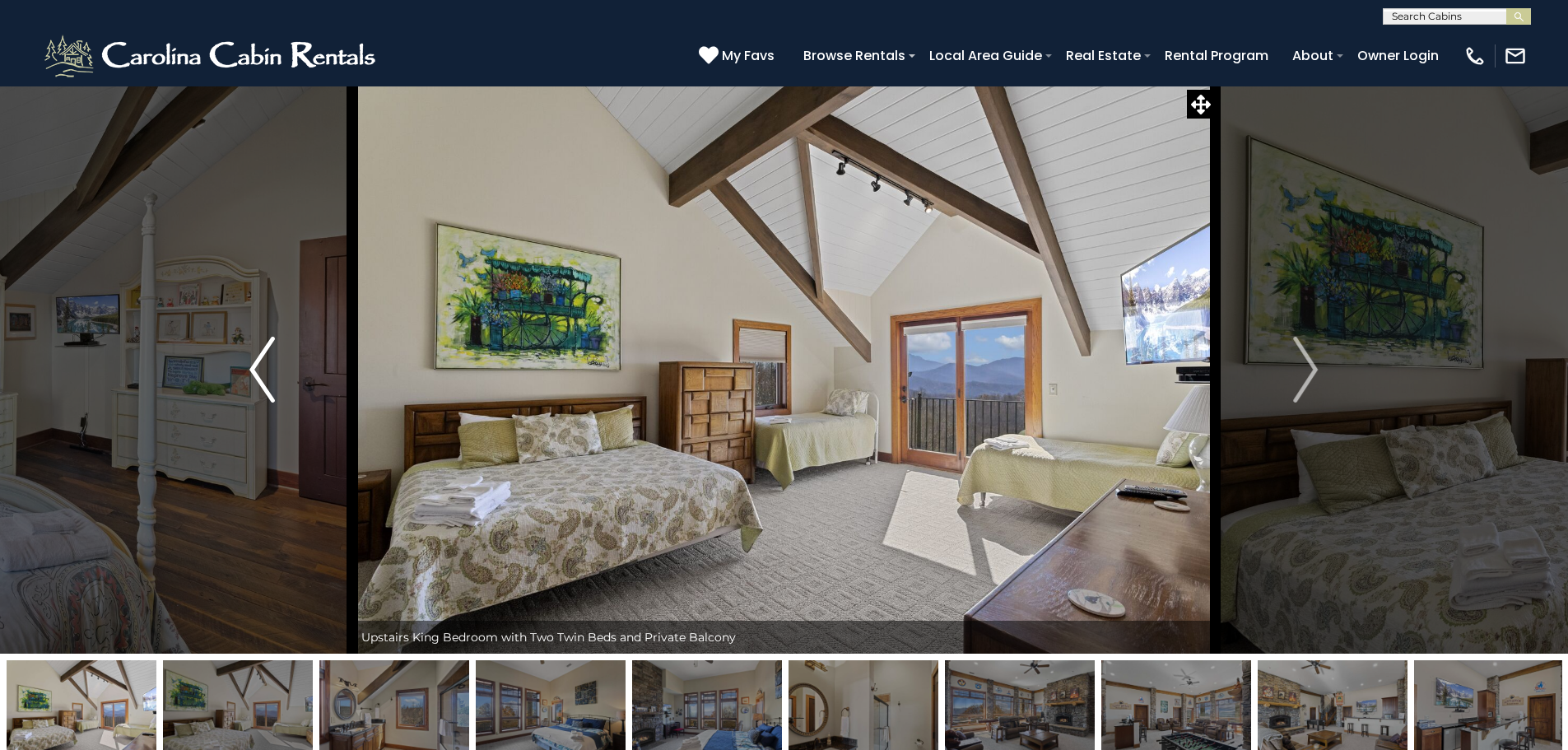
click at [248, 375] on button "Previous" at bounding box center [262, 370] width 181 height 569
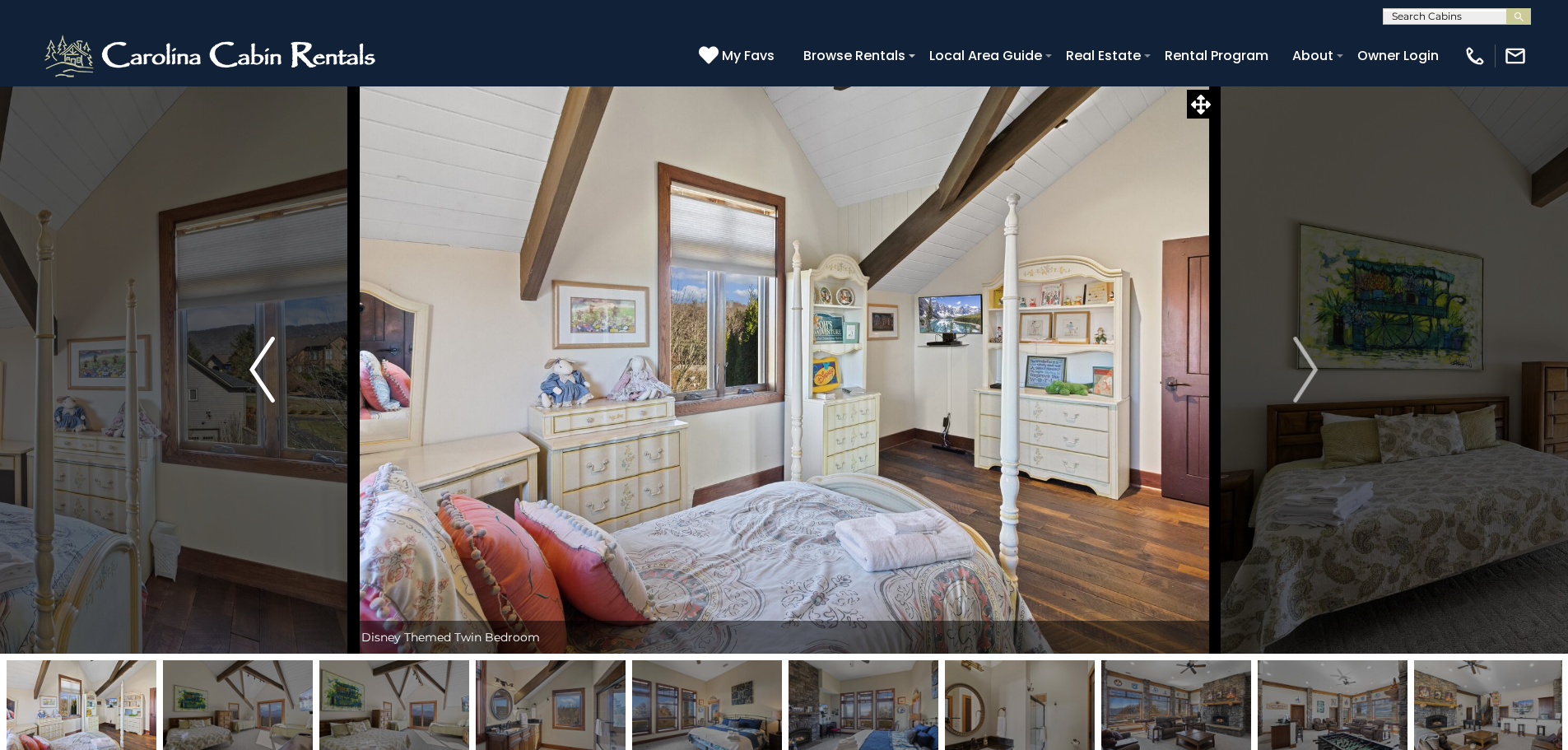
click at [248, 375] on button "Previous" at bounding box center [262, 370] width 181 height 569
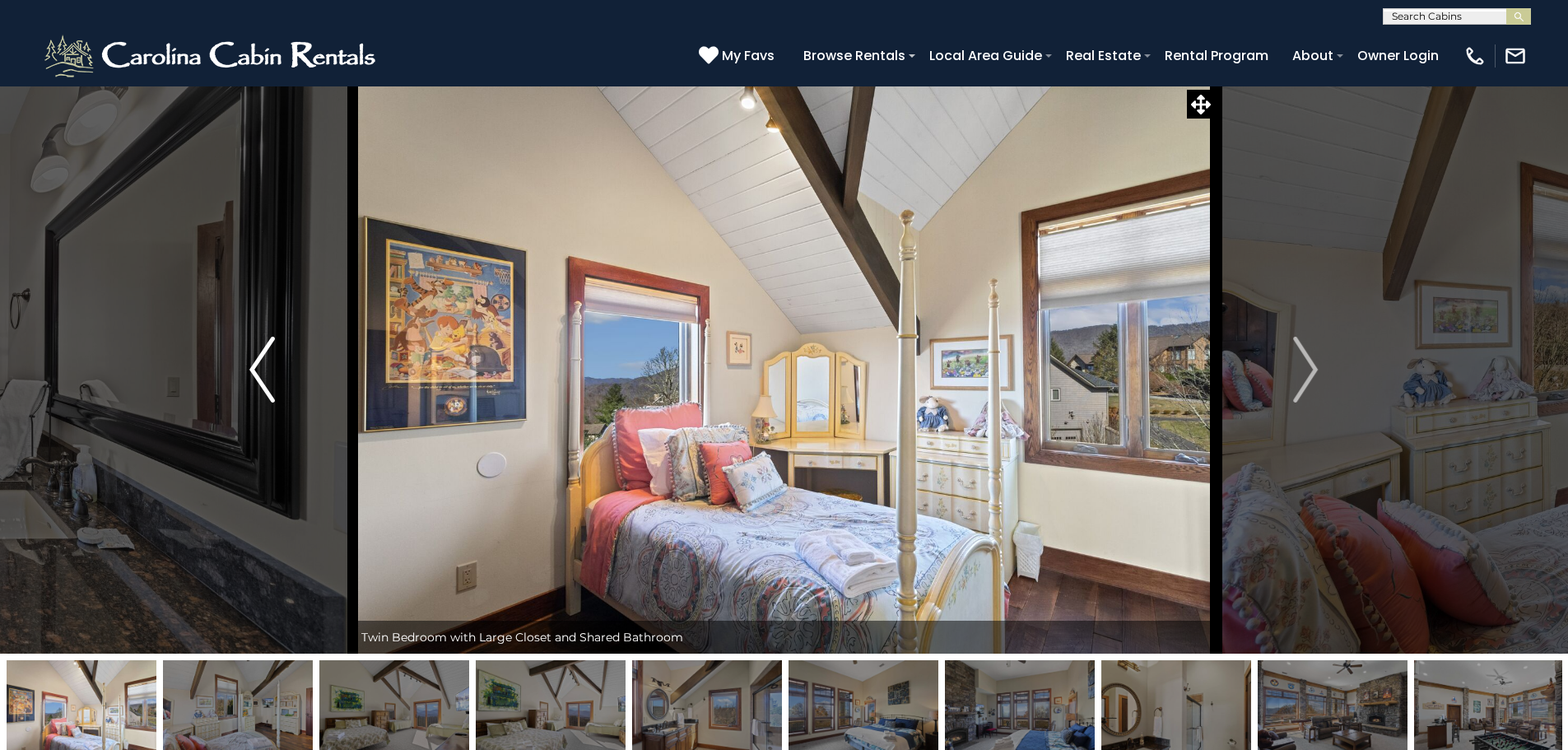
click at [248, 375] on button "Previous" at bounding box center [262, 370] width 181 height 569
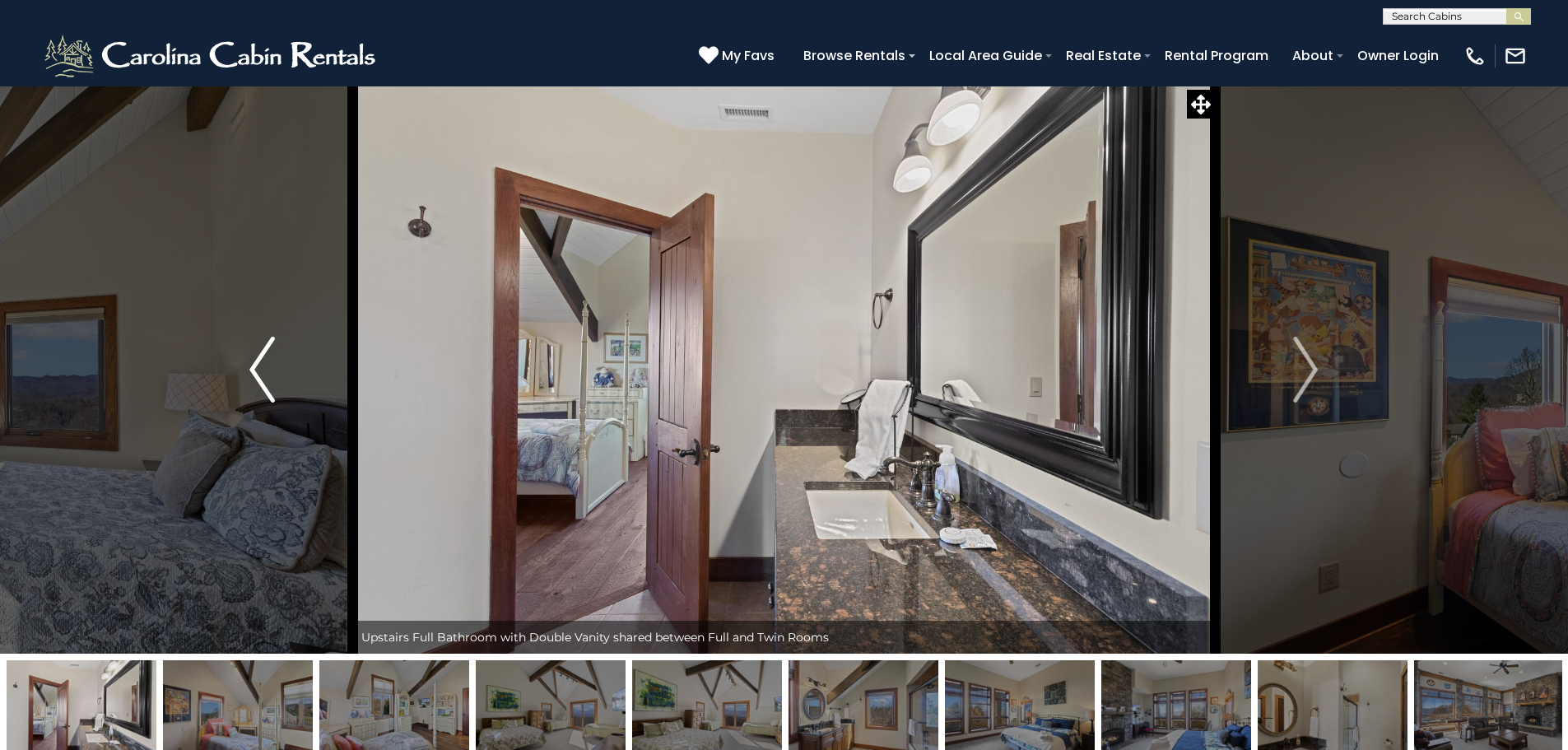
click at [266, 375] on img "Previous" at bounding box center [262, 370] width 25 height 66
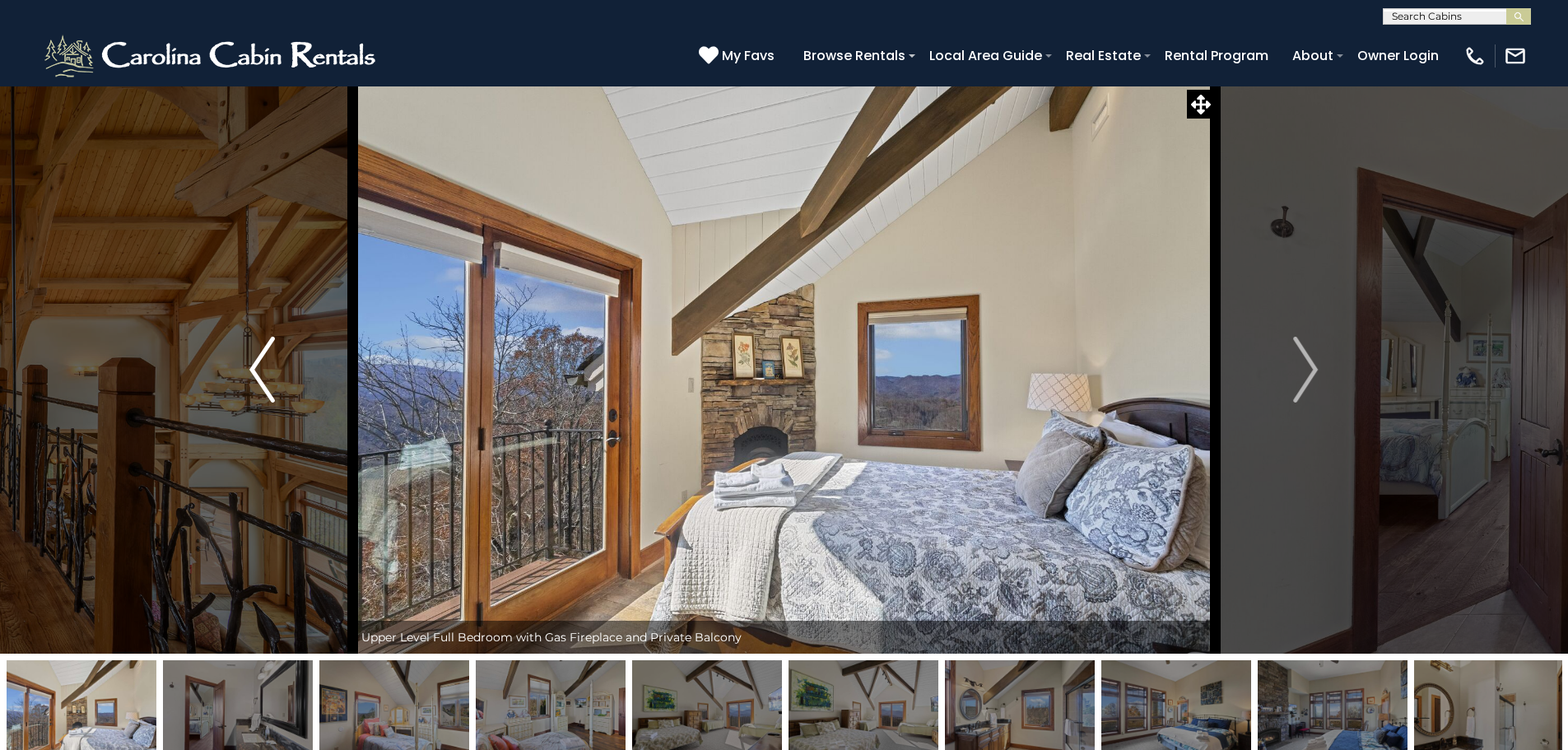
click at [266, 375] on img "Previous" at bounding box center [262, 370] width 25 height 66
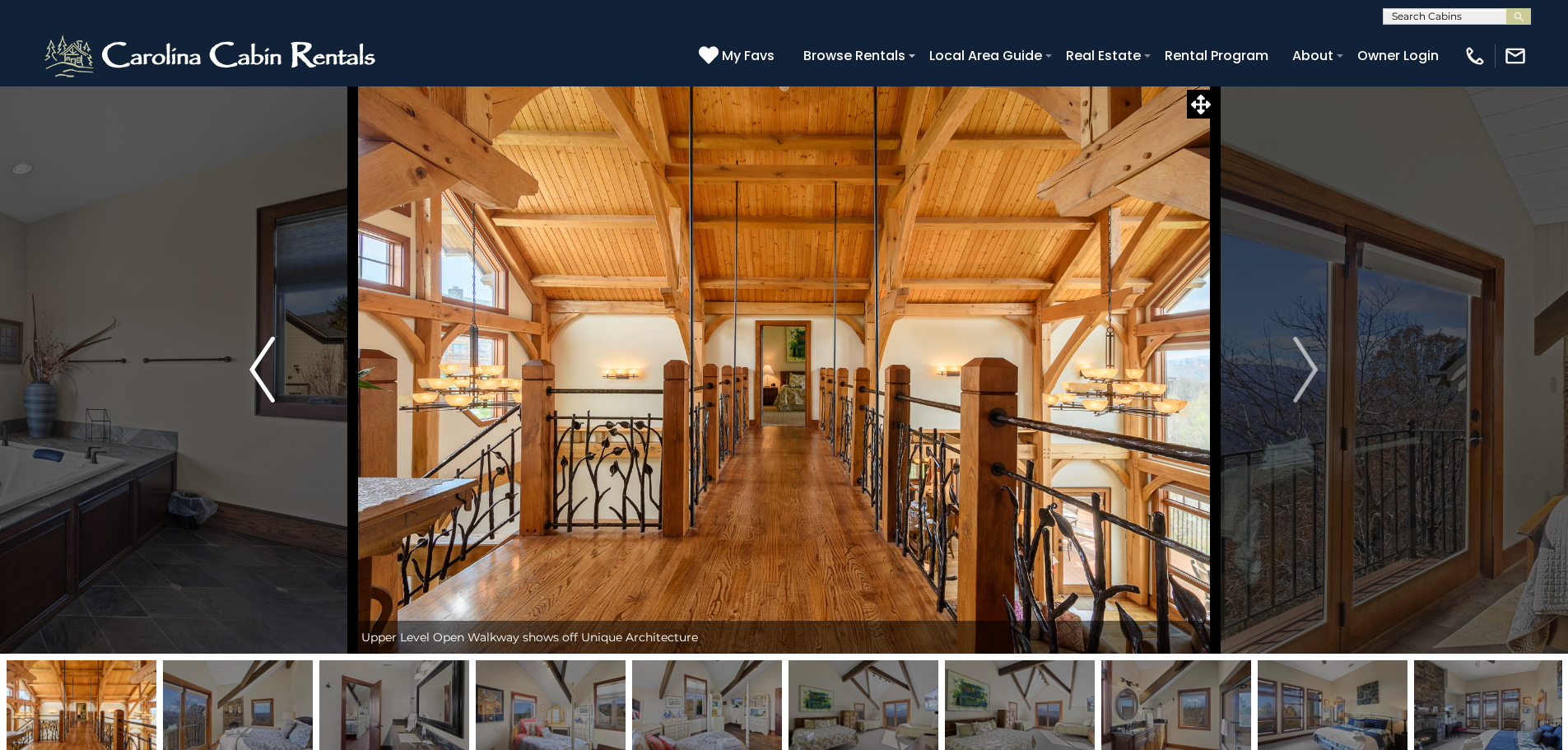
click at [266, 377] on img "Previous" at bounding box center [262, 370] width 25 height 66
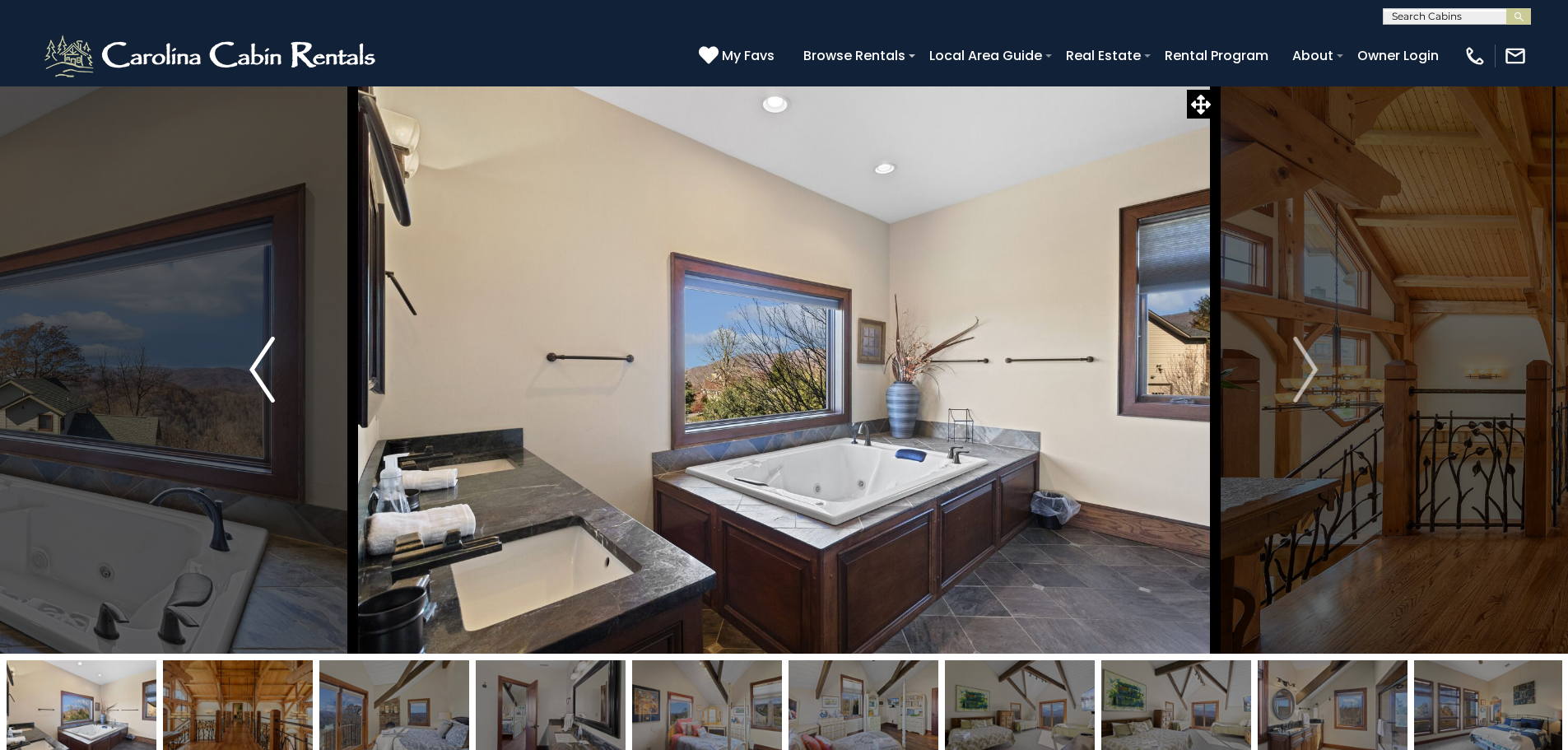
click at [266, 377] on img "Previous" at bounding box center [262, 370] width 25 height 66
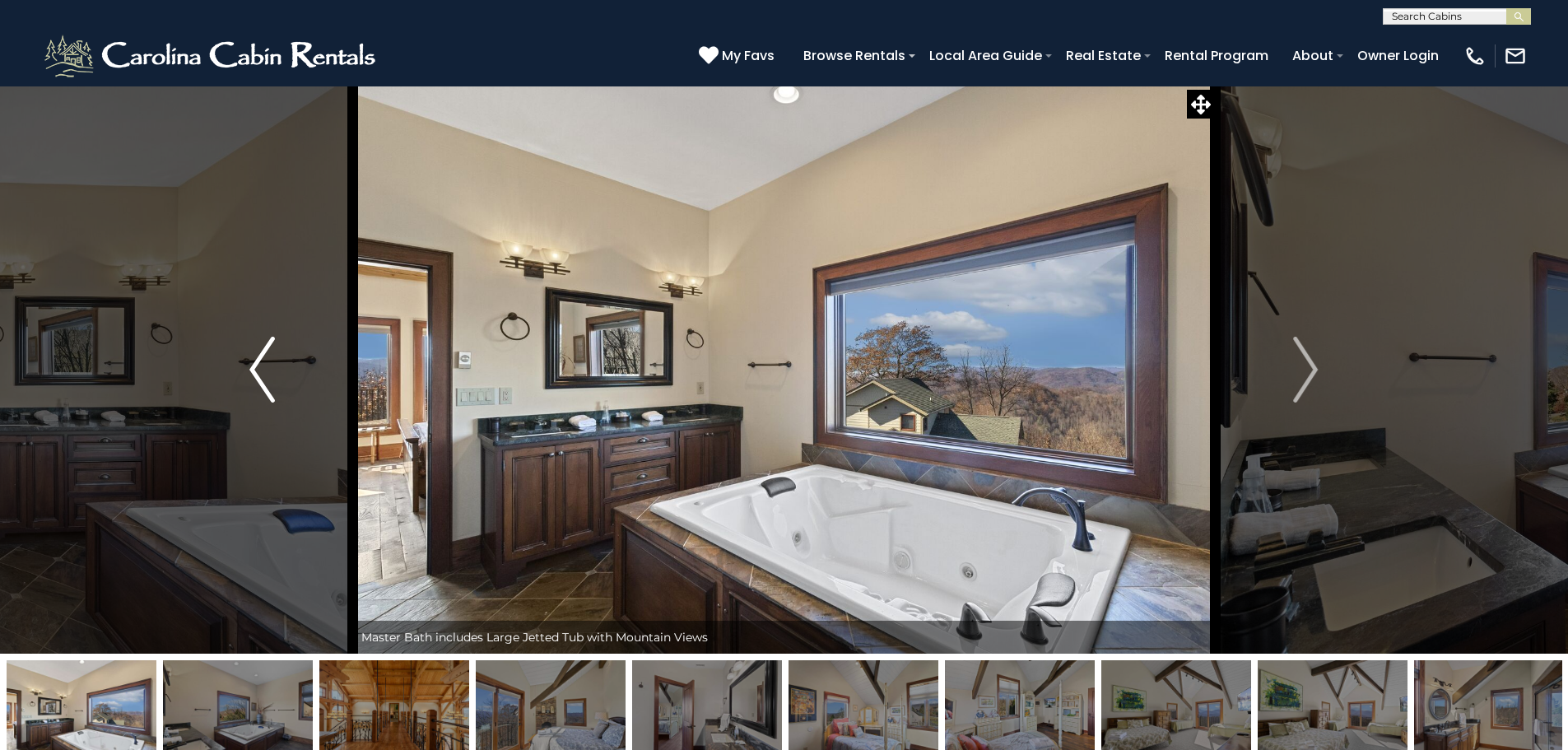
click at [266, 377] on img "Previous" at bounding box center [262, 370] width 25 height 66
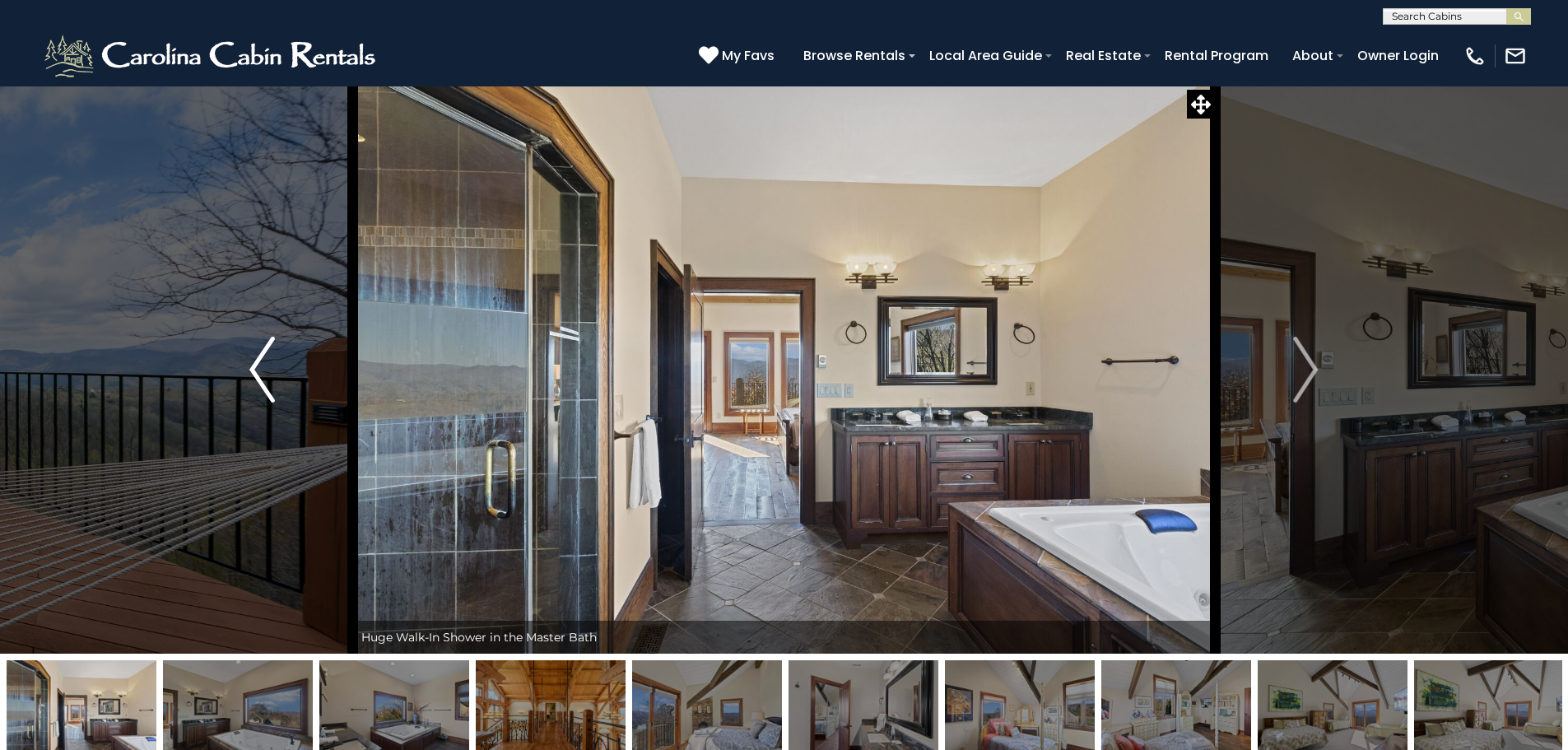
click at [266, 377] on img "Previous" at bounding box center [262, 370] width 25 height 66
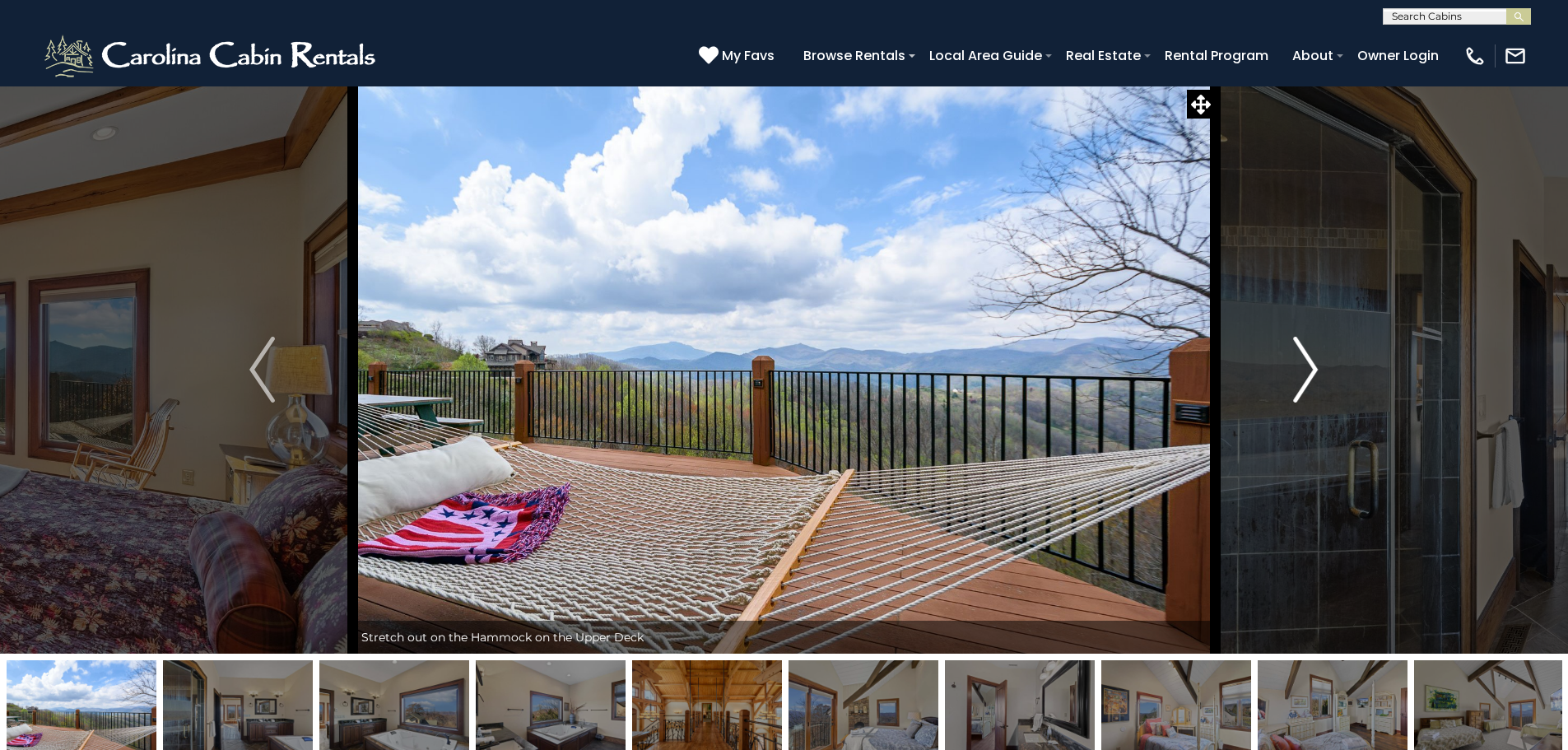
click at [1305, 362] on img "Next" at bounding box center [1305, 370] width 25 height 66
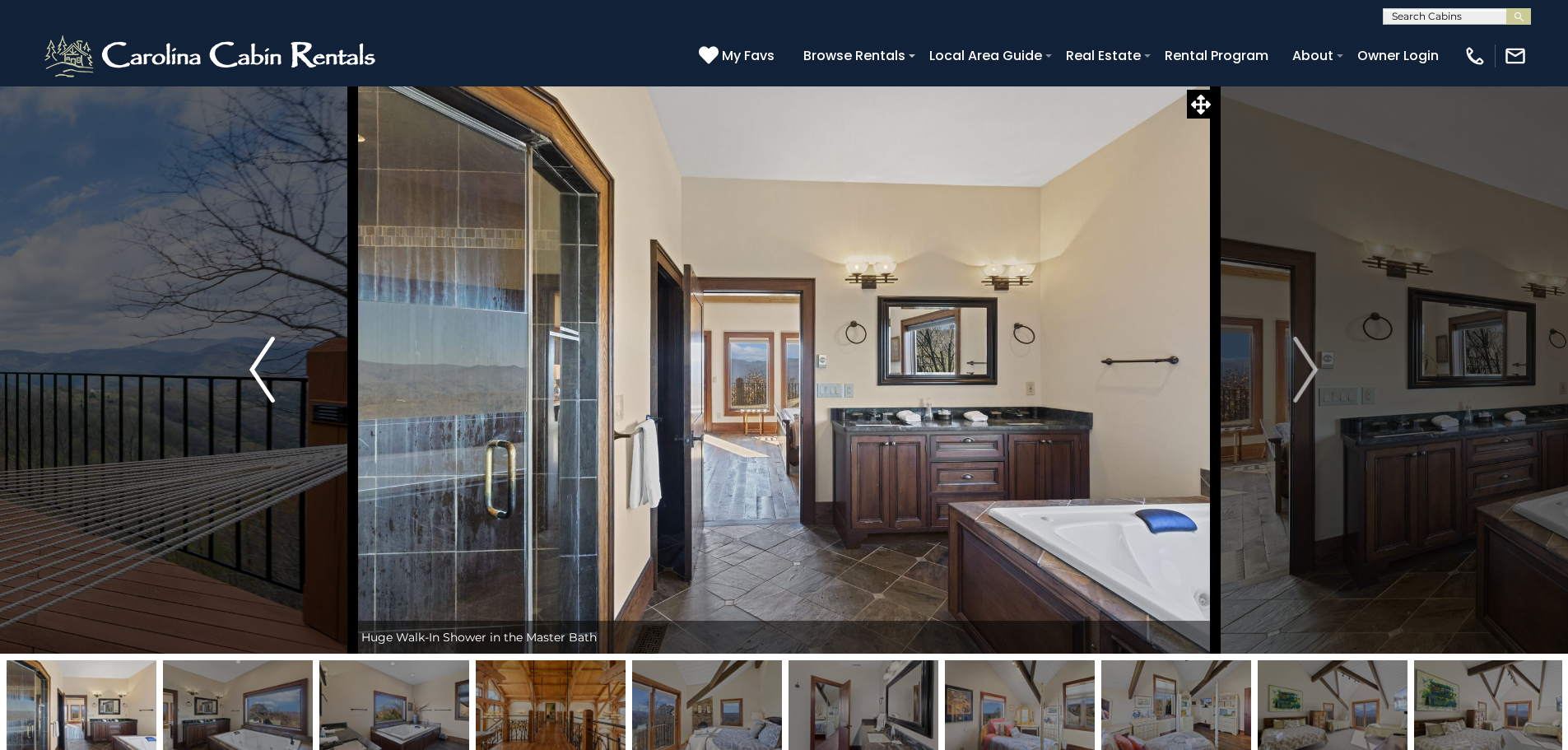
click at [247, 369] on button "Previous" at bounding box center [262, 370] width 181 height 569
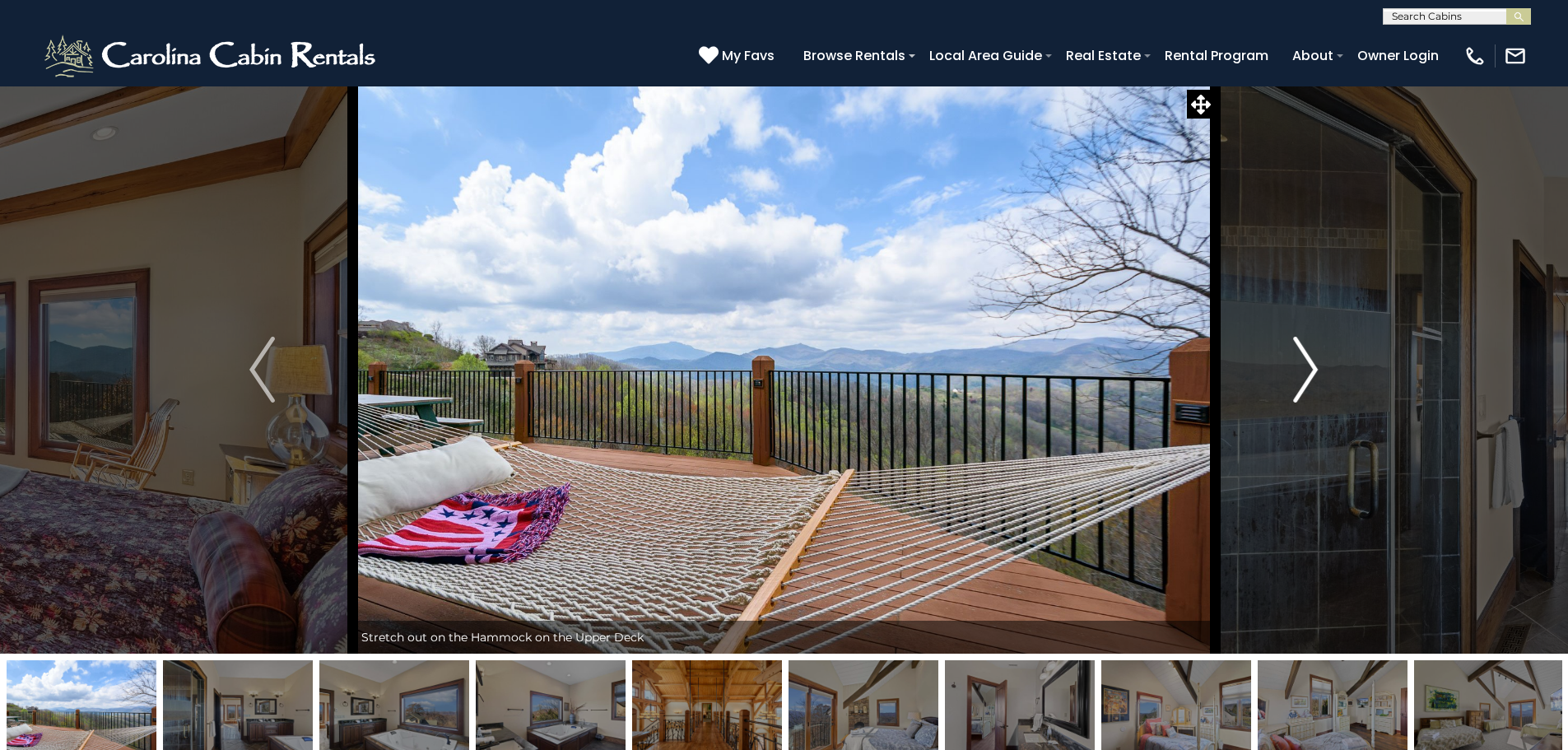
click at [1323, 376] on button "Next" at bounding box center [1305, 370] width 181 height 569
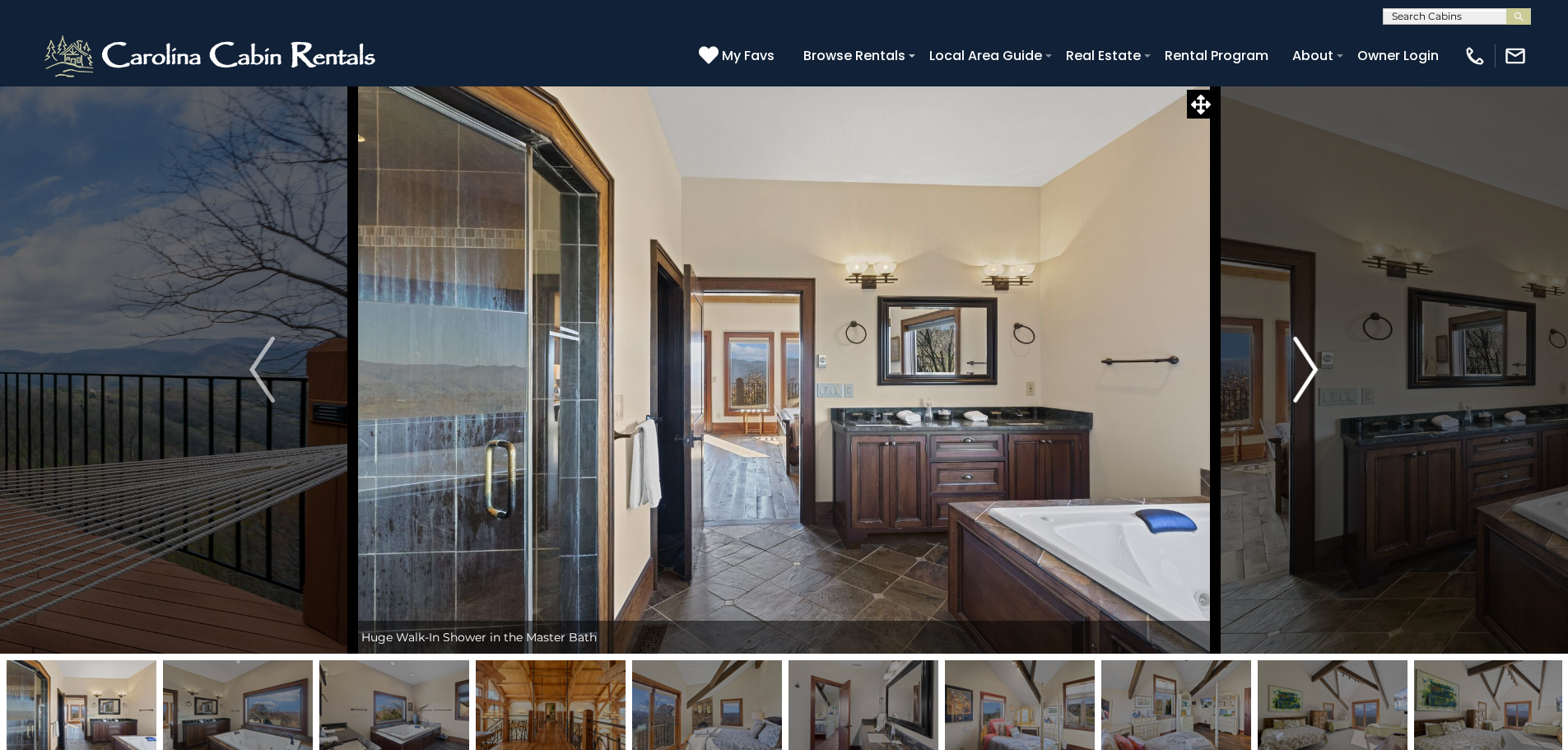
click at [1317, 375] on img "Next" at bounding box center [1305, 370] width 25 height 66
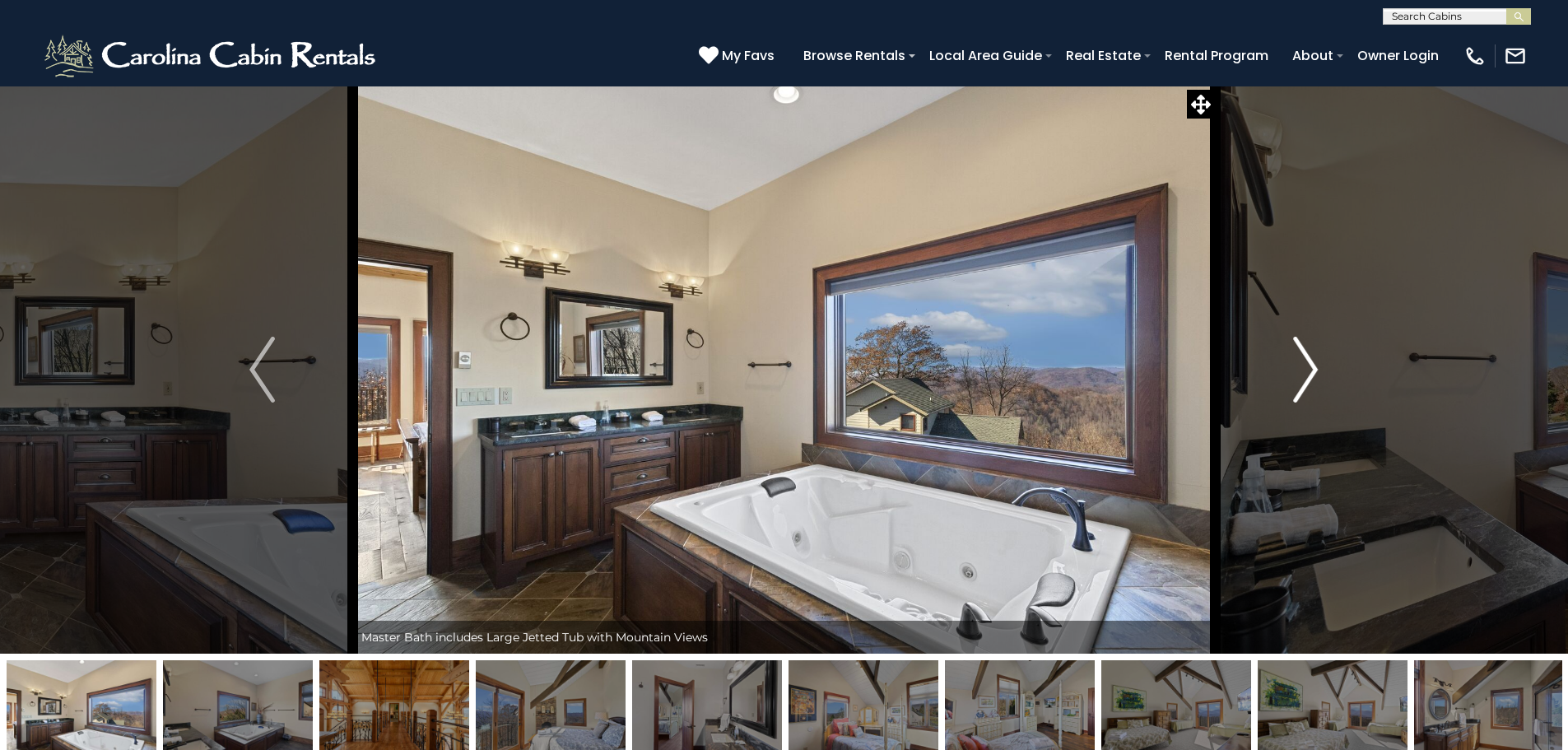
click at [1317, 375] on img "Next" at bounding box center [1305, 370] width 25 height 66
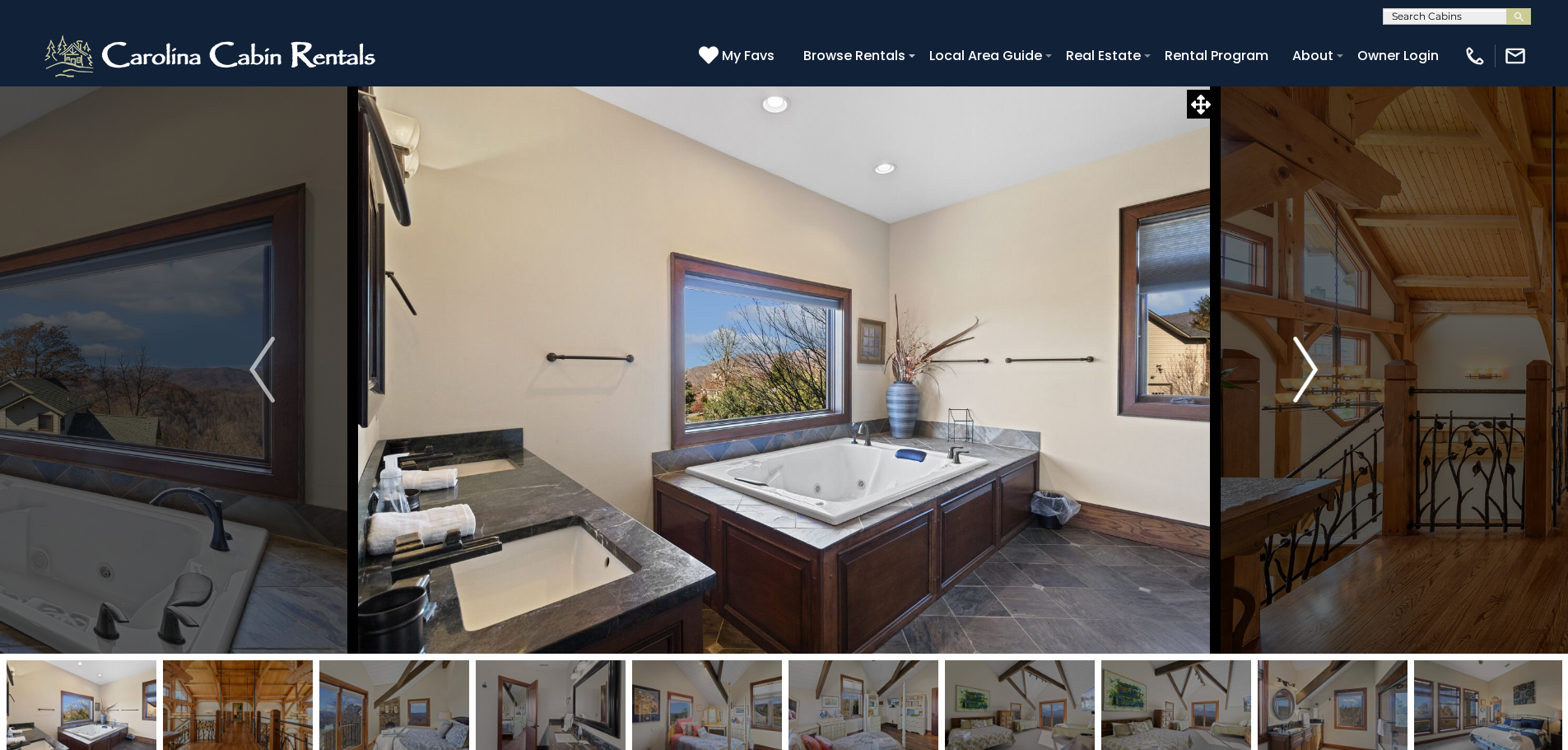
click at [1295, 360] on img "Next" at bounding box center [1305, 370] width 25 height 66
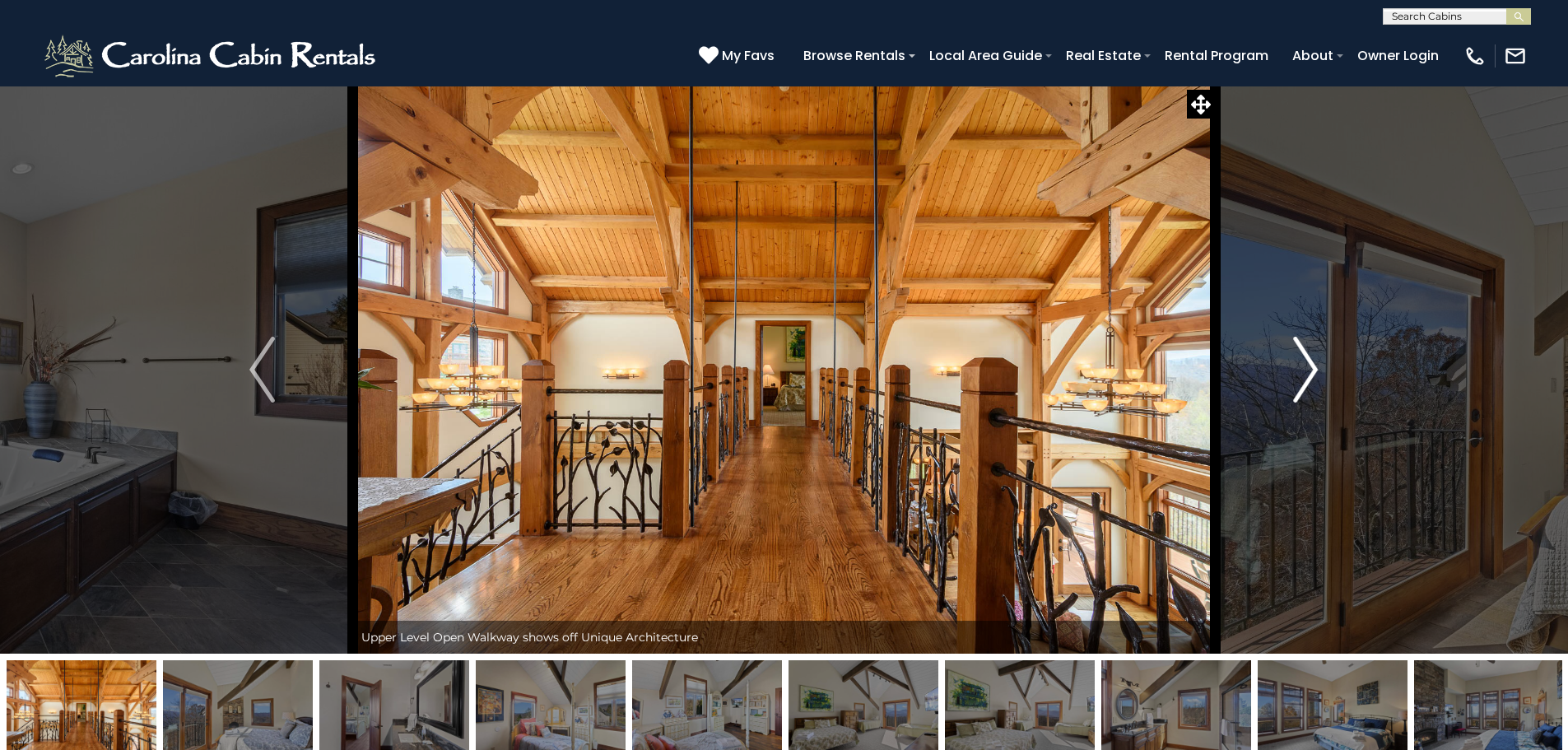
click at [1304, 366] on img "Next" at bounding box center [1305, 370] width 25 height 66
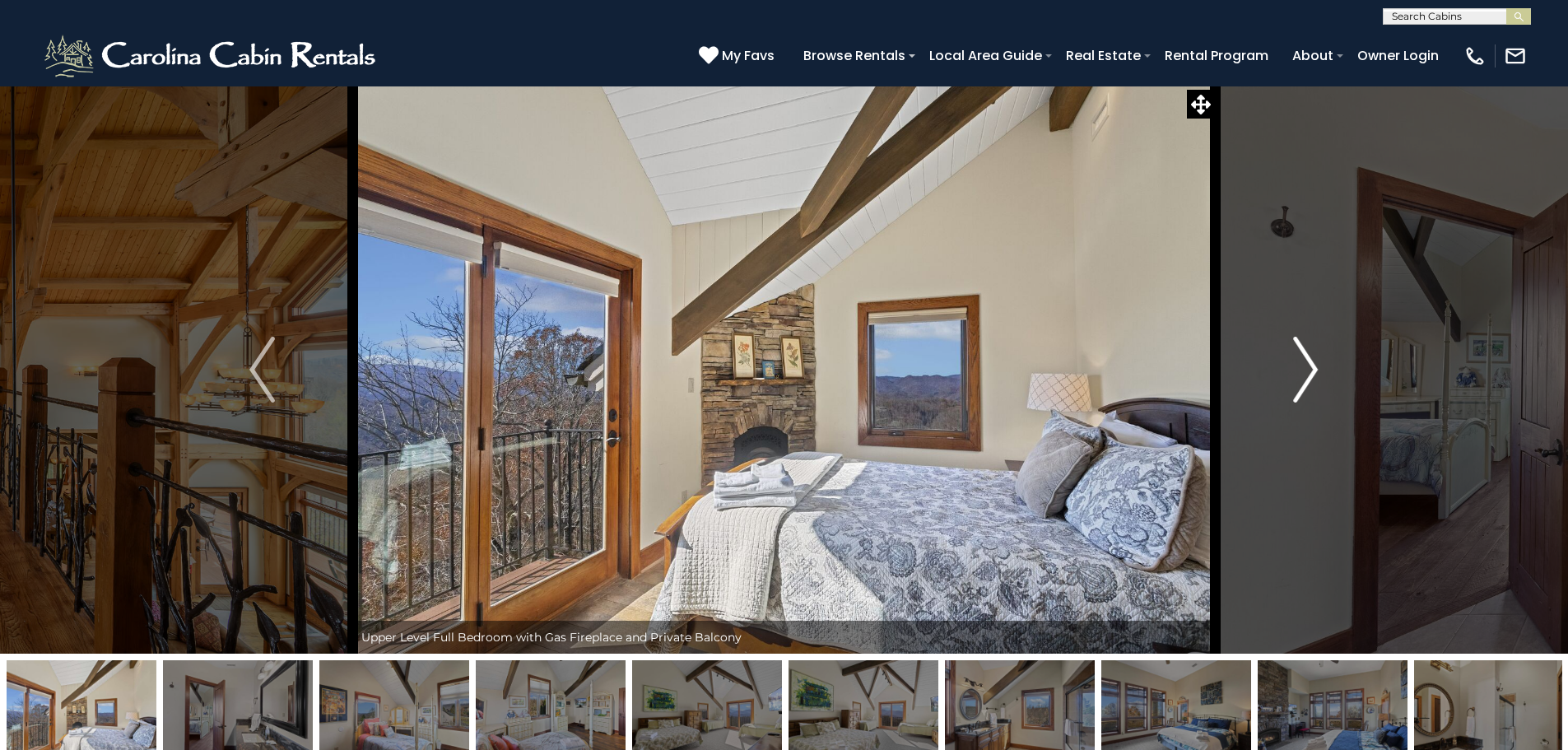
click at [1305, 371] on img "Next" at bounding box center [1305, 370] width 25 height 66
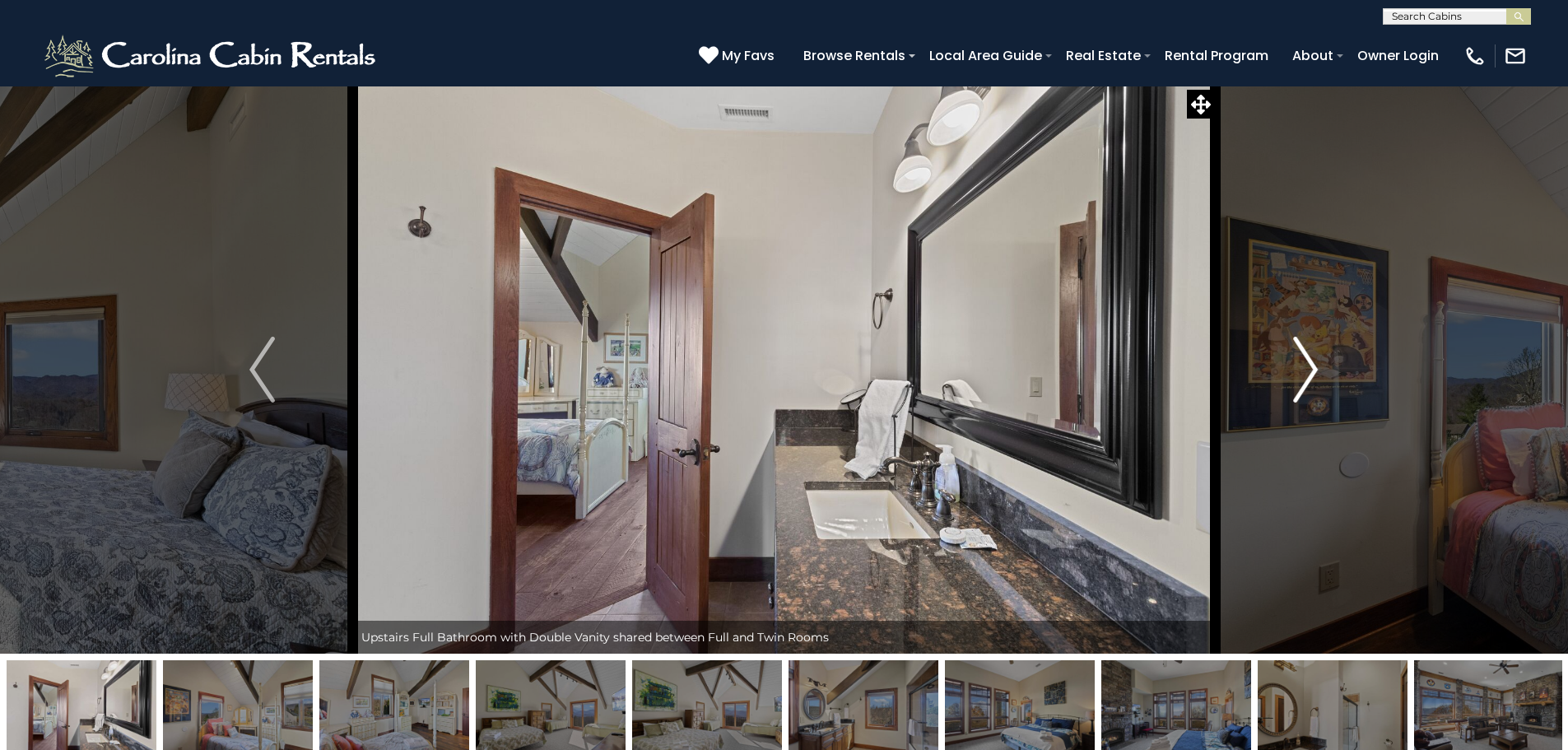
click at [1305, 371] on img "Next" at bounding box center [1305, 370] width 25 height 66
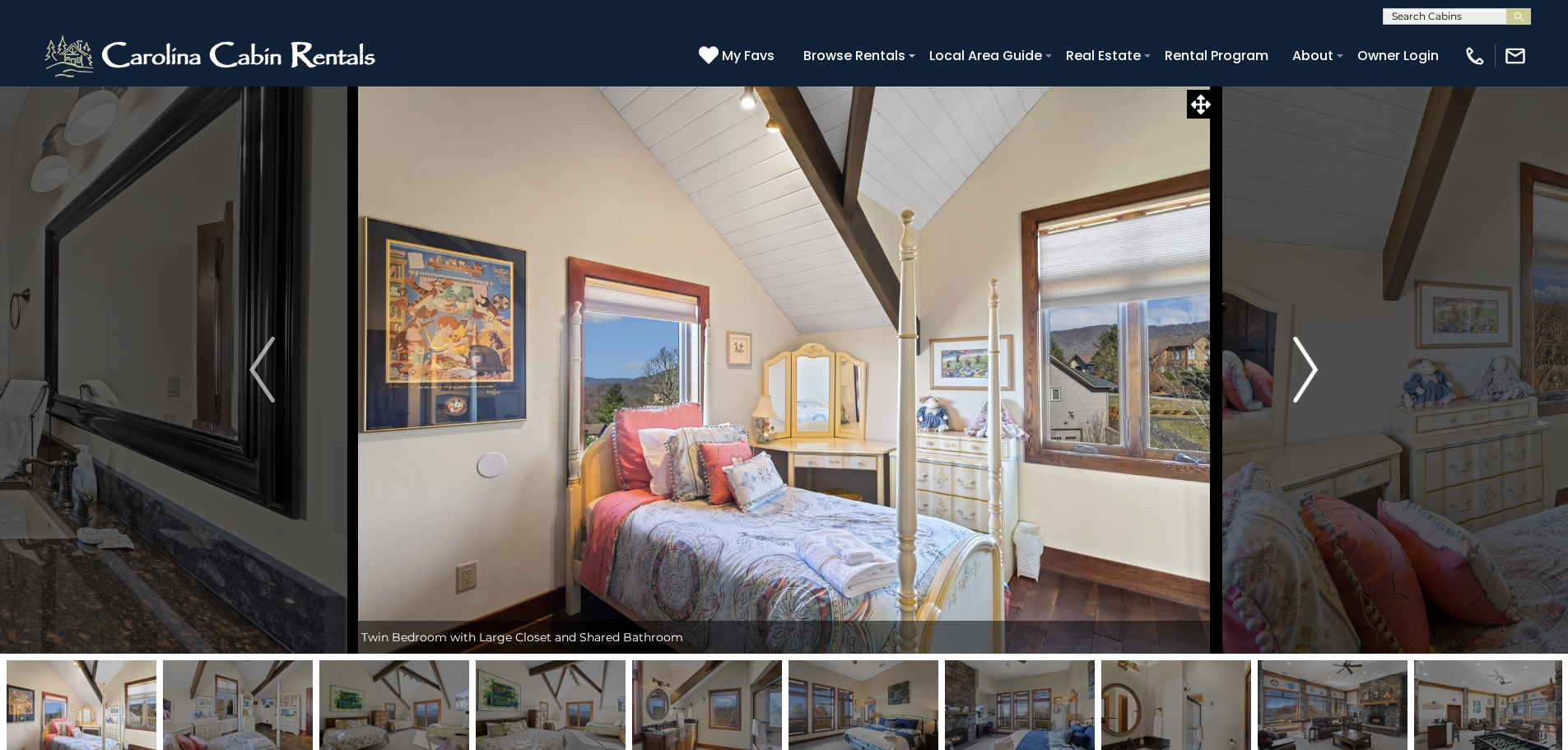
click at [1305, 371] on img "Next" at bounding box center [1305, 370] width 25 height 66
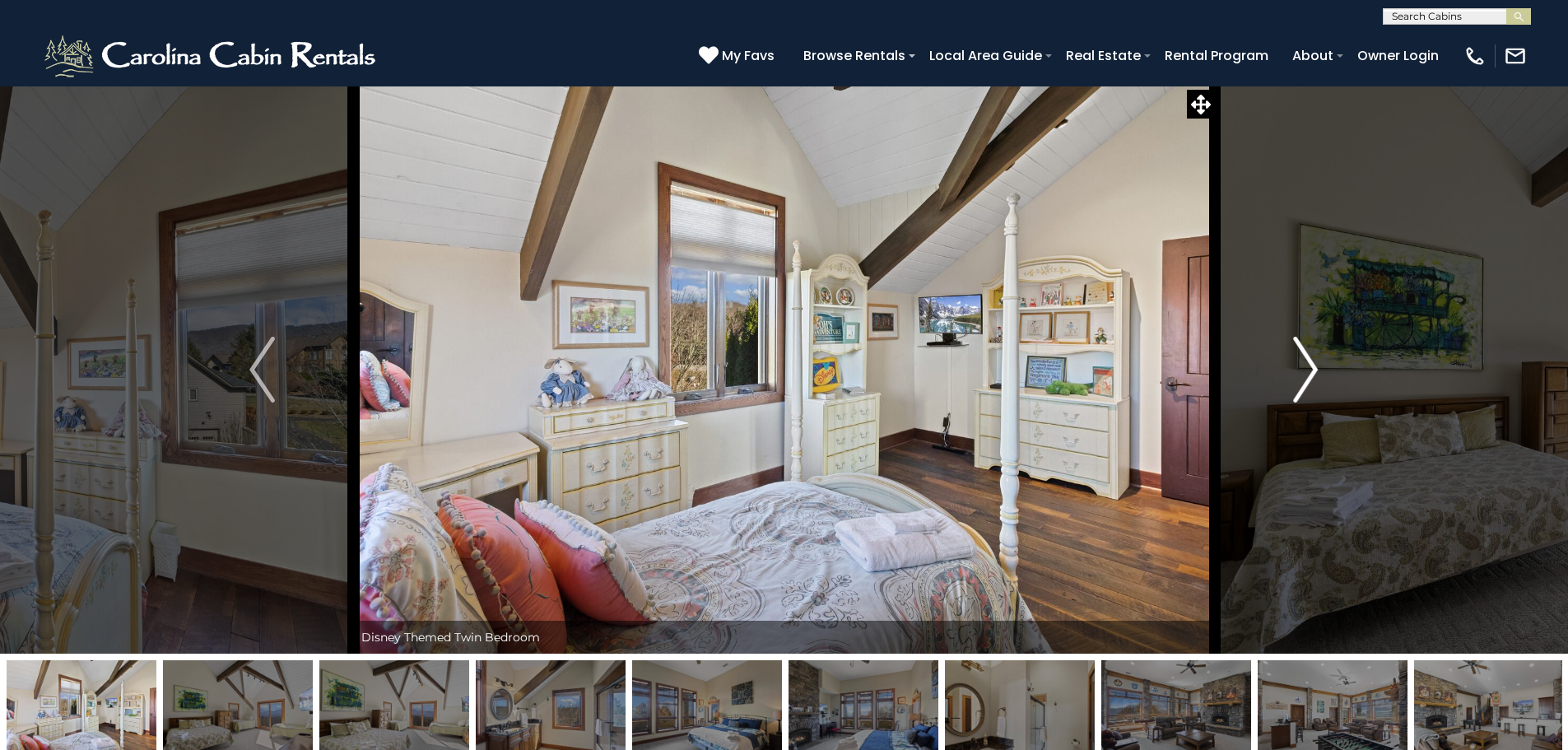
click at [1305, 371] on img "Next" at bounding box center [1305, 370] width 25 height 66
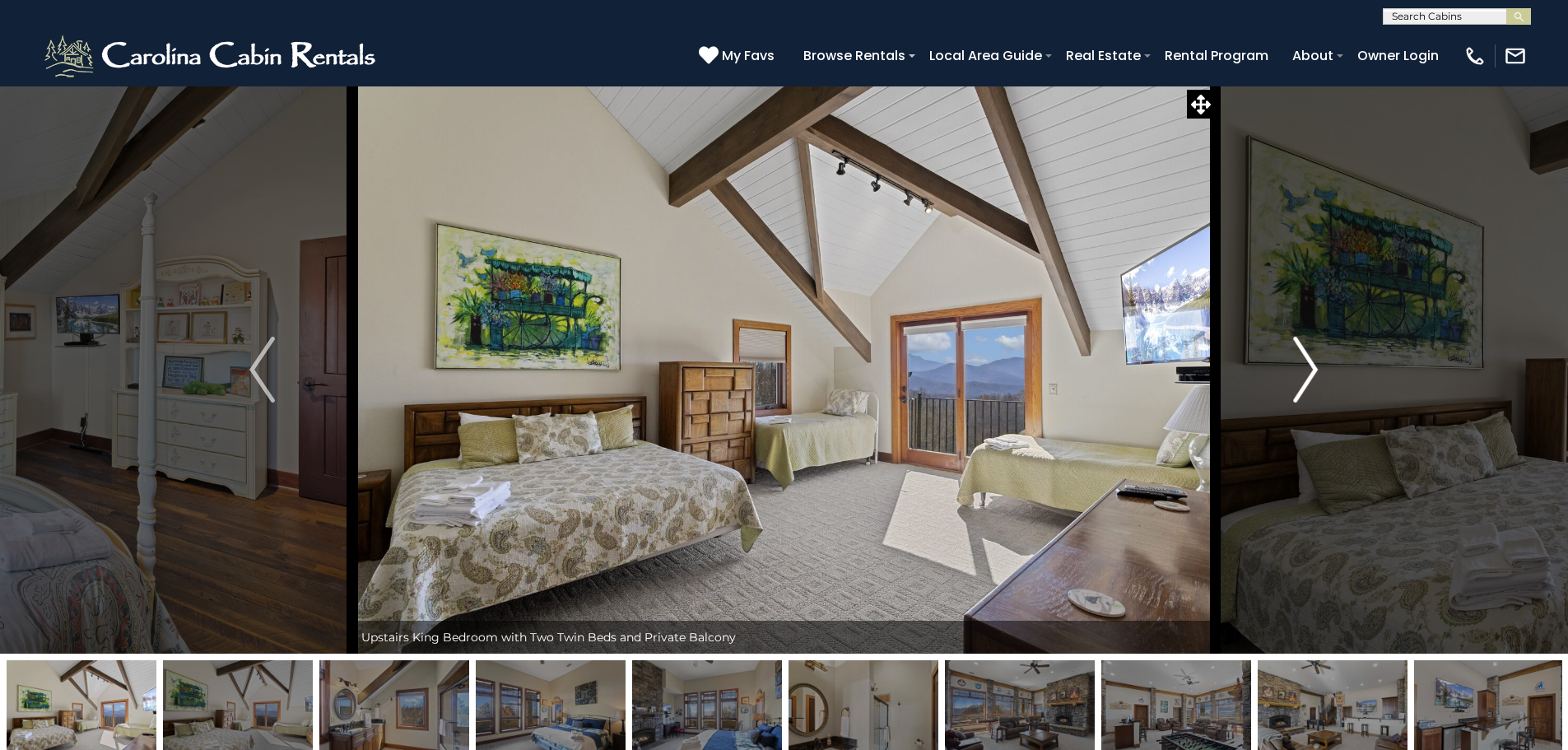
click at [1305, 371] on img "Next" at bounding box center [1305, 370] width 25 height 66
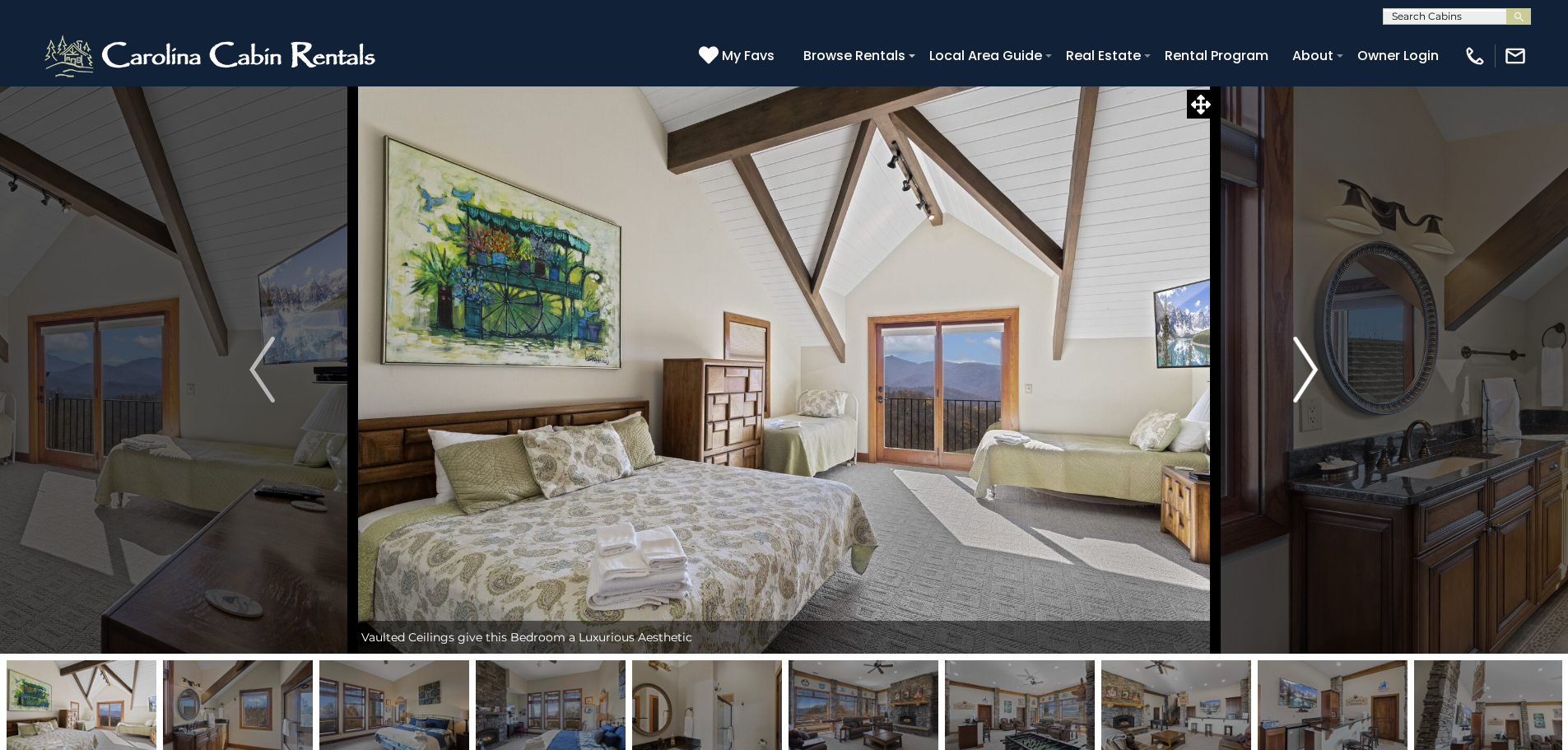
click at [1305, 371] on img "Next" at bounding box center [1305, 370] width 25 height 66
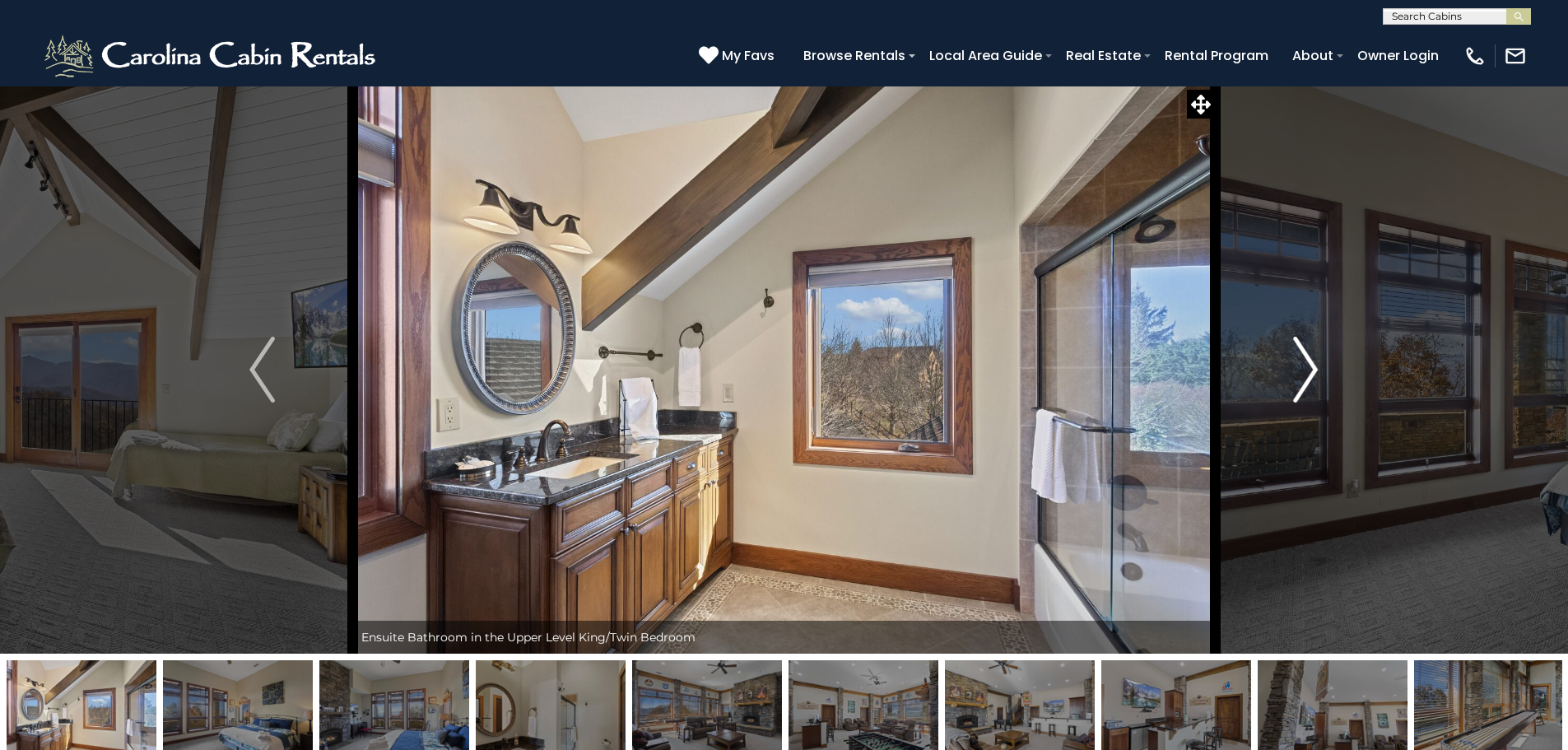
click at [1305, 371] on img "Next" at bounding box center [1305, 370] width 25 height 66
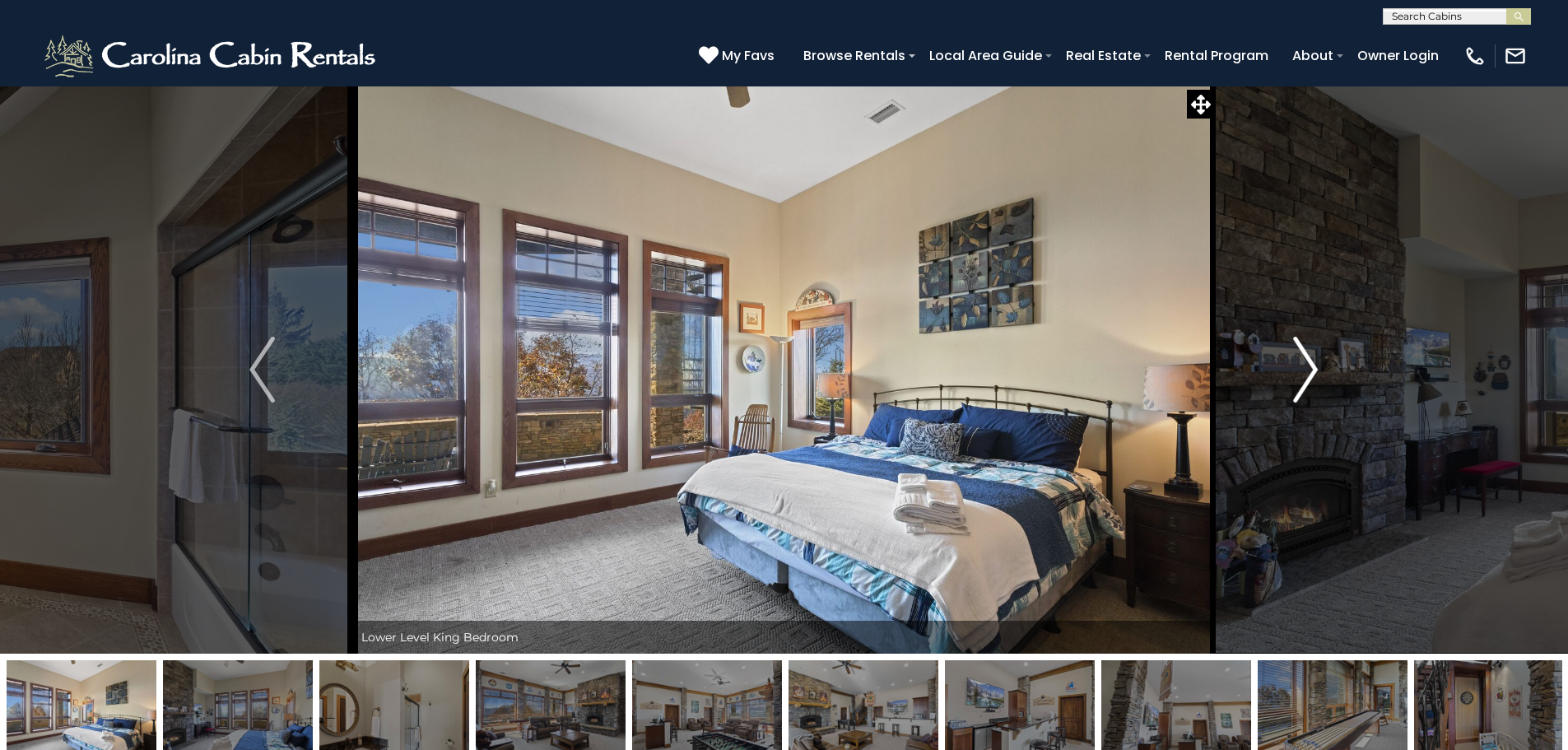
click at [1303, 371] on img "Next" at bounding box center [1305, 370] width 25 height 66
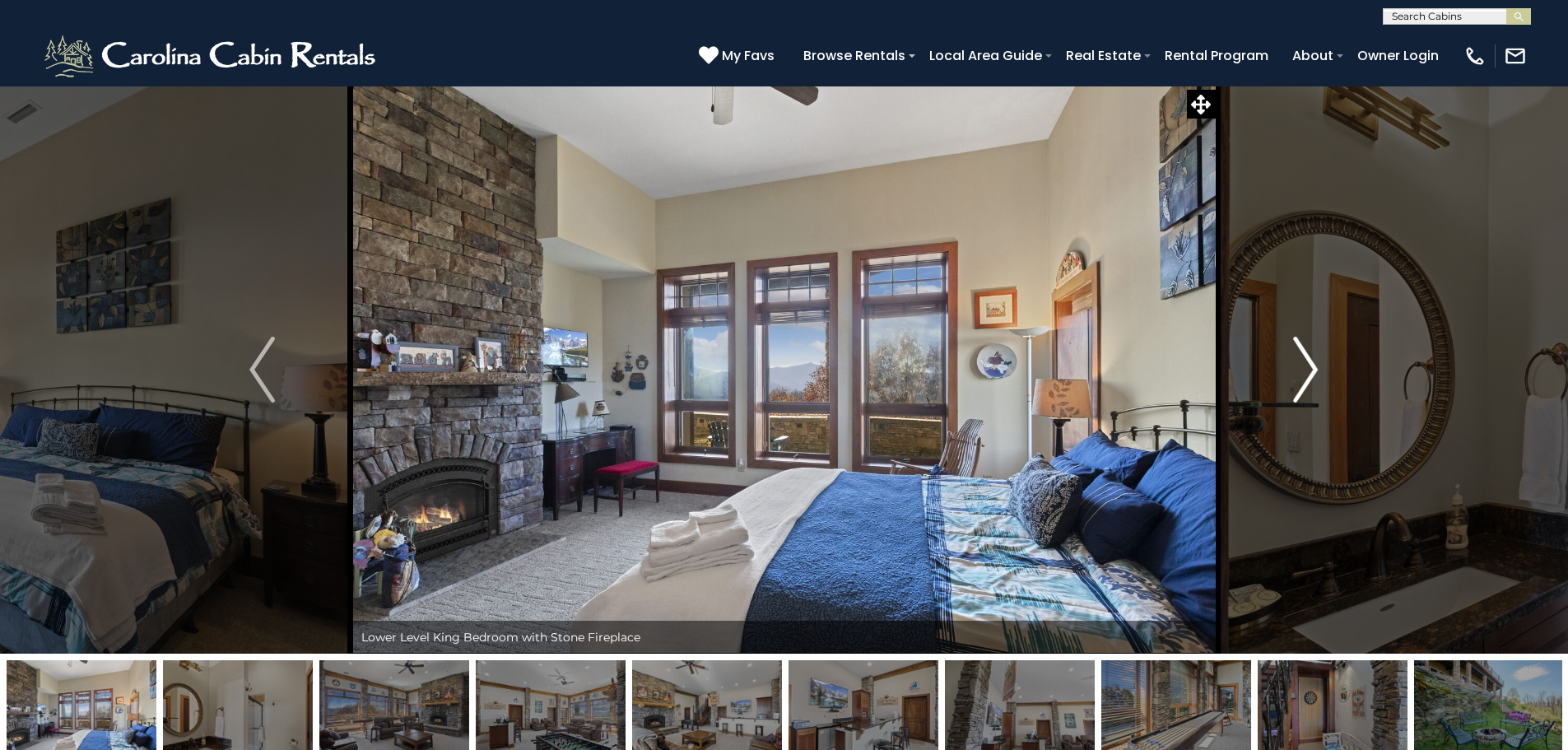
click at [1306, 365] on img "Next" at bounding box center [1305, 370] width 25 height 66
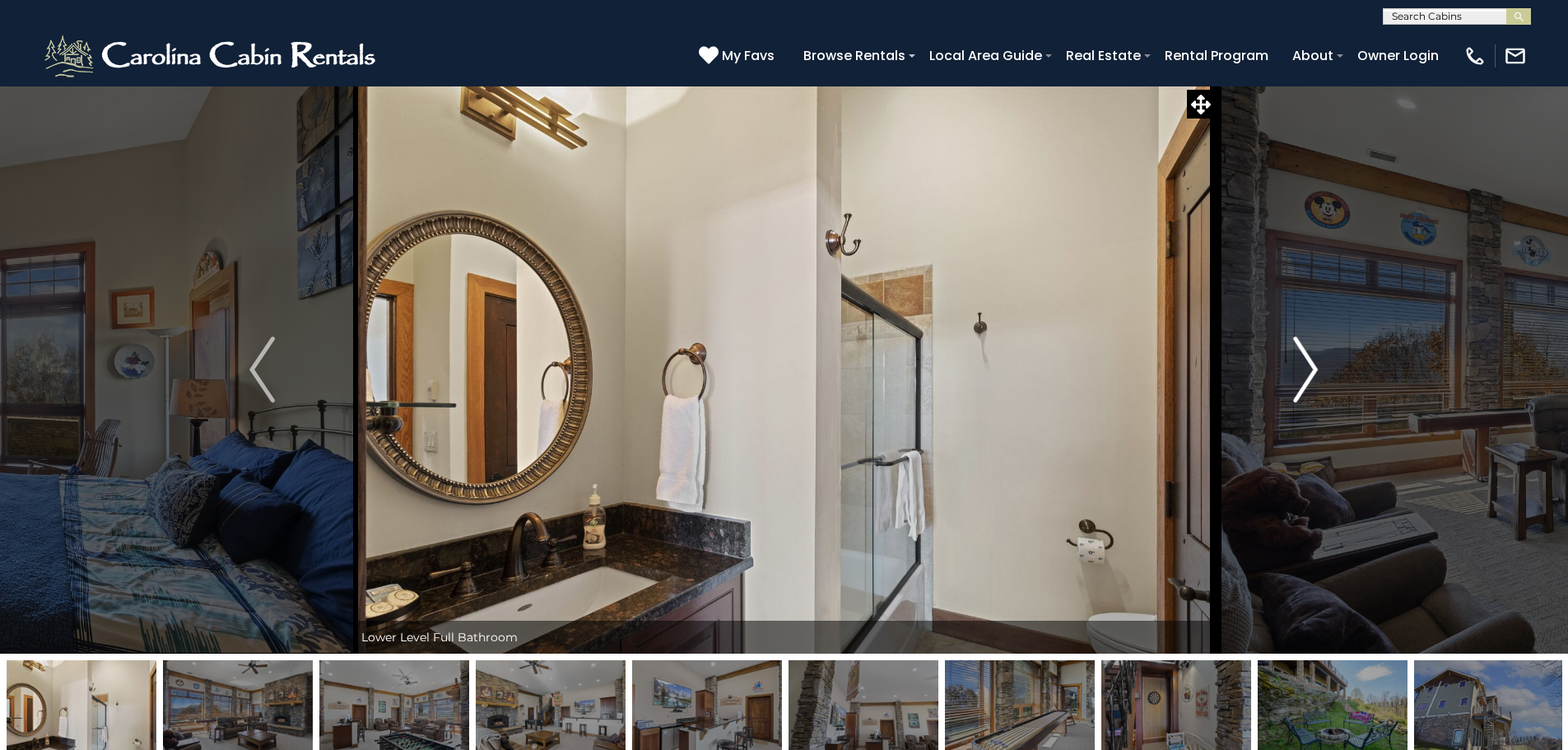
click at [1306, 365] on img "Next" at bounding box center [1305, 370] width 25 height 66
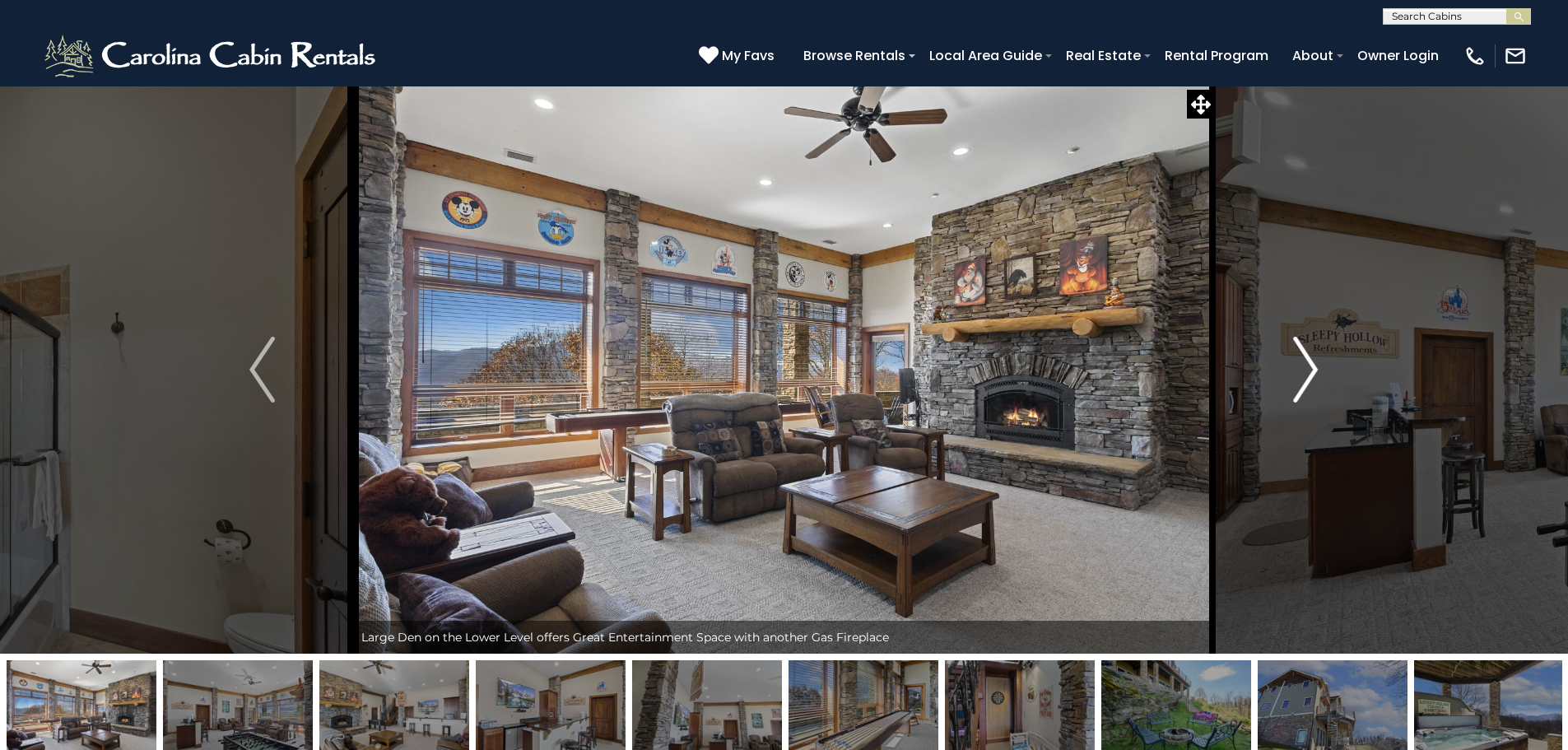
click at [1321, 365] on button "Next" at bounding box center [1305, 370] width 181 height 569
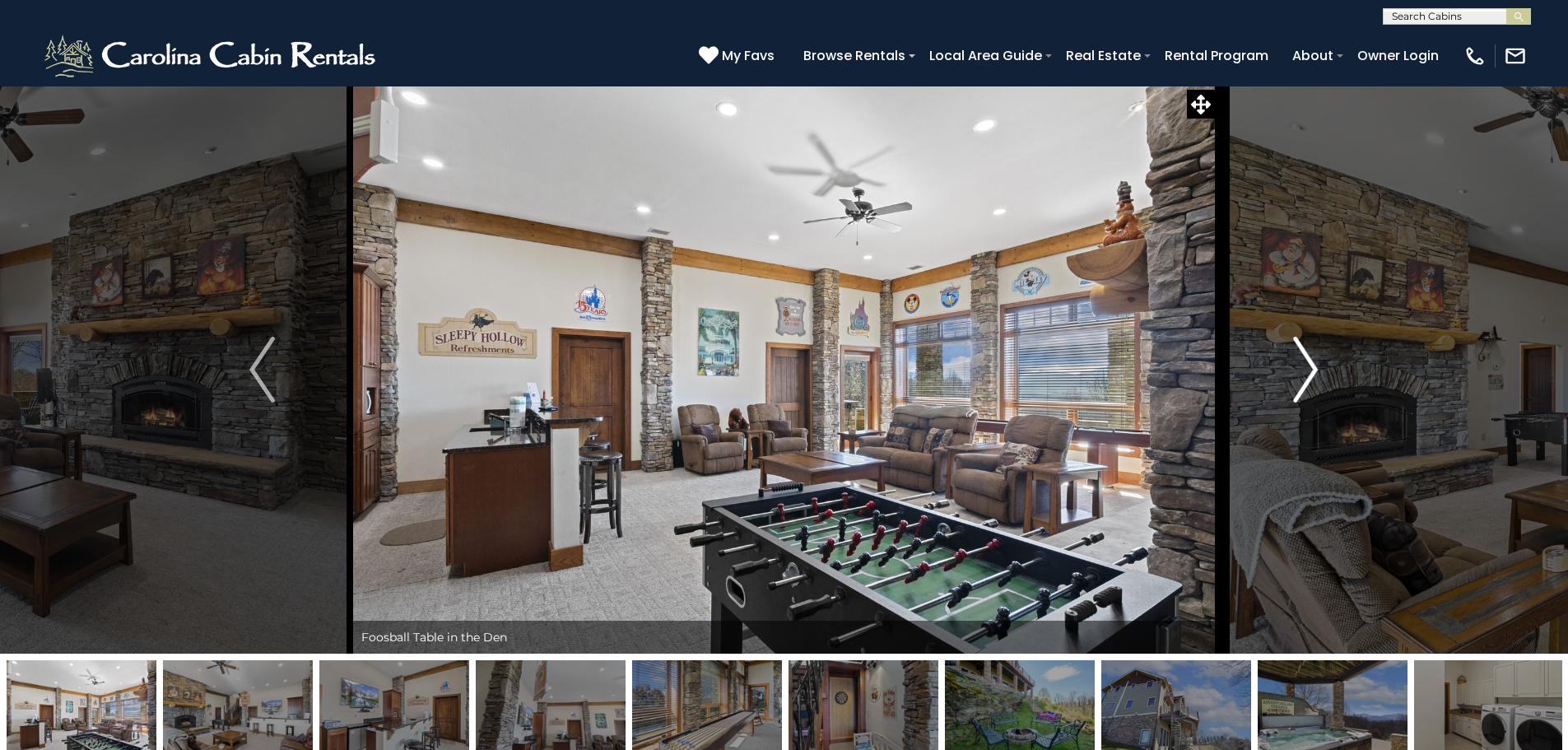
click at [1321, 365] on button "Next" at bounding box center [1305, 370] width 181 height 569
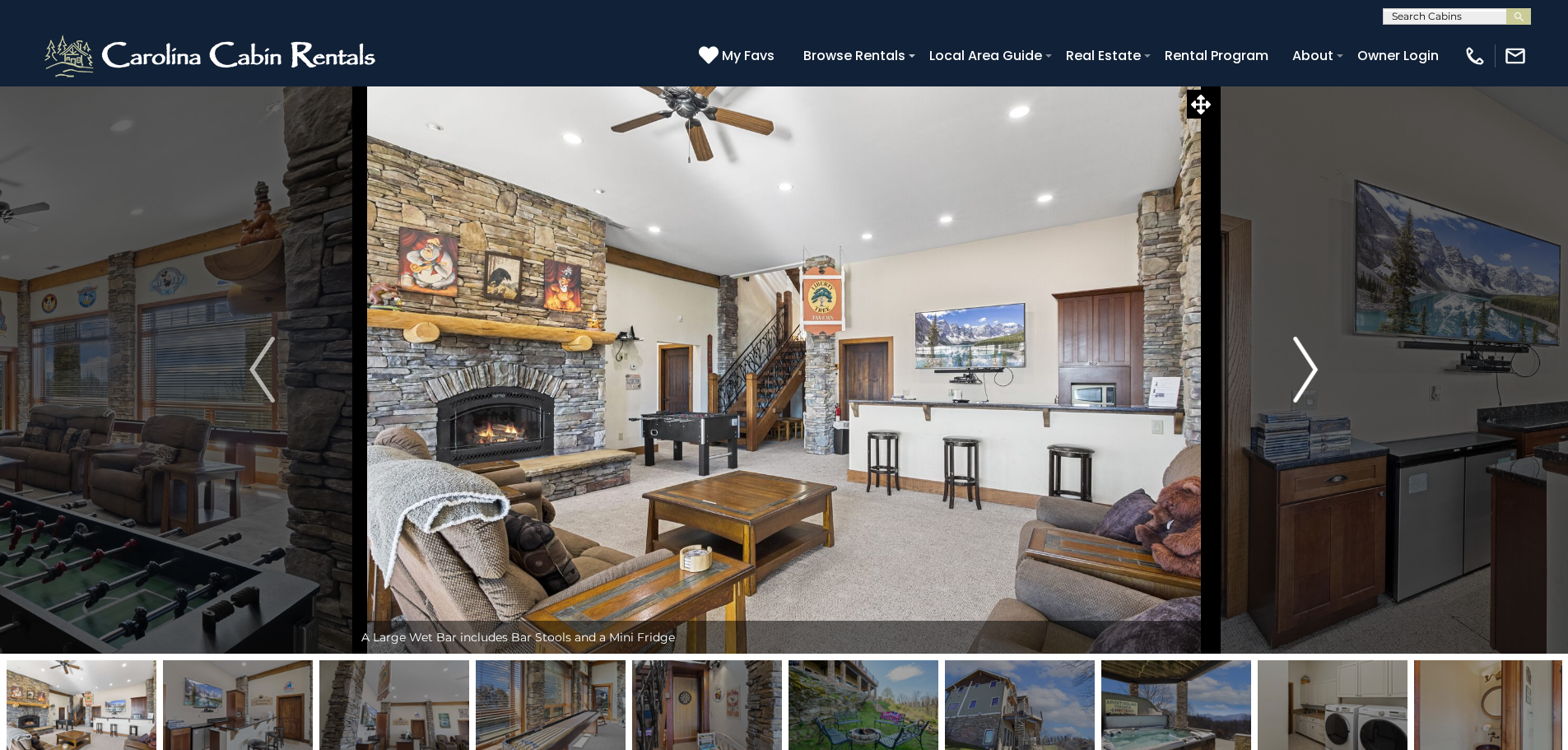
click at [1321, 365] on button "Next" at bounding box center [1305, 370] width 181 height 569
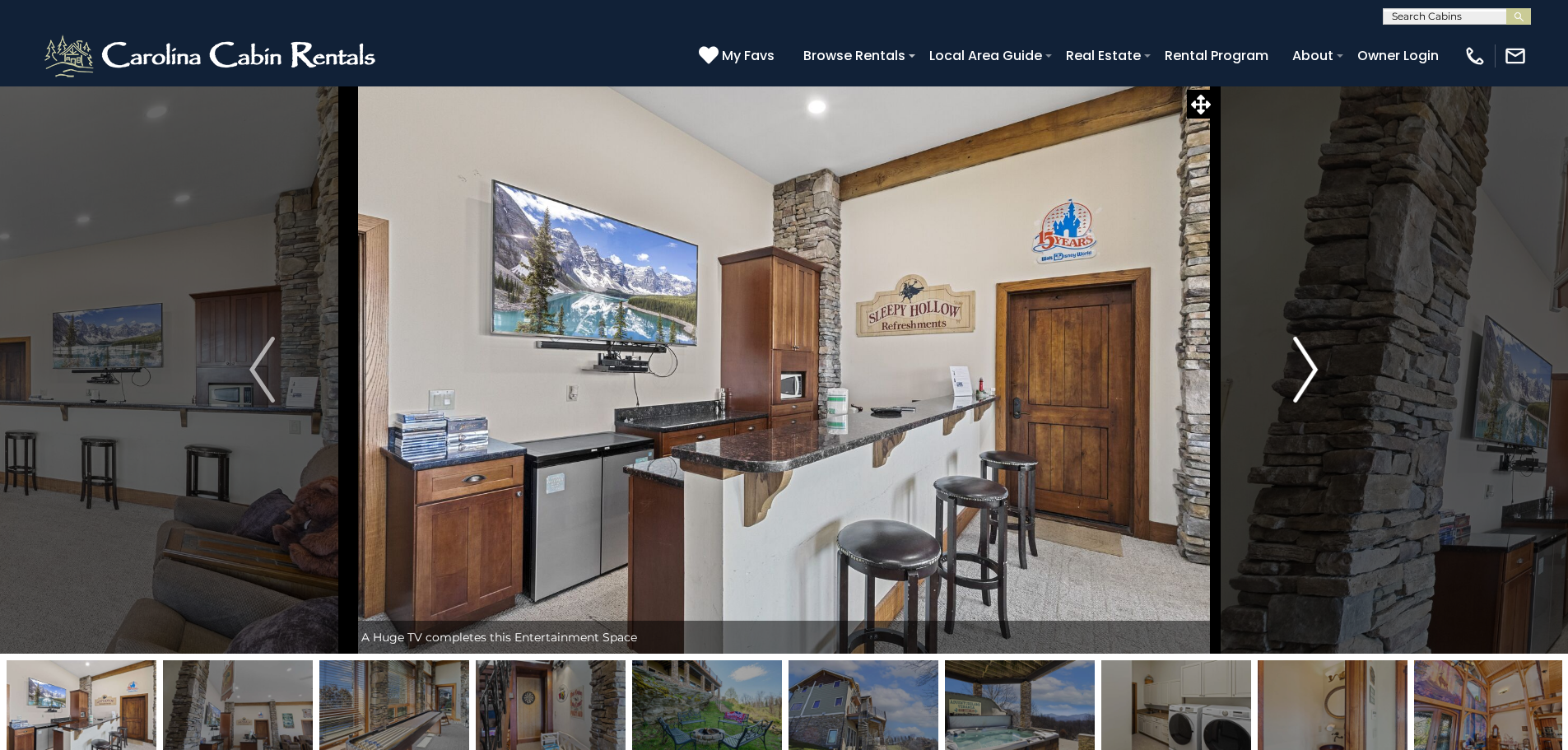
click at [1317, 365] on img "Next" at bounding box center [1305, 370] width 25 height 66
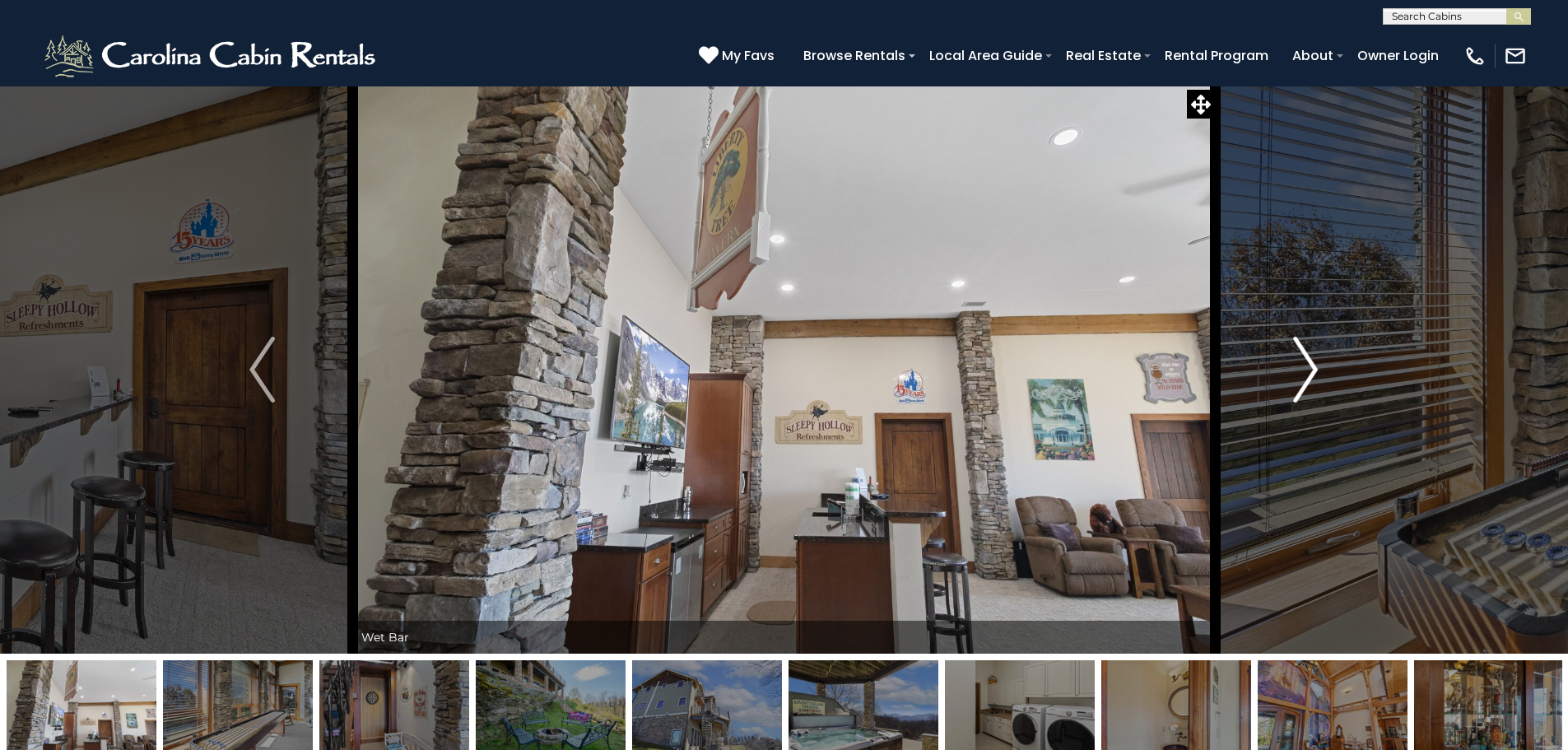
click at [1317, 365] on img "Next" at bounding box center [1305, 370] width 25 height 66
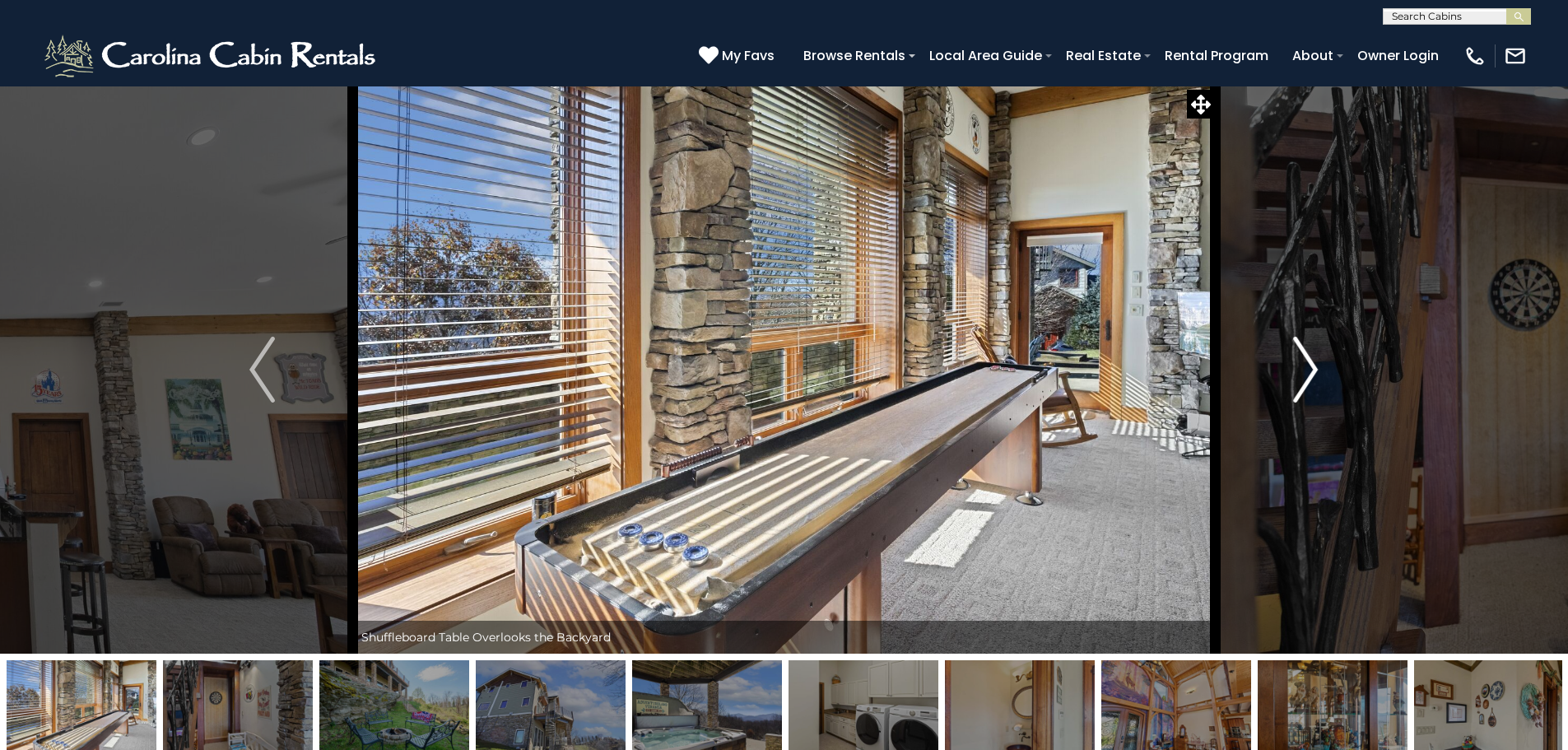
click at [1305, 370] on img "Next" at bounding box center [1305, 370] width 25 height 66
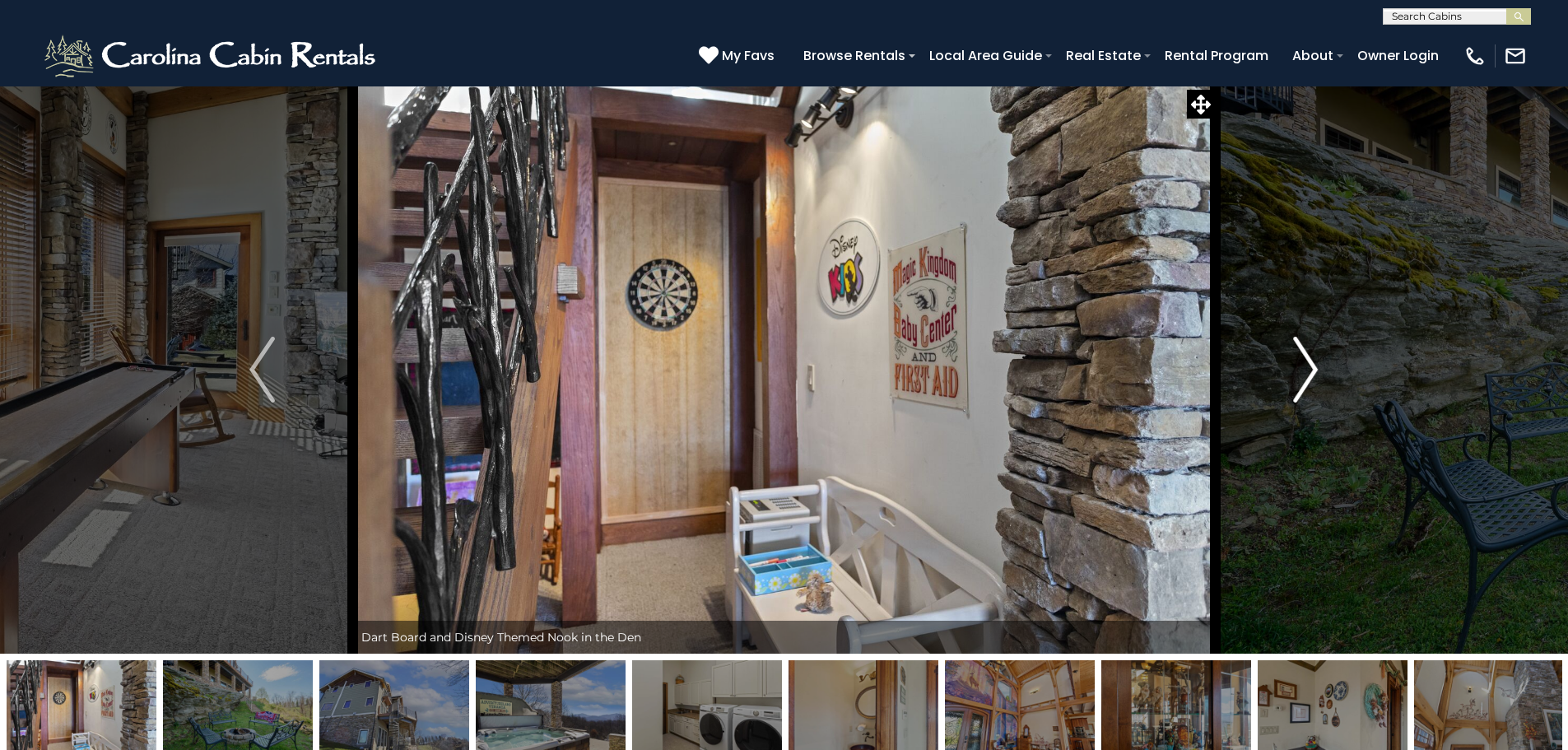
click at [1310, 373] on img "Next" at bounding box center [1305, 370] width 25 height 66
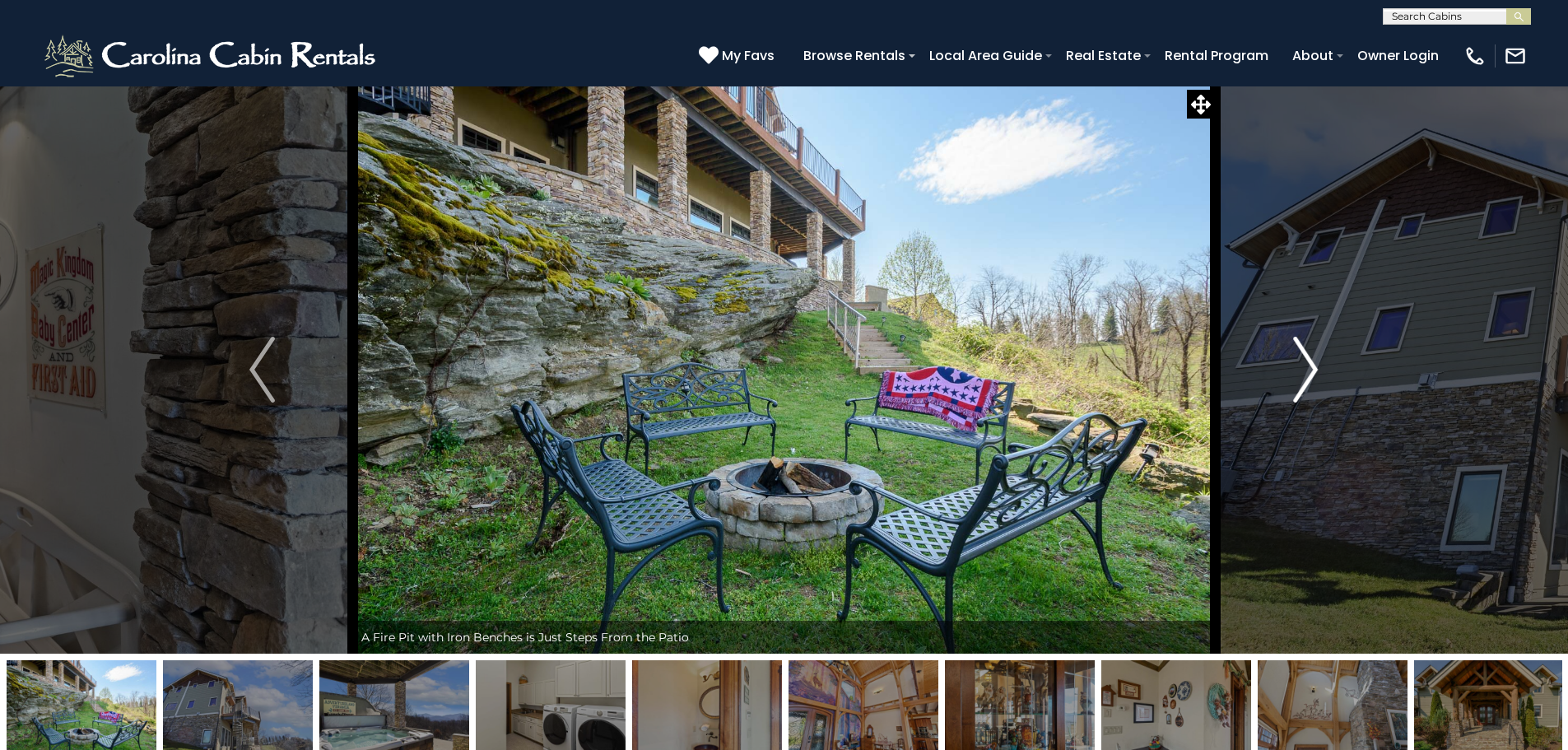
click at [1310, 373] on img "Next" at bounding box center [1305, 370] width 25 height 66
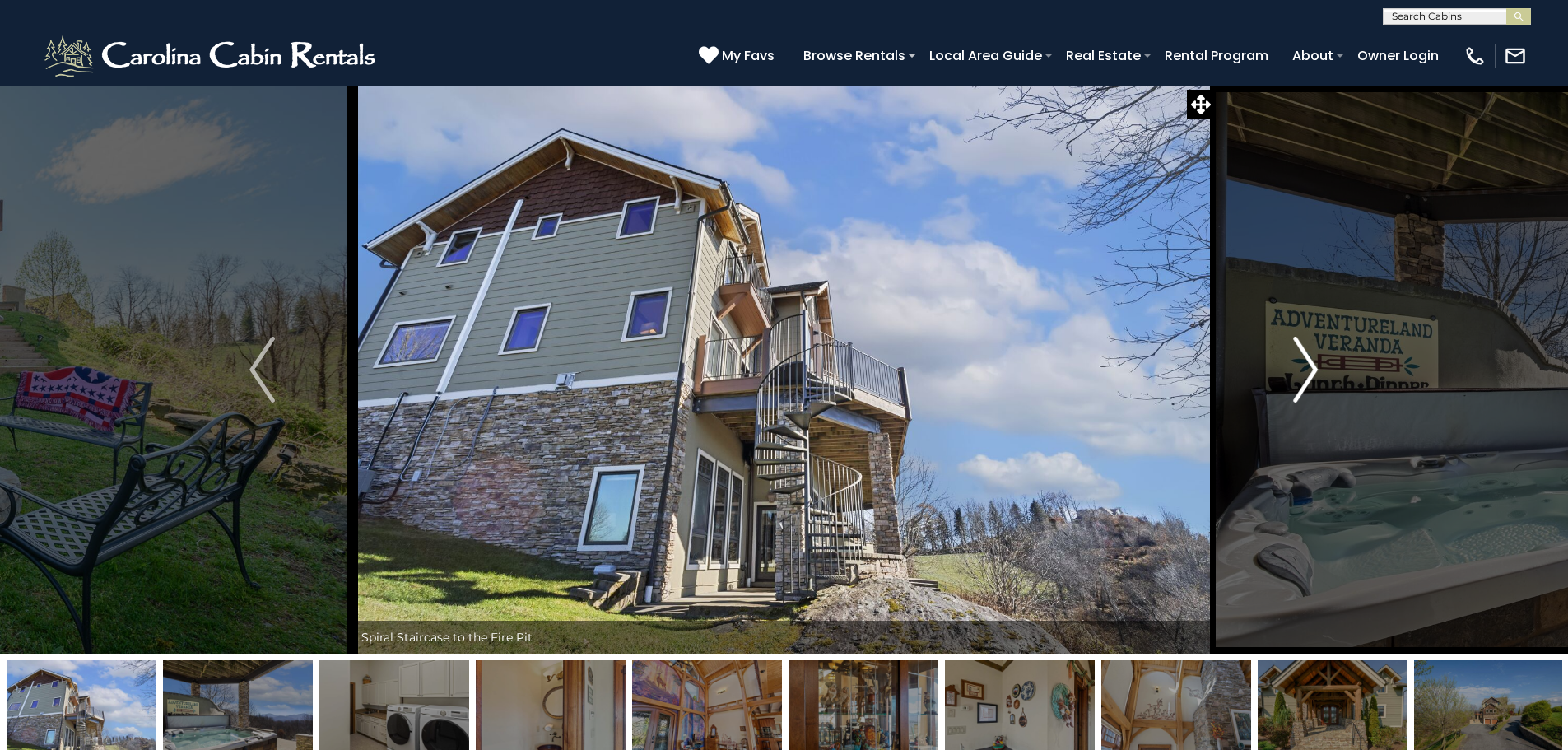
click at [1310, 358] on img "Next" at bounding box center [1305, 370] width 25 height 66
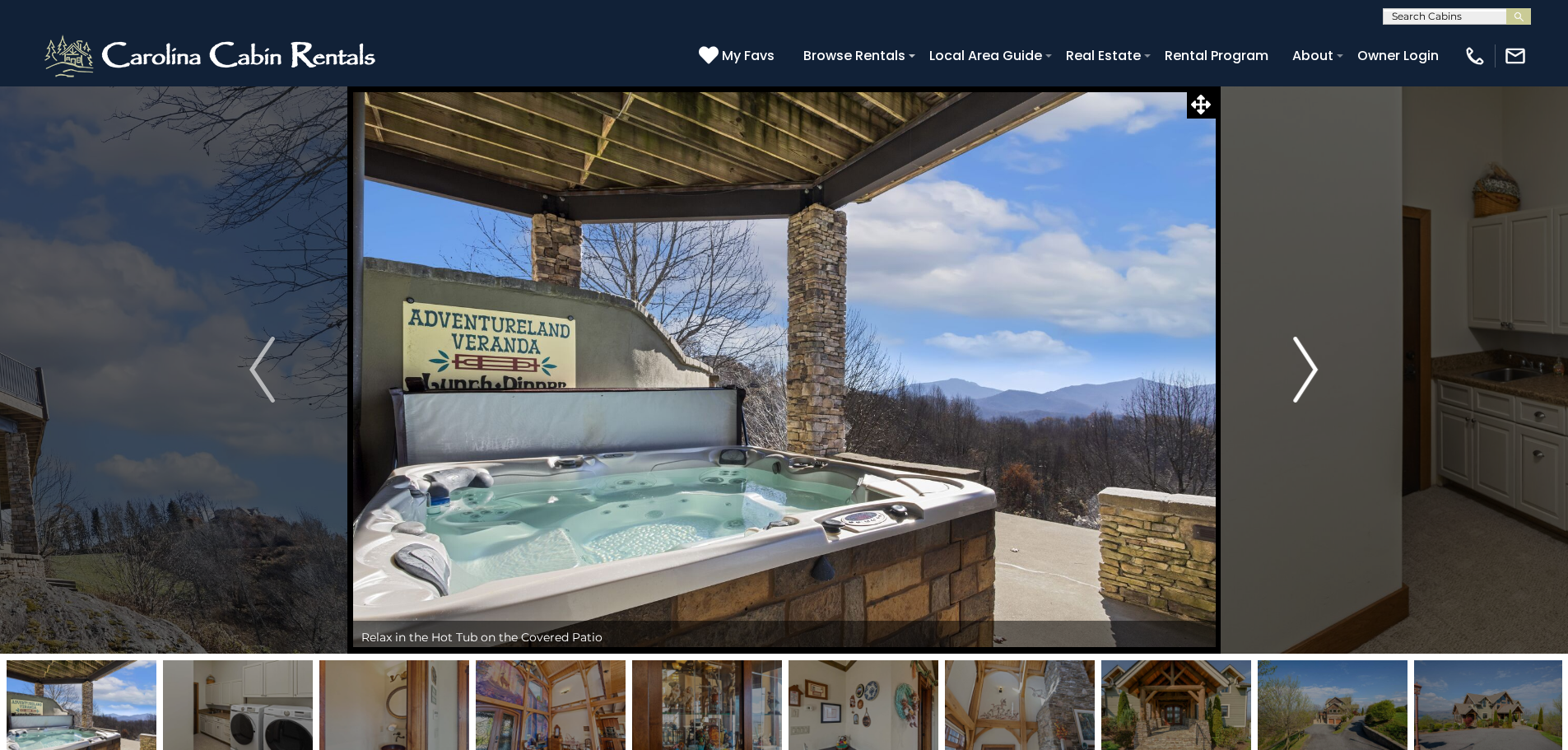
click at [1309, 362] on img "Next" at bounding box center [1305, 370] width 25 height 66
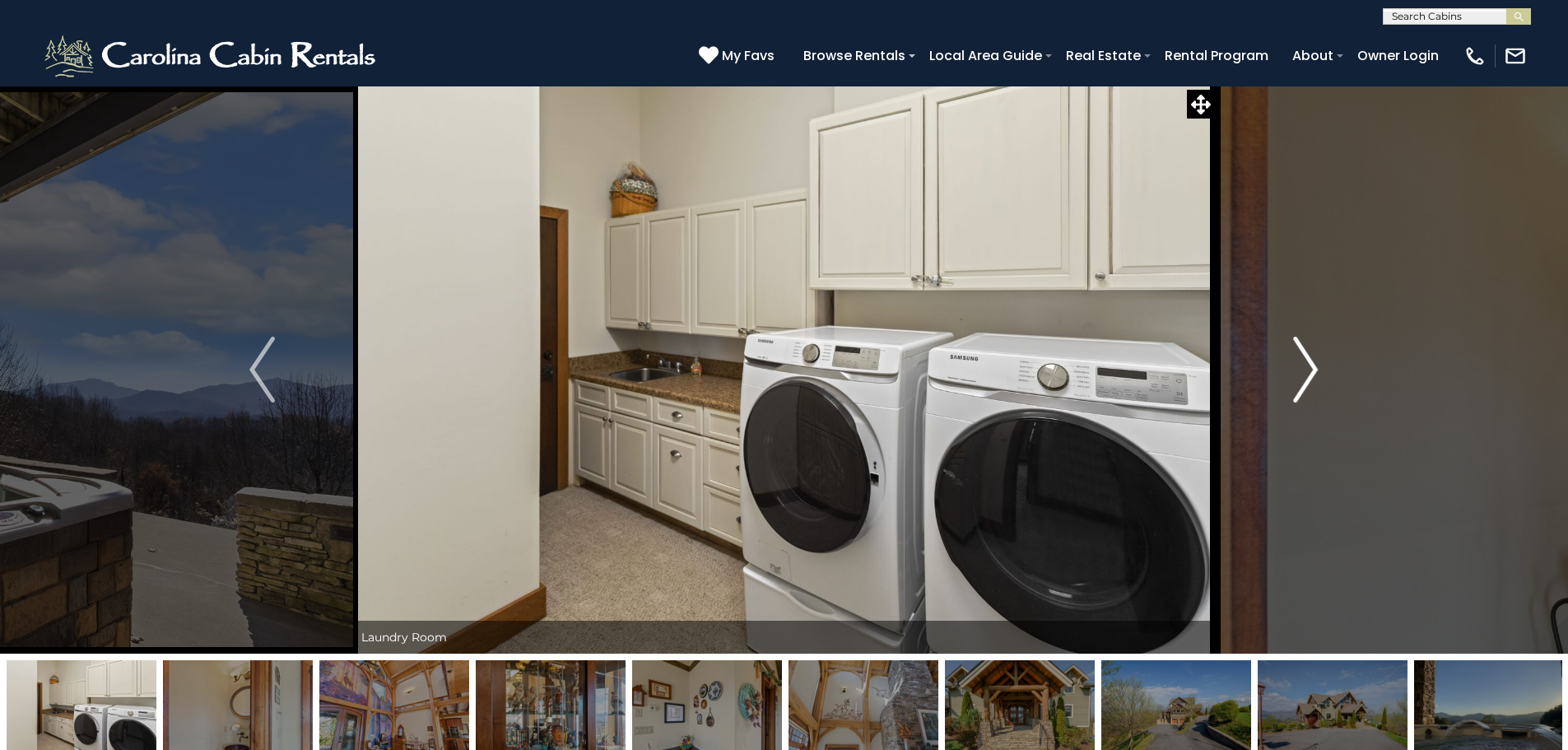
click at [1311, 362] on img "Next" at bounding box center [1305, 370] width 25 height 66
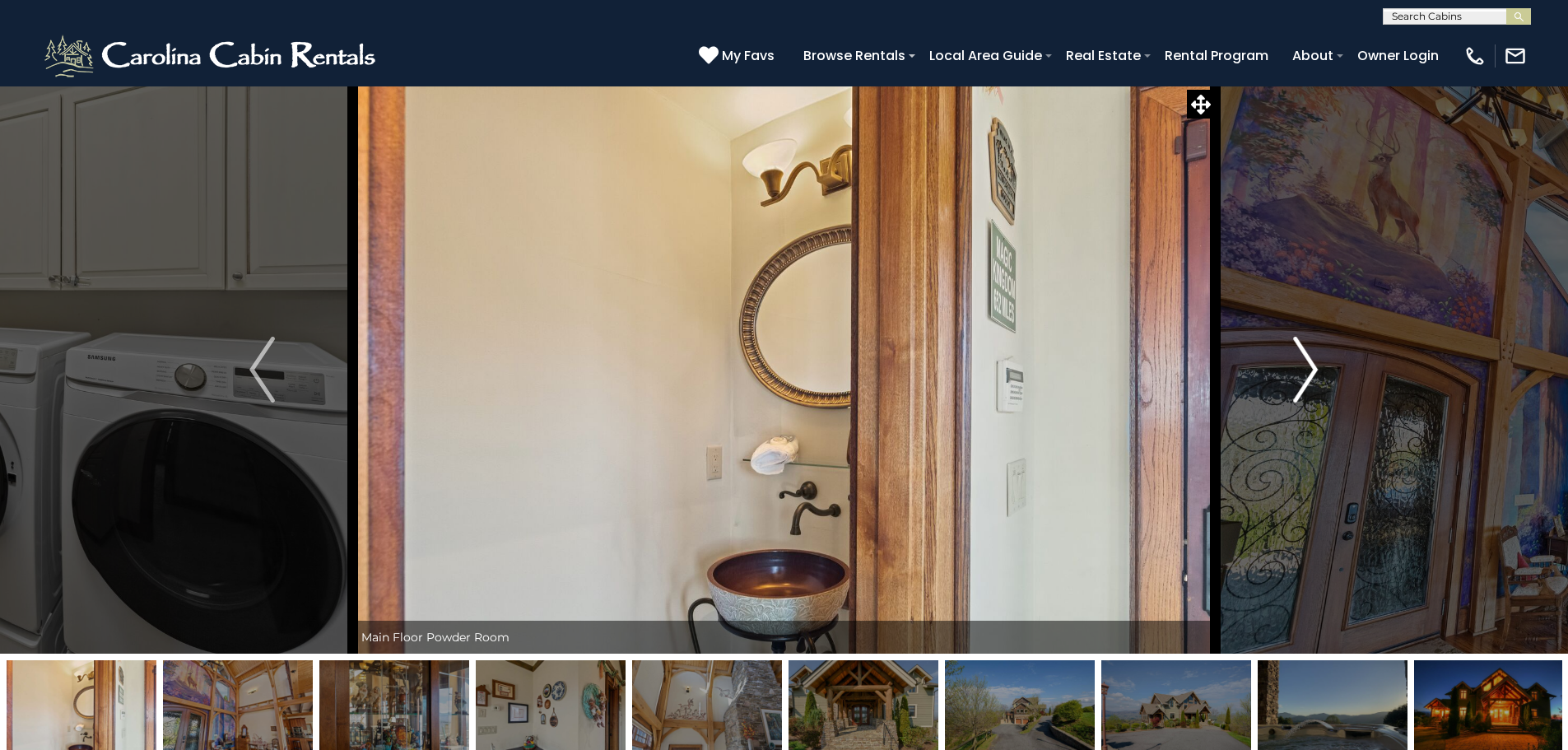
click at [1311, 362] on img "Next" at bounding box center [1305, 370] width 25 height 66
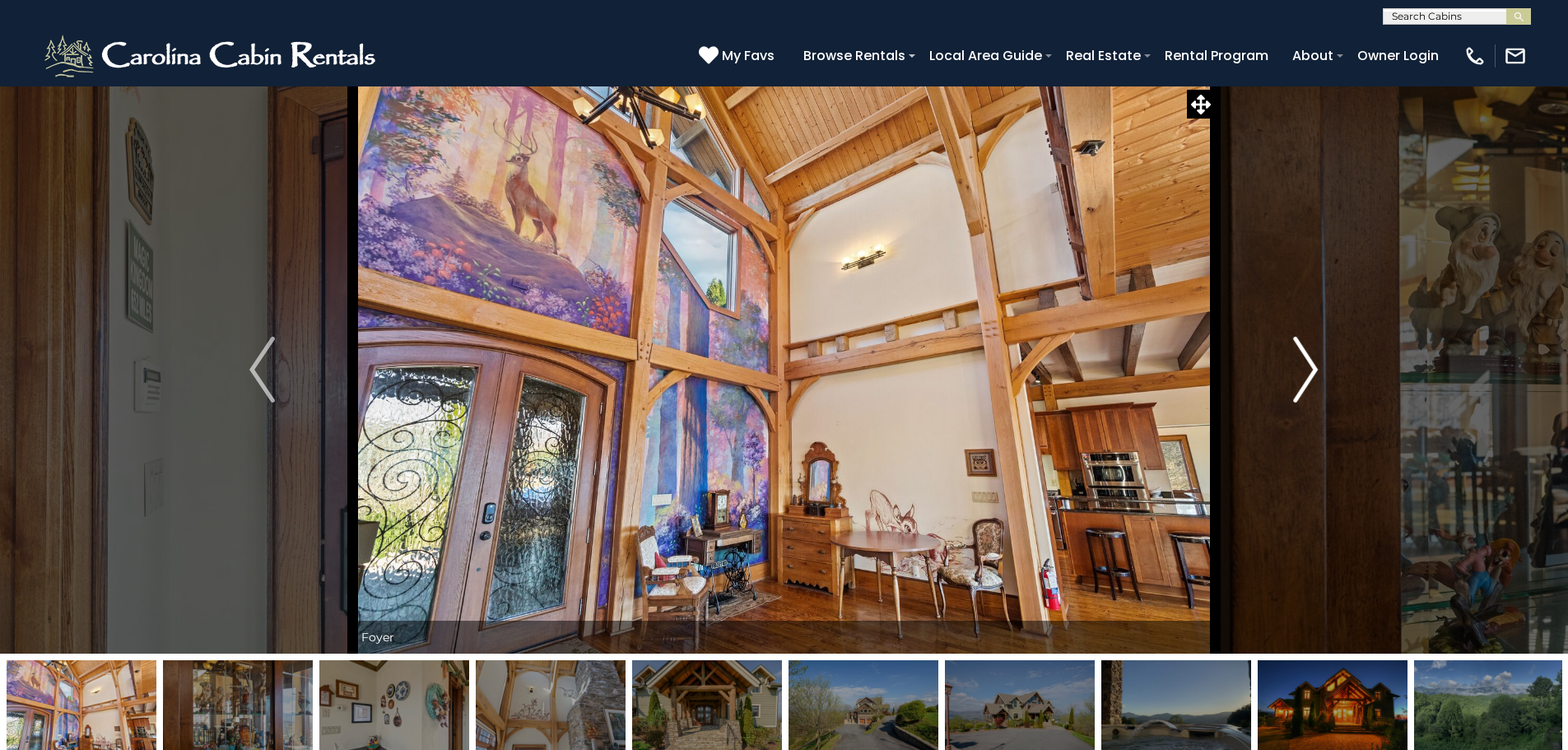
click at [1311, 362] on img "Next" at bounding box center [1305, 370] width 25 height 66
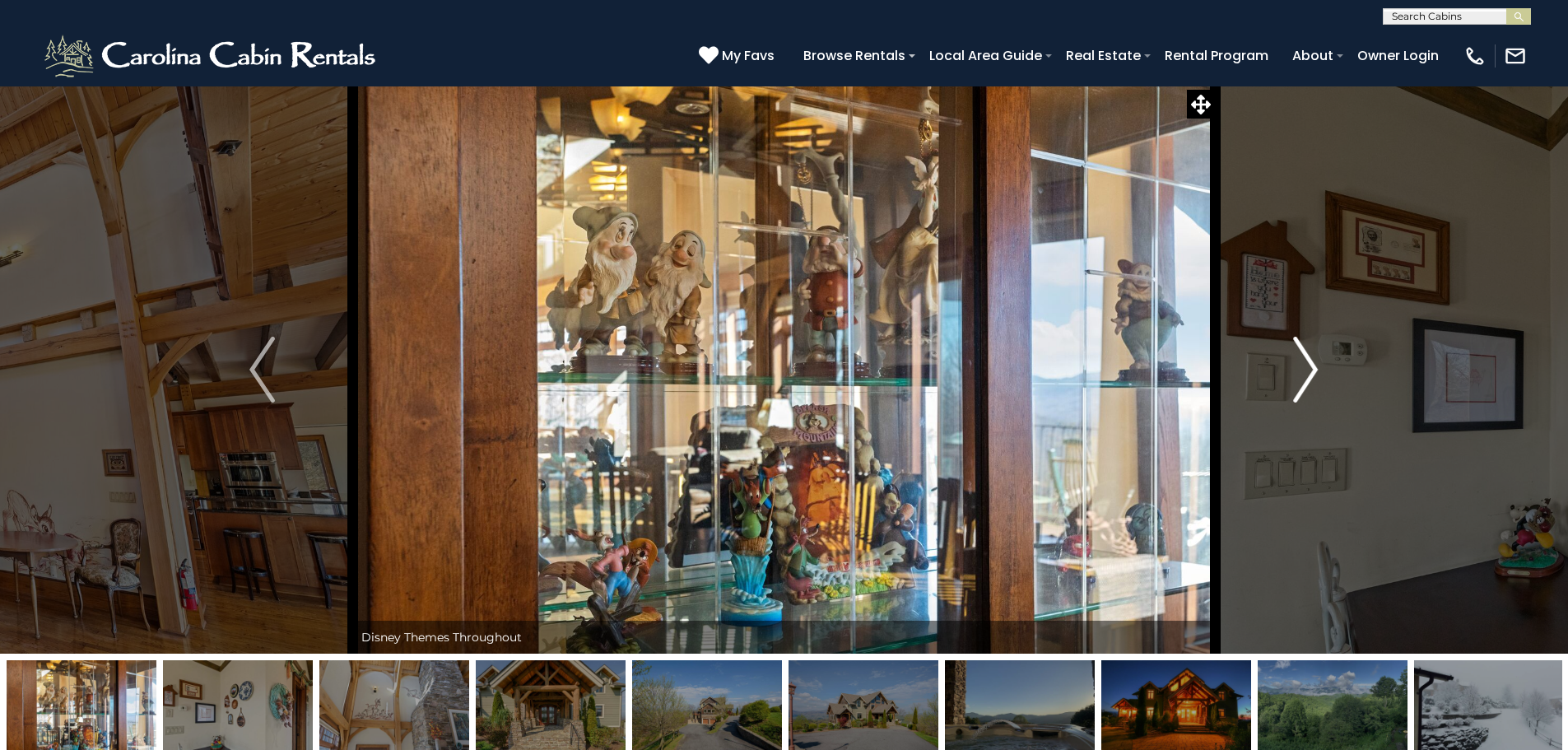
click at [1311, 362] on img "Next" at bounding box center [1305, 370] width 25 height 66
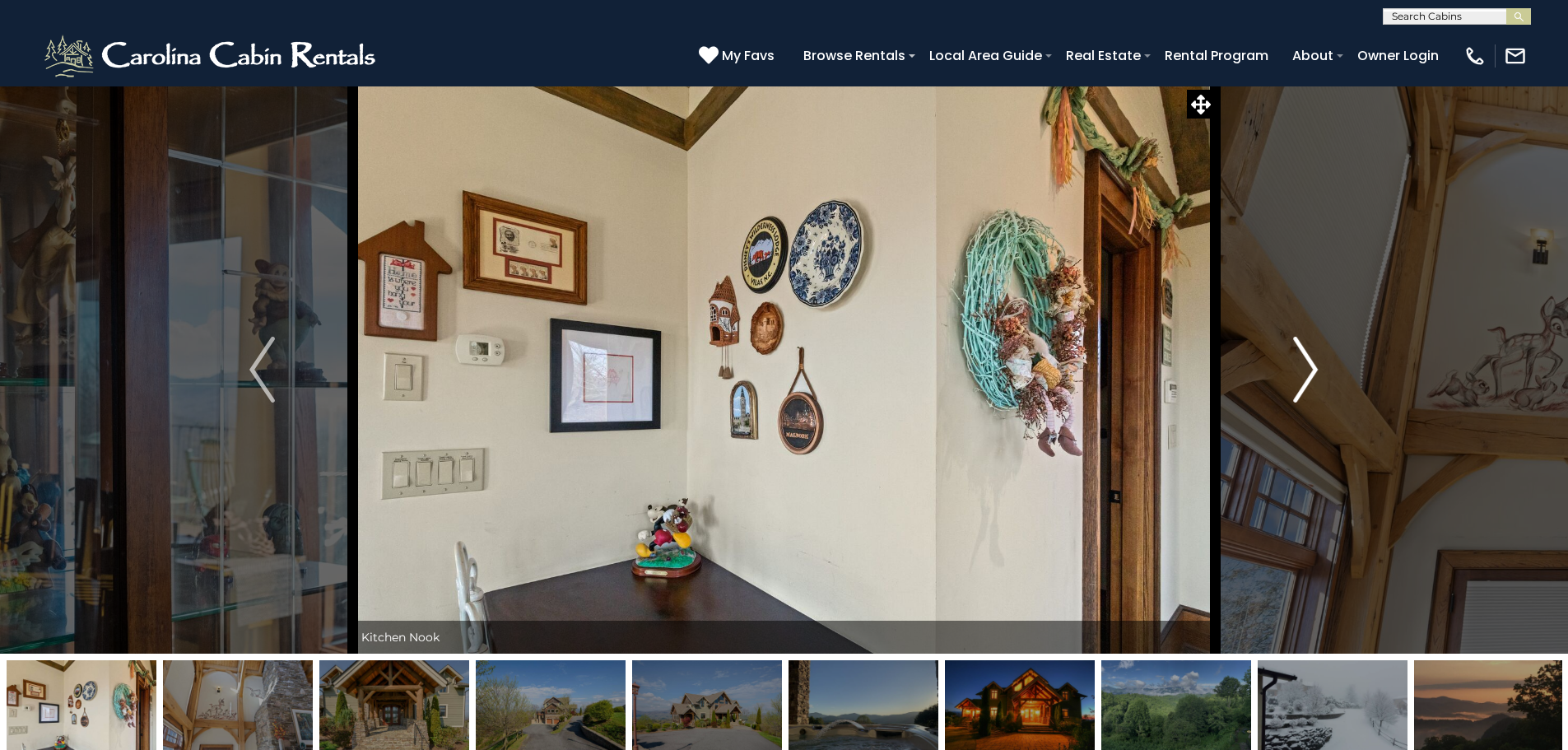
click at [1311, 362] on img "Next" at bounding box center [1305, 370] width 25 height 66
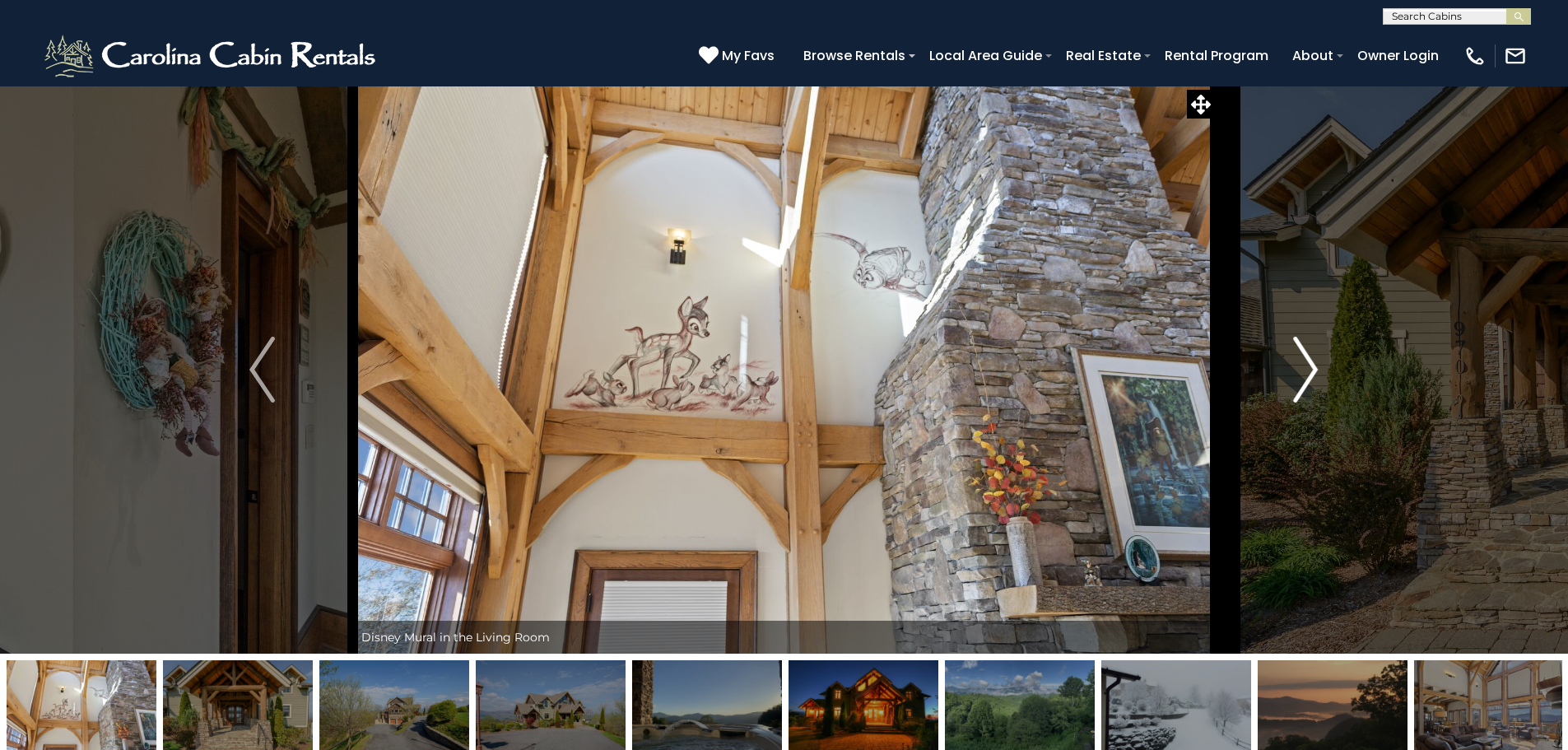
click at [1311, 362] on img "Next" at bounding box center [1305, 370] width 25 height 66
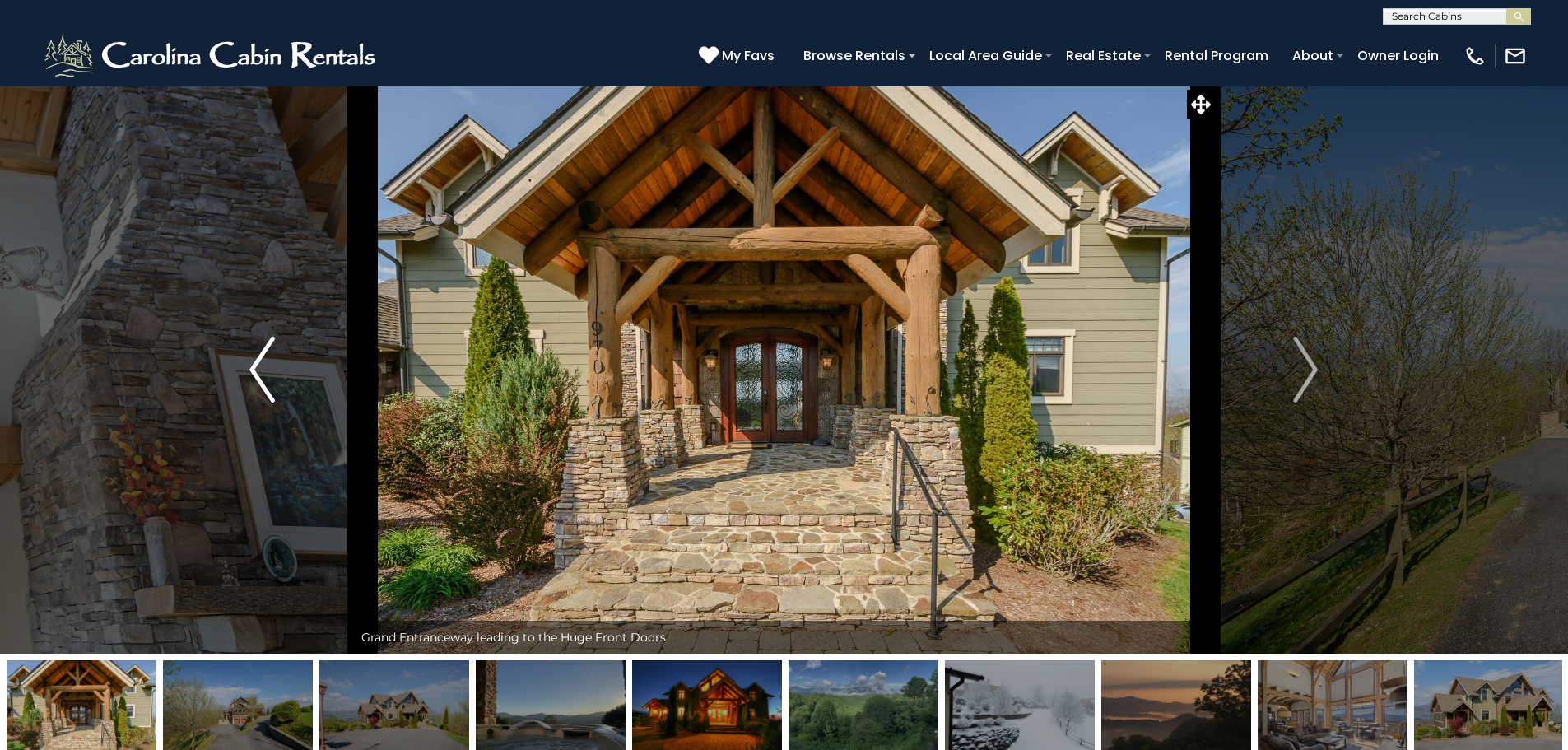
click at [241, 360] on button "Previous" at bounding box center [262, 370] width 181 height 569
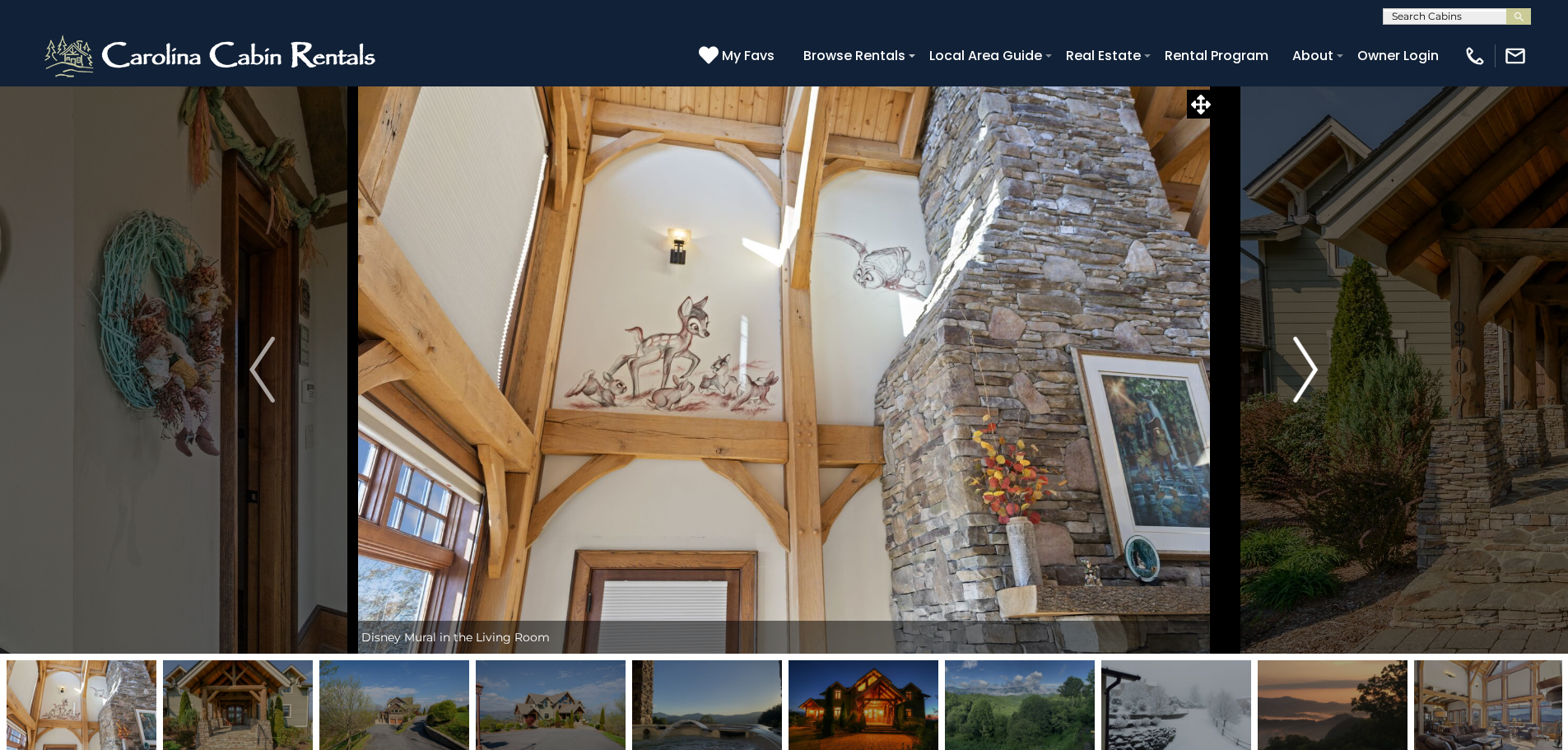
click at [1298, 363] on img "Next" at bounding box center [1305, 370] width 25 height 66
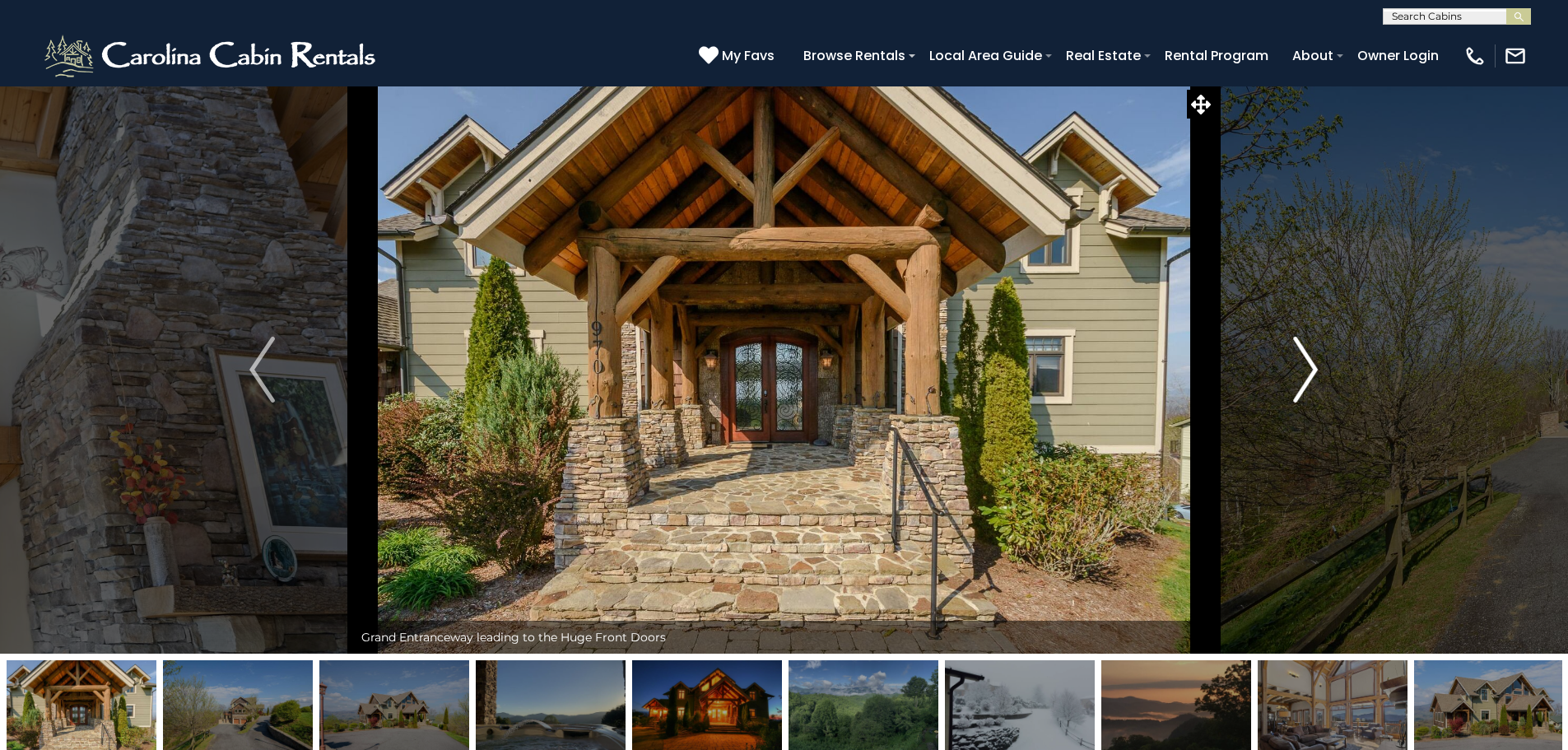
click at [1300, 363] on img "Next" at bounding box center [1305, 370] width 25 height 66
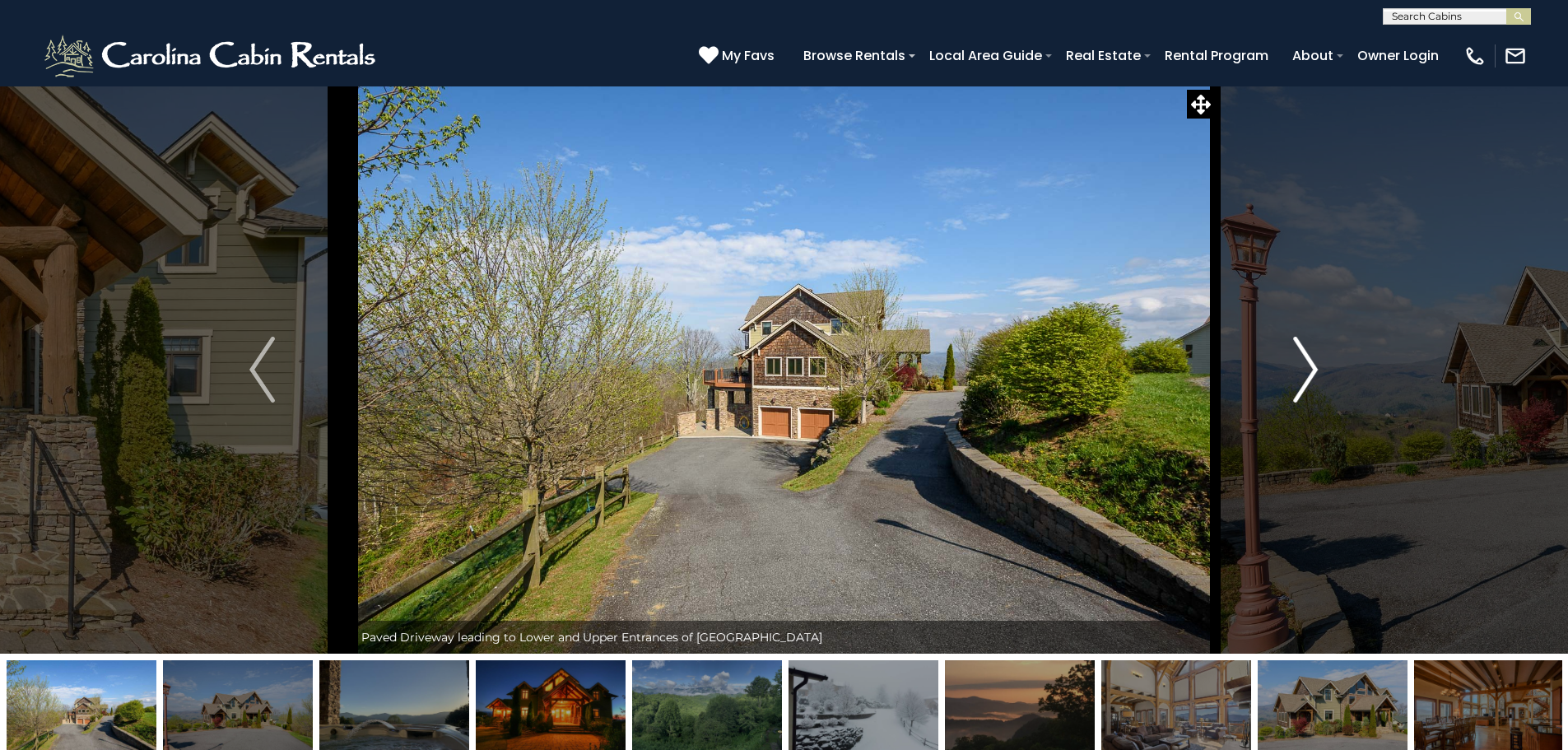
click at [1291, 350] on button "Next" at bounding box center [1305, 370] width 181 height 569
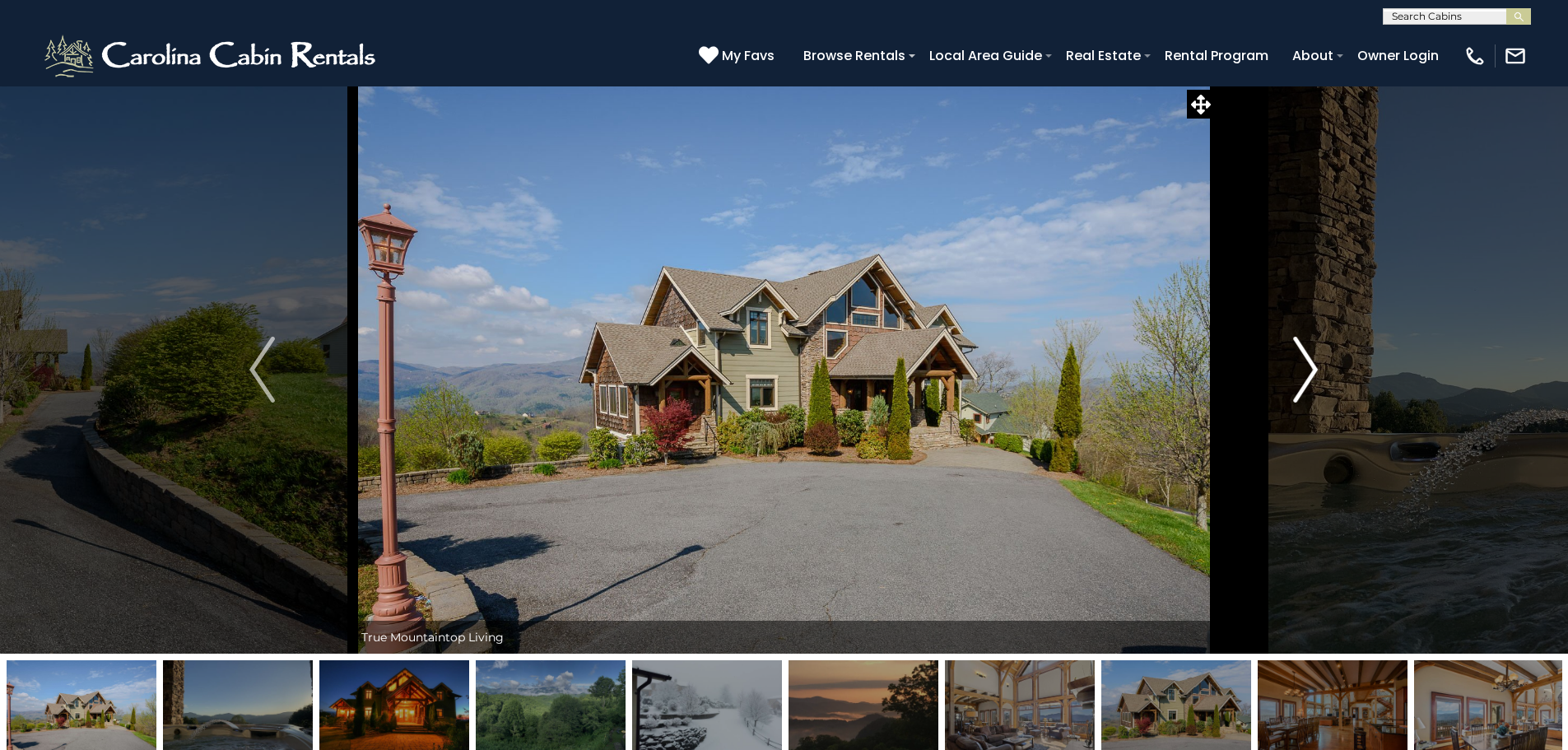
click at [1305, 349] on img "Next" at bounding box center [1305, 370] width 25 height 66
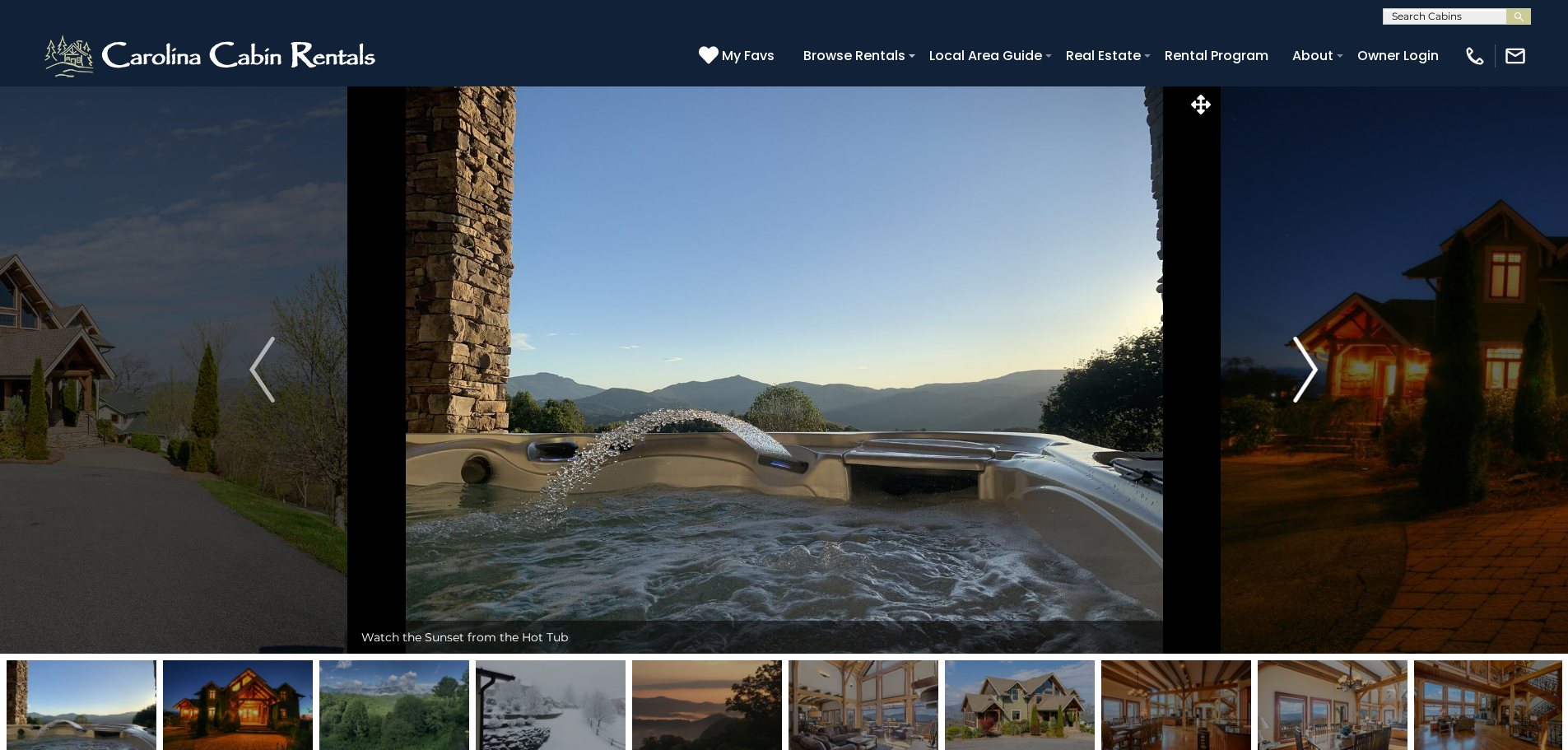
click at [1305, 349] on img "Next" at bounding box center [1305, 370] width 25 height 66
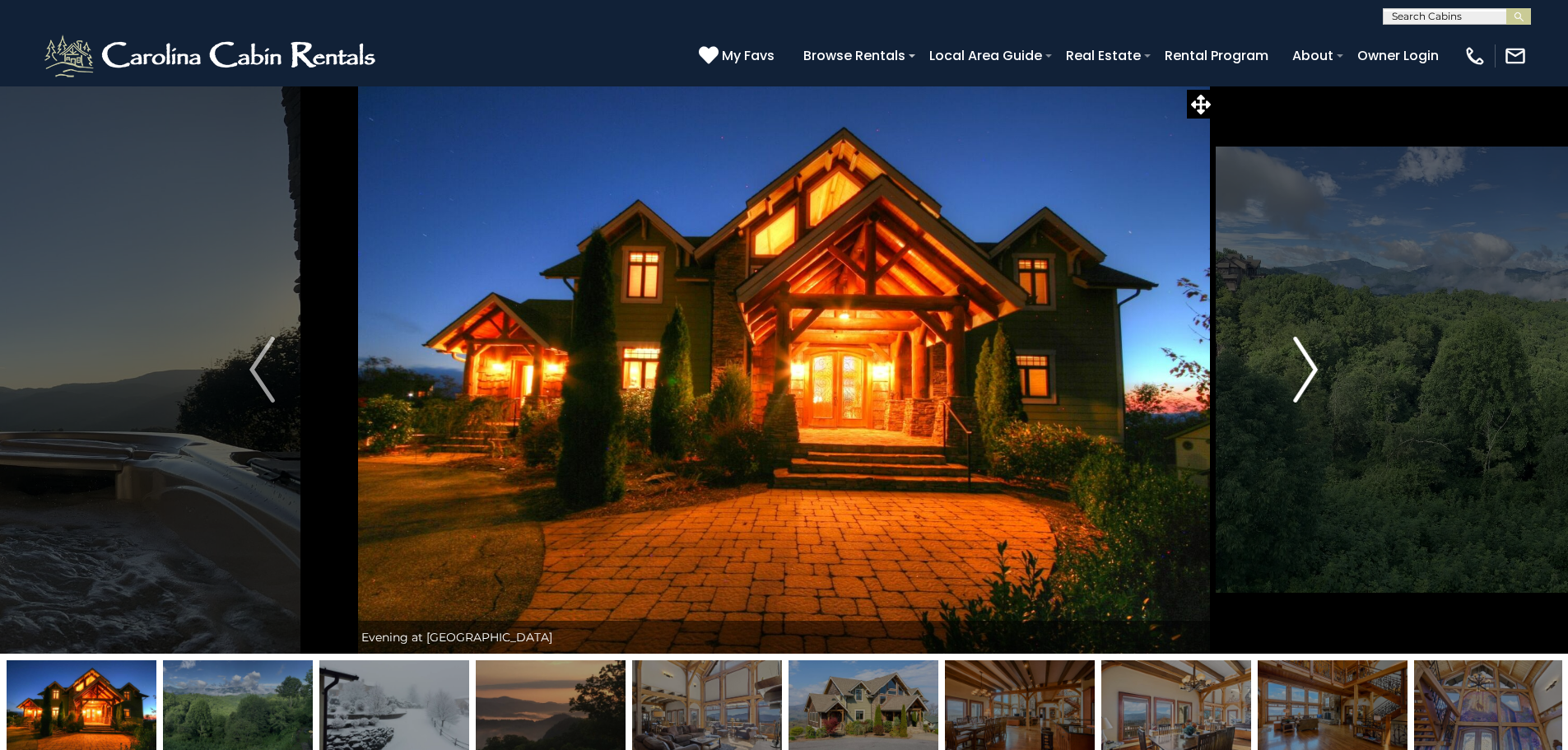
click at [1305, 366] on img "Next" at bounding box center [1305, 370] width 25 height 66
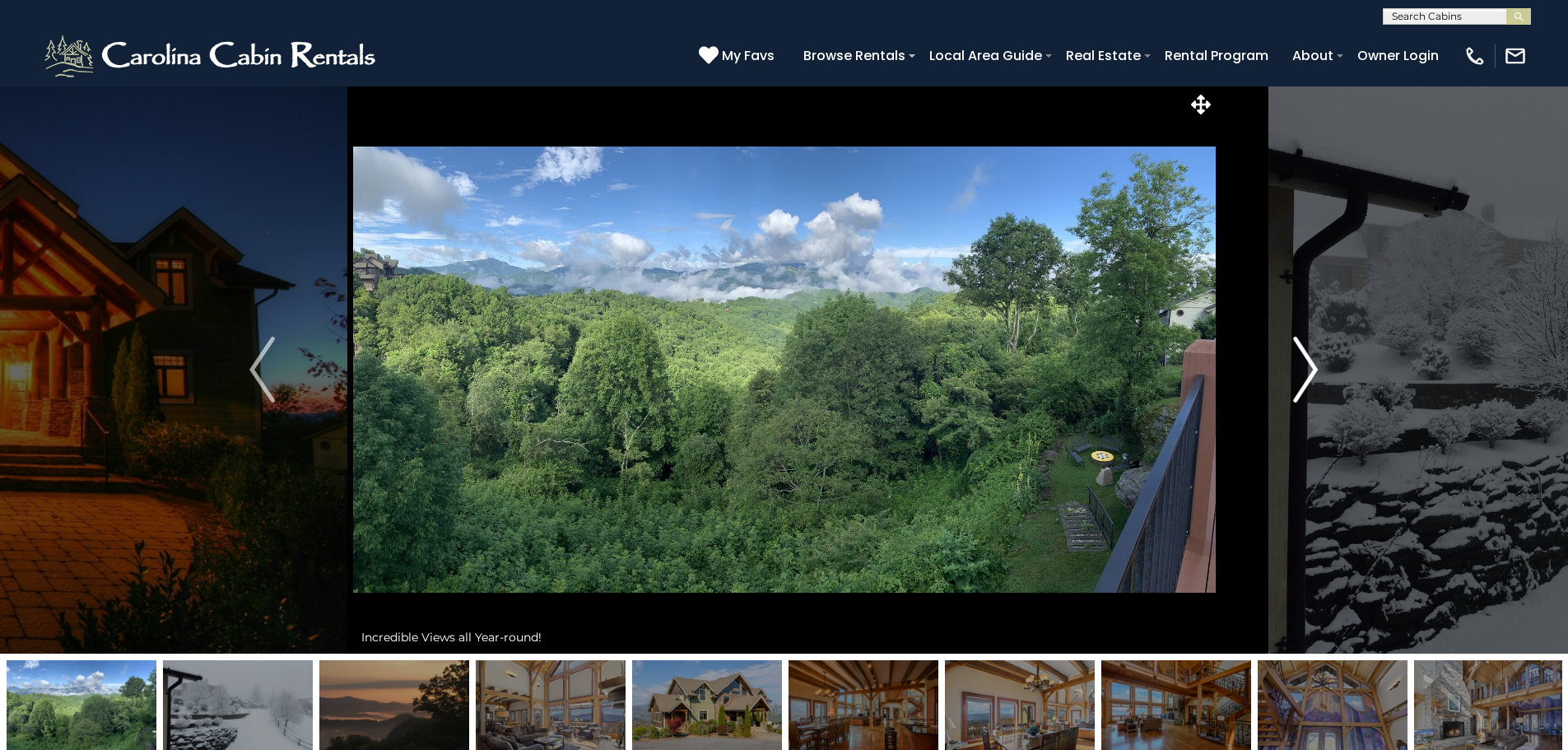
click at [1305, 366] on img "Next" at bounding box center [1305, 370] width 25 height 66
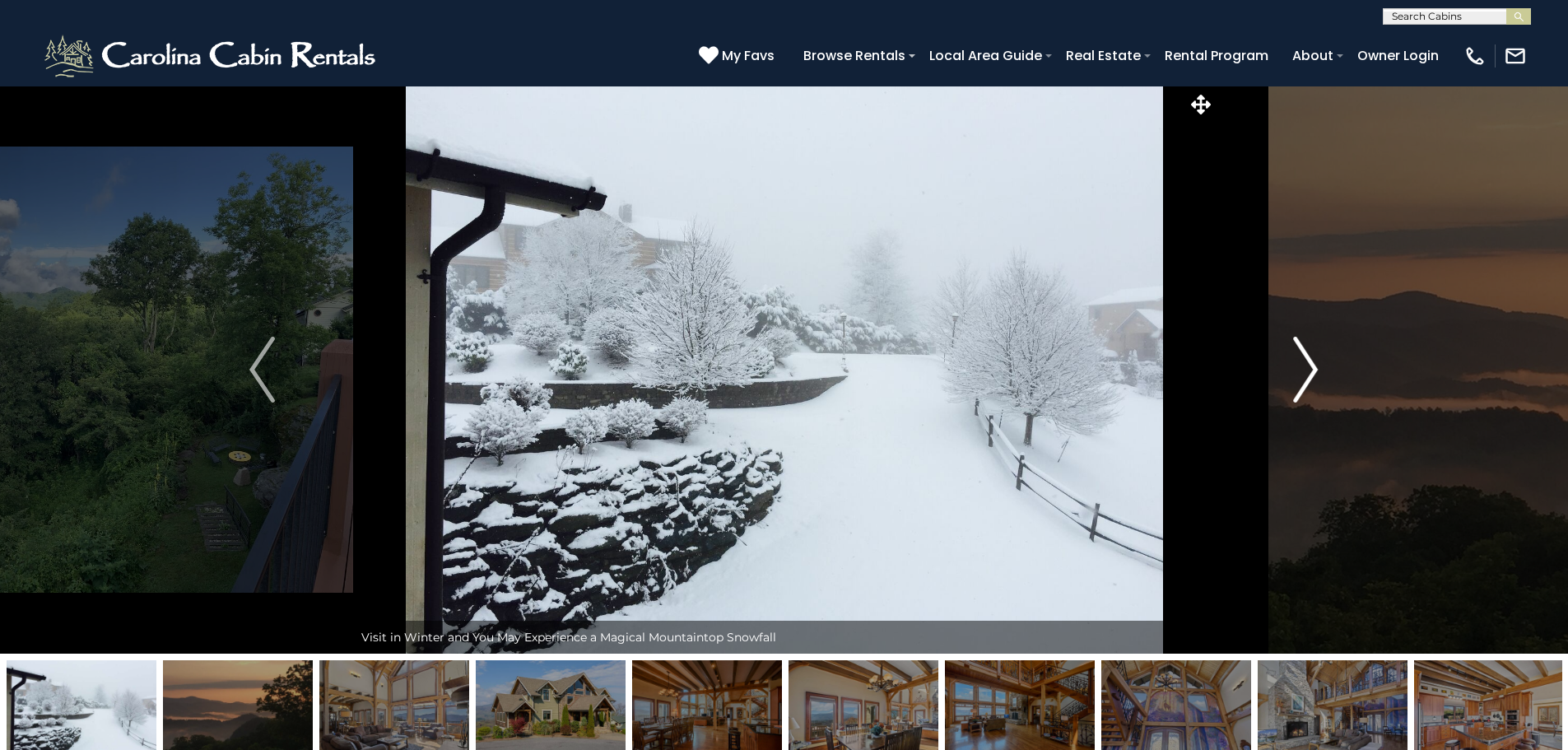
click at [1305, 366] on img "Next" at bounding box center [1305, 370] width 25 height 66
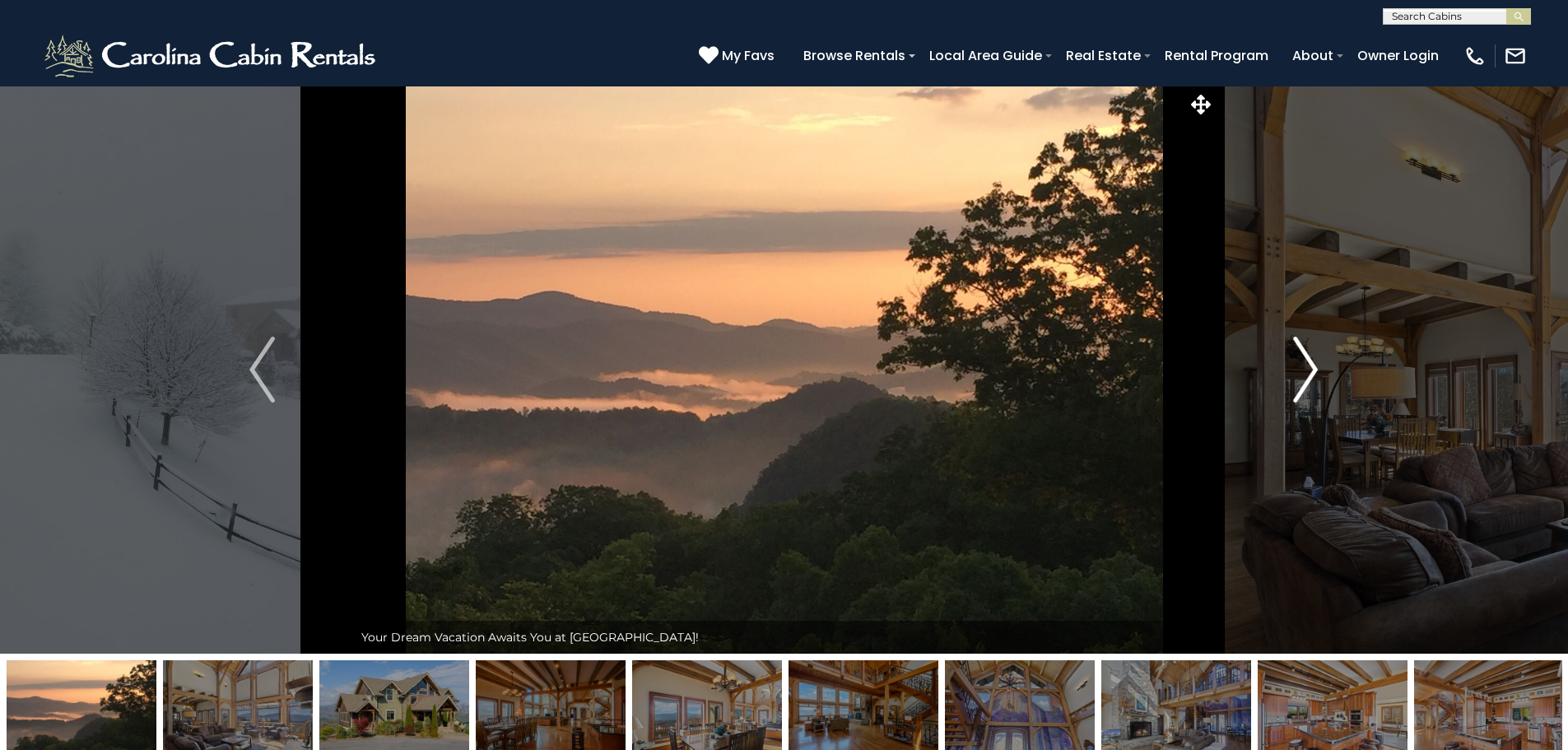
click at [1306, 357] on img "Next" at bounding box center [1305, 370] width 25 height 66
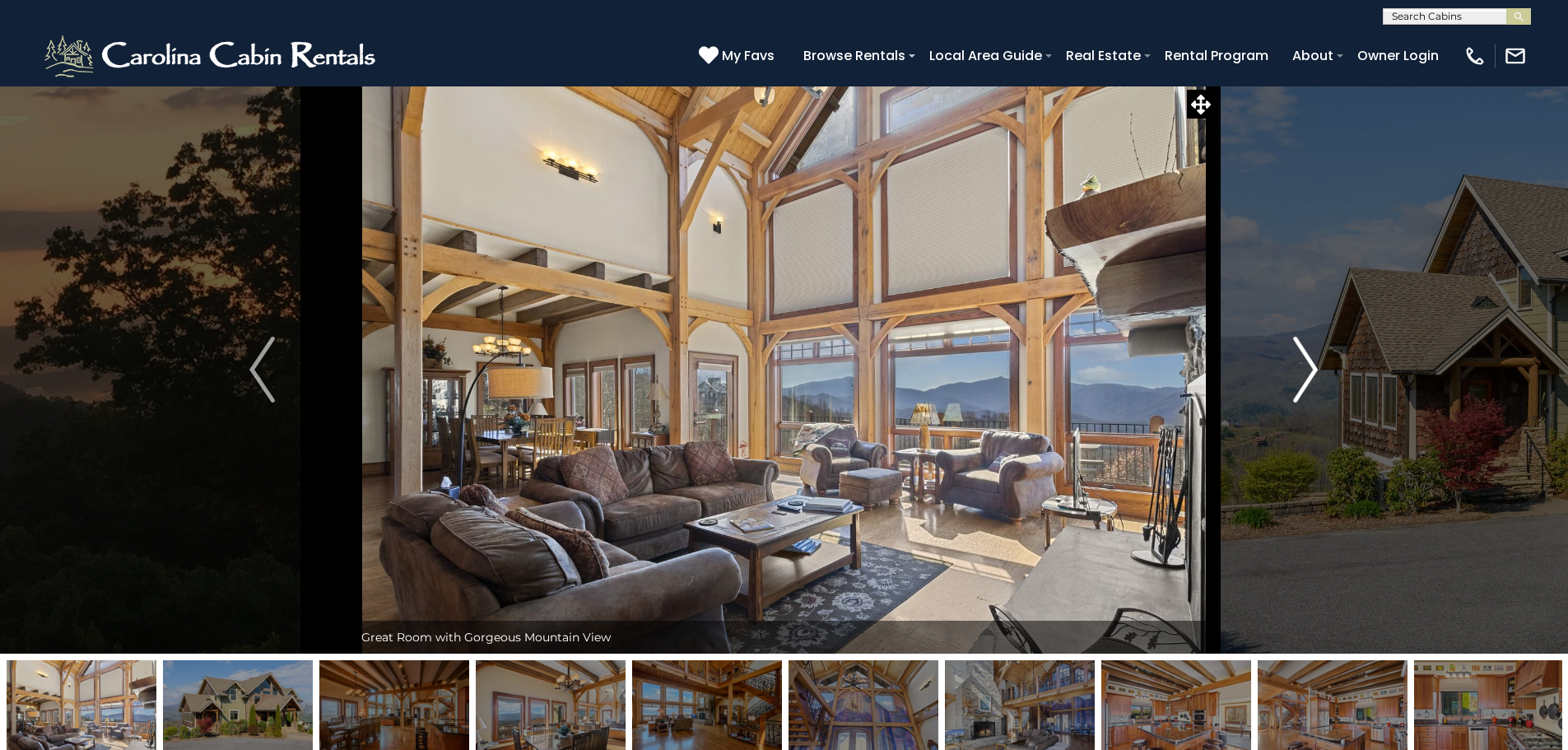
click at [1306, 357] on img "Next" at bounding box center [1305, 370] width 25 height 66
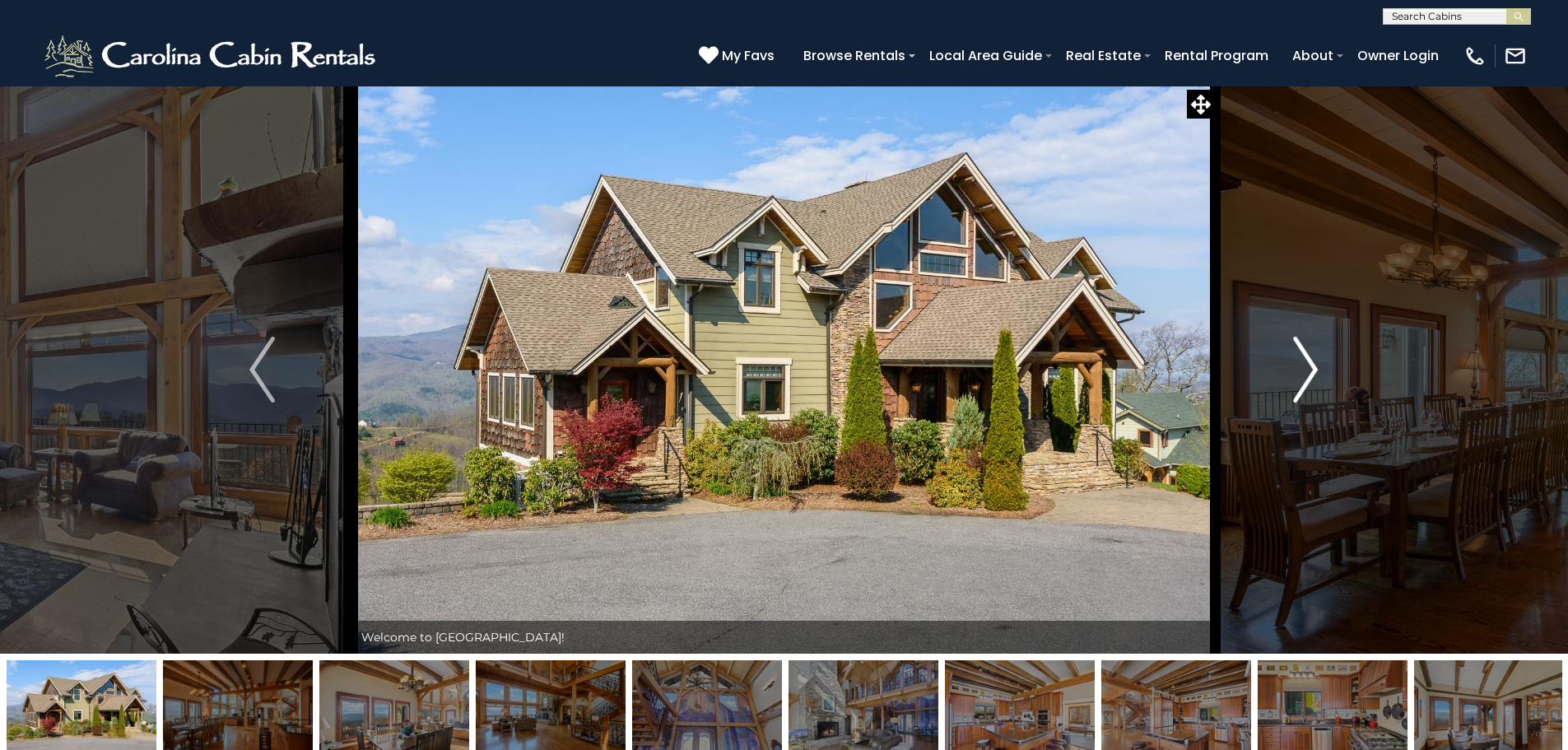
click at [1306, 357] on img "Next" at bounding box center [1305, 370] width 25 height 66
